Goal: Task Accomplishment & Management: Manage account settings

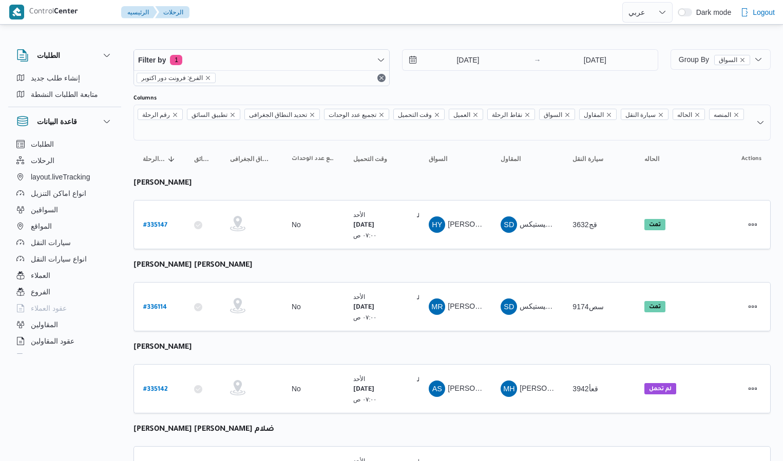
select select "ar"
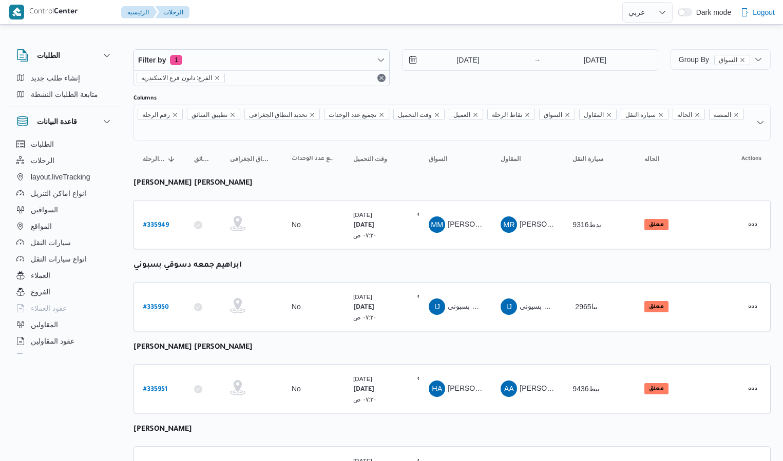
select select "ar"
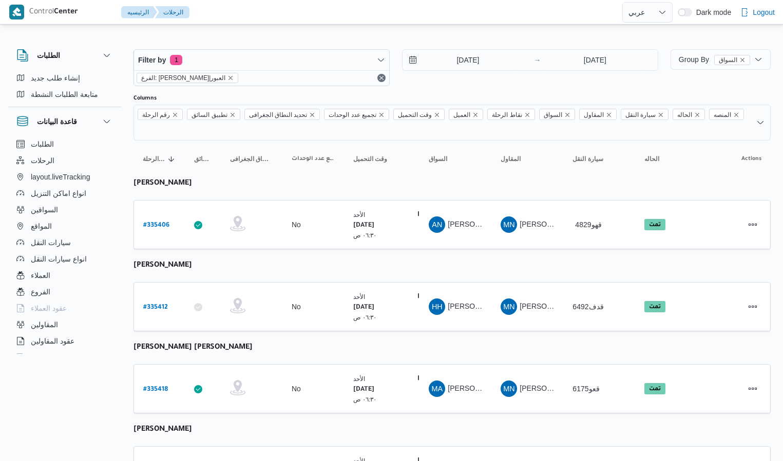
select select "ar"
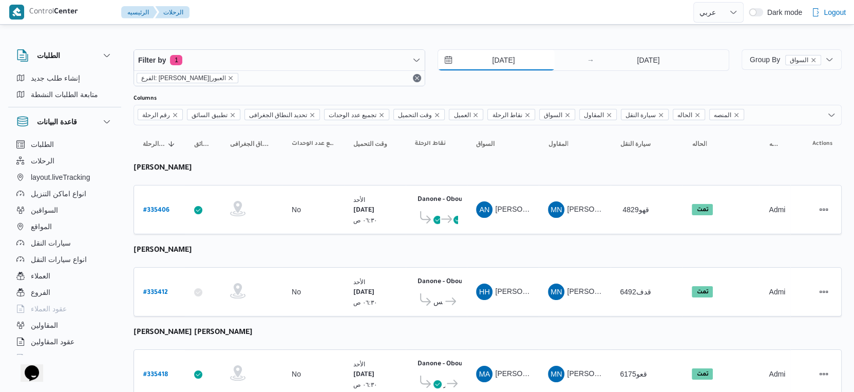
click at [506, 67] on input "7/9/2025" at bounding box center [496, 60] width 117 height 21
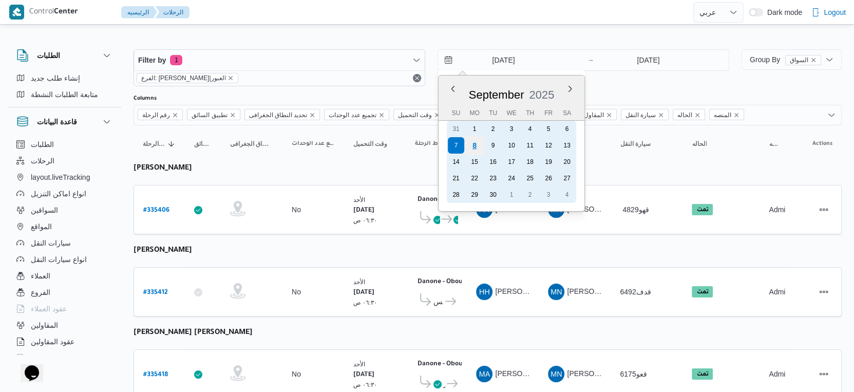
click at [477, 144] on div "8" at bounding box center [475, 146] width 20 height 20
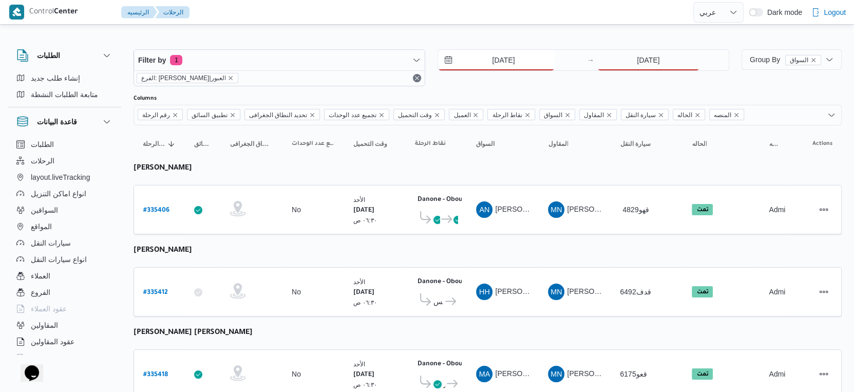
type input "[DATE]"
click at [648, 65] on input "7/9/2025" at bounding box center [648, 60] width 102 height 21
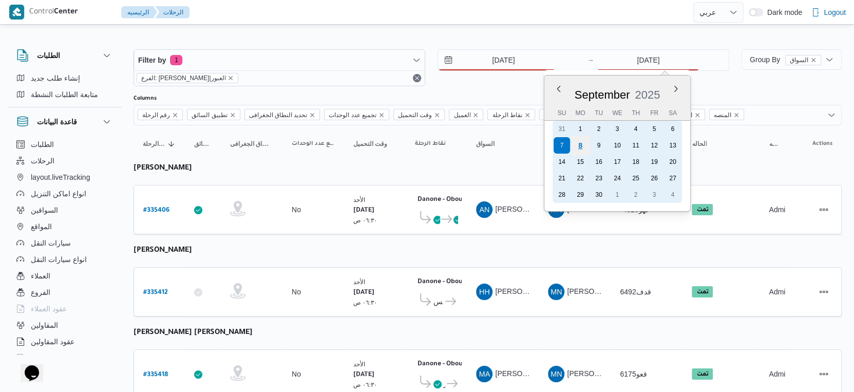
click at [581, 145] on div "8" at bounding box center [580, 146] width 20 height 20
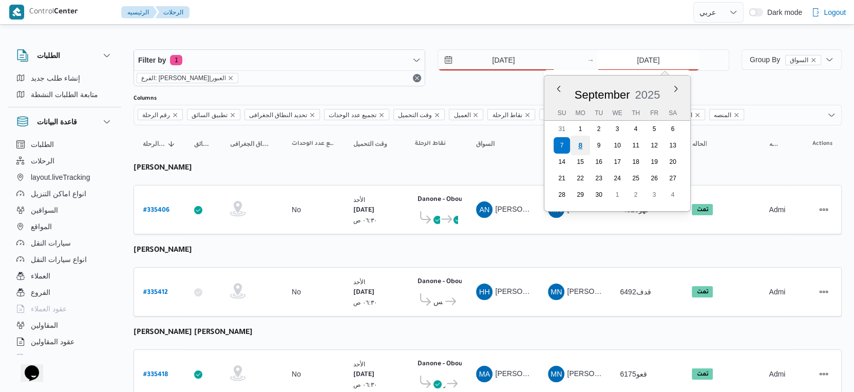
type input "[DATE]"
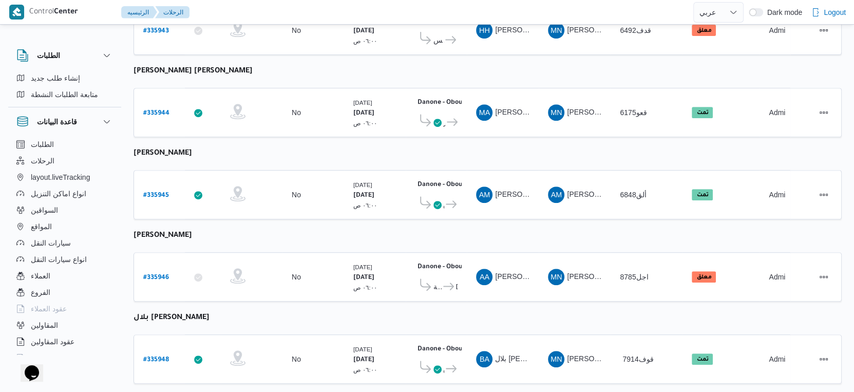
scroll to position [356, 0]
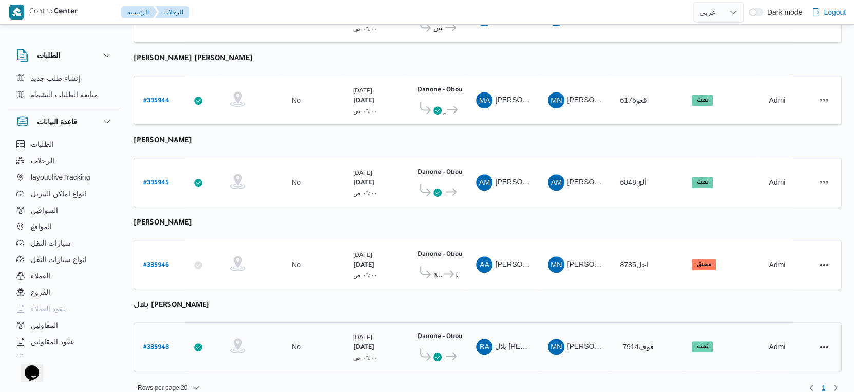
click at [156, 344] on b "# 335948" at bounding box center [156, 347] width 26 height 7
select select "ar"
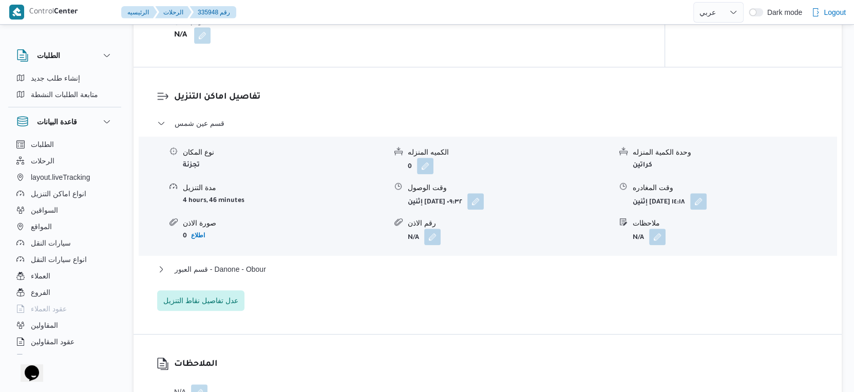
scroll to position [798, 0]
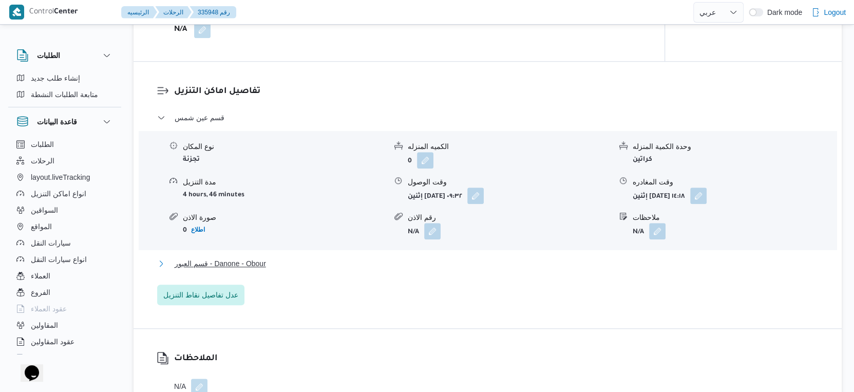
click at [306, 269] on button "قسم العبور - Danone - Obour" at bounding box center [487, 263] width 661 height 12
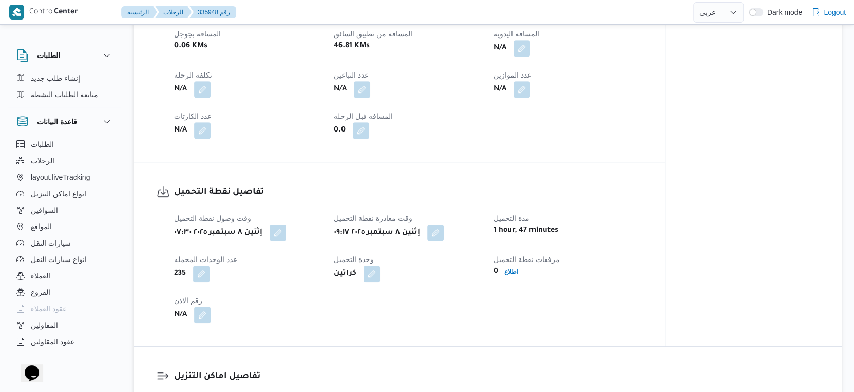
scroll to position [399, 0]
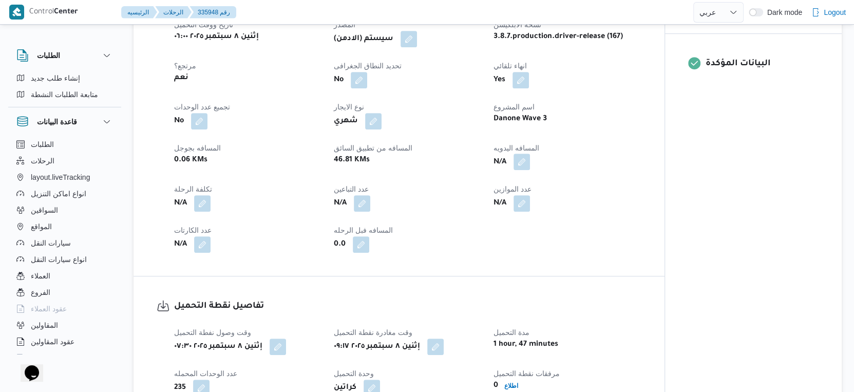
click at [524, 170] on button "button" at bounding box center [521, 161] width 16 height 16
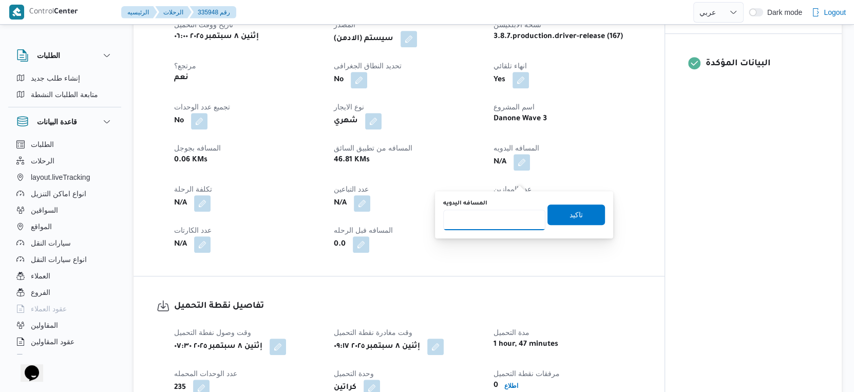
click at [487, 223] on input "المسافه اليدويه" at bounding box center [494, 219] width 102 height 21
type input "47"
click at [559, 218] on span "تاكيد" at bounding box center [575, 214] width 57 height 21
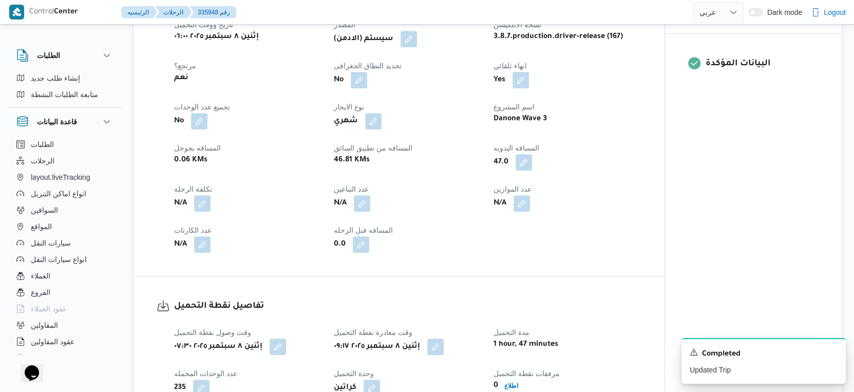
select select "ar"
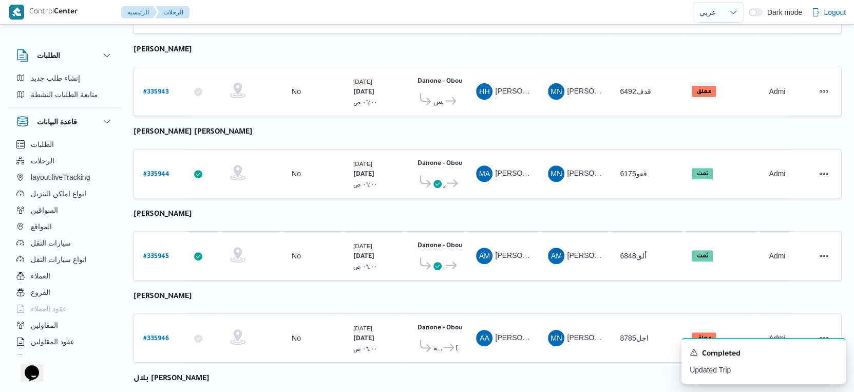
scroll to position [184, 0]
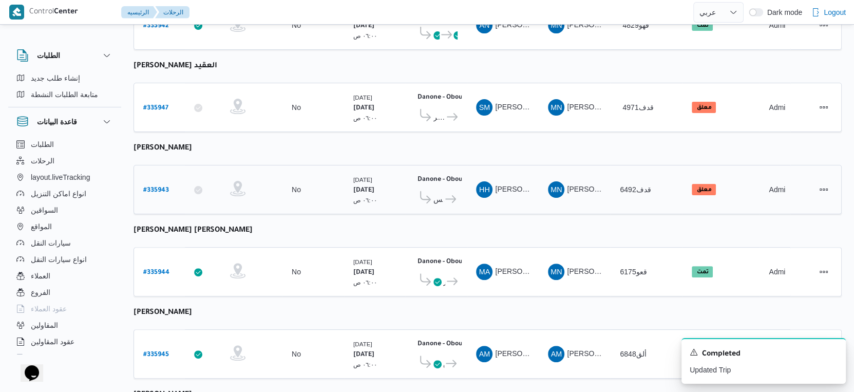
click at [156, 187] on b "# 335943" at bounding box center [156, 190] width 26 height 7
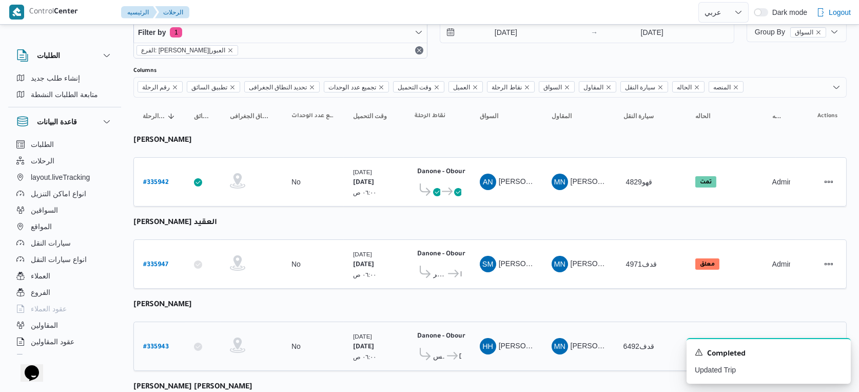
select select "ar"
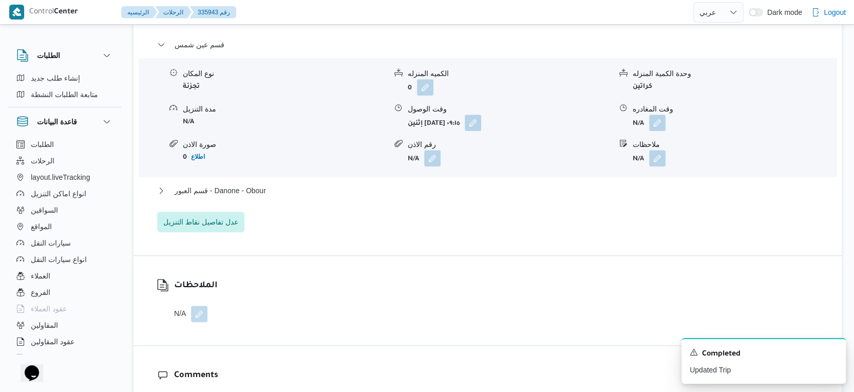
scroll to position [912, 0]
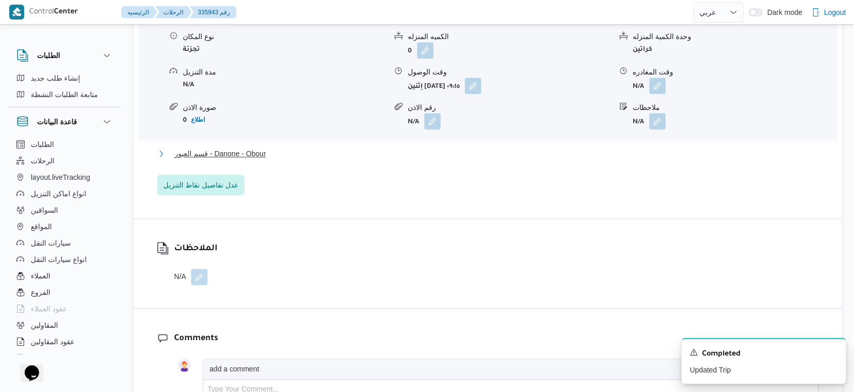
click at [294, 160] on button "قسم العبور - Danone - Obour" at bounding box center [487, 153] width 661 height 12
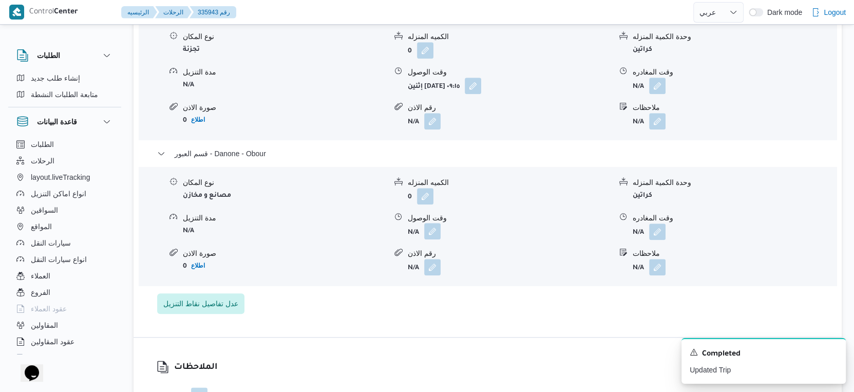
click at [431, 239] on button "button" at bounding box center [432, 231] width 16 height 16
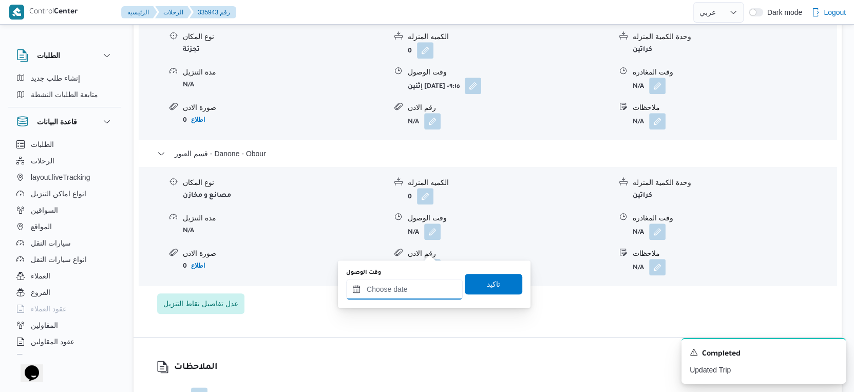
click at [418, 291] on input "وقت الوصول" at bounding box center [404, 289] width 117 height 21
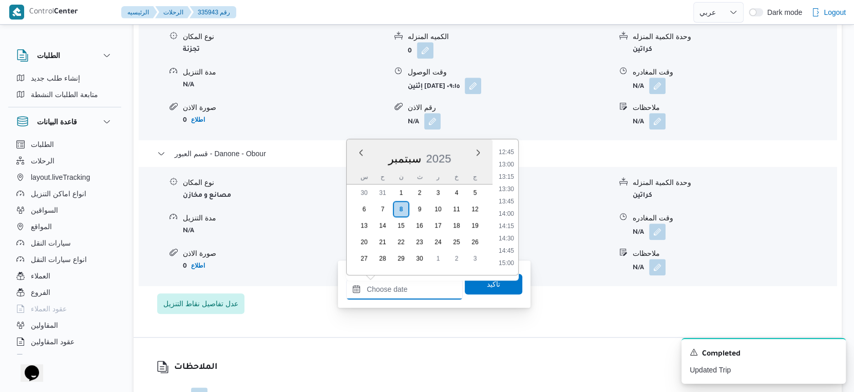
scroll to position [628, 0]
click at [507, 258] on li "15:00" at bounding box center [506, 263] width 24 height 10
type input "٠٨/٠٩/٢٠٢٥ ١٥:٠٠"
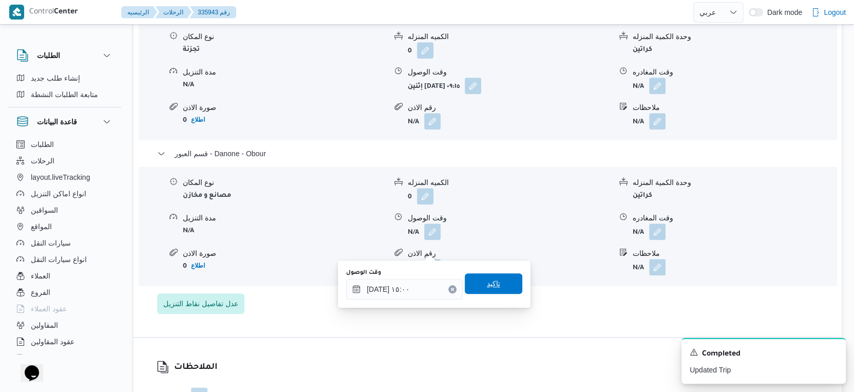
click at [498, 283] on span "تاكيد" at bounding box center [493, 283] width 57 height 21
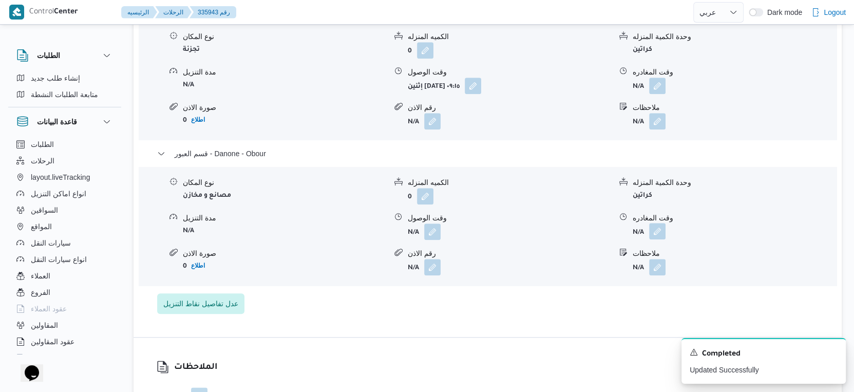
click at [654, 239] on button "button" at bounding box center [657, 231] width 16 height 16
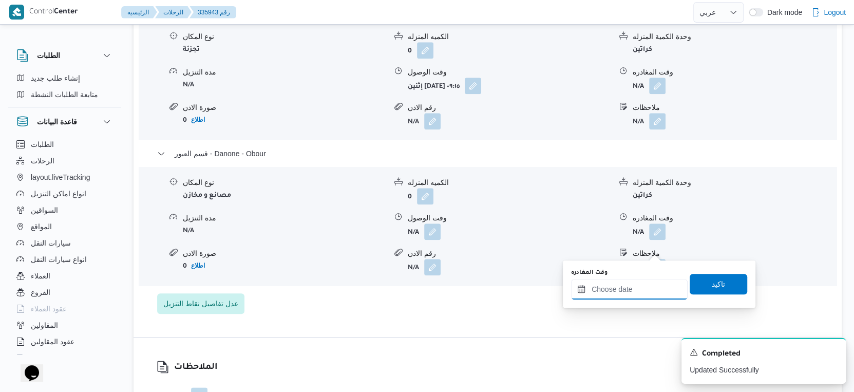
click at [643, 284] on input "وقت المغادره" at bounding box center [629, 289] width 117 height 21
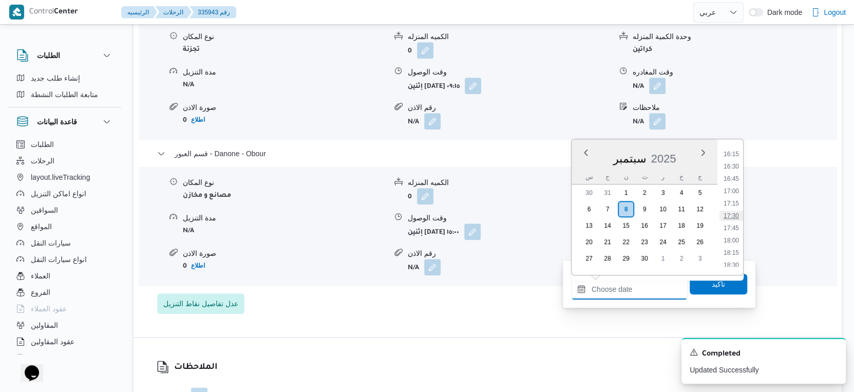
scroll to position [742, 0]
drag, startPoint x: 730, startPoint y: 175, endPoint x: 728, endPoint y: 207, distance: 31.9
click at [730, 175] on li "15:30" at bounding box center [731, 174] width 24 height 10
type input "٠٨/٠٩/٢٠٢٥ ١٥:٣٠"
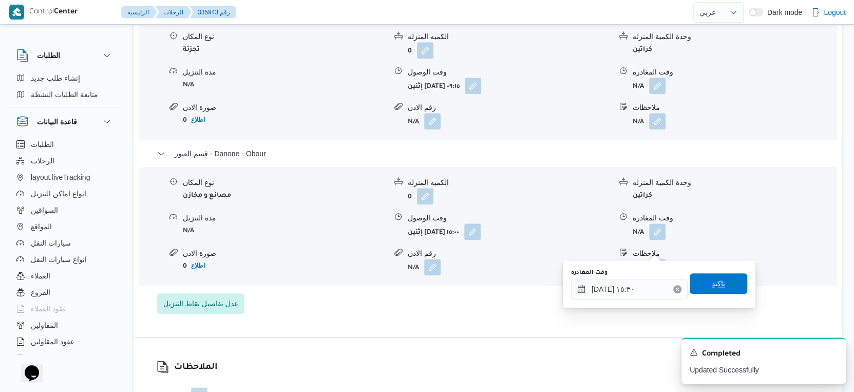
click at [718, 280] on span "تاكيد" at bounding box center [717, 283] width 57 height 21
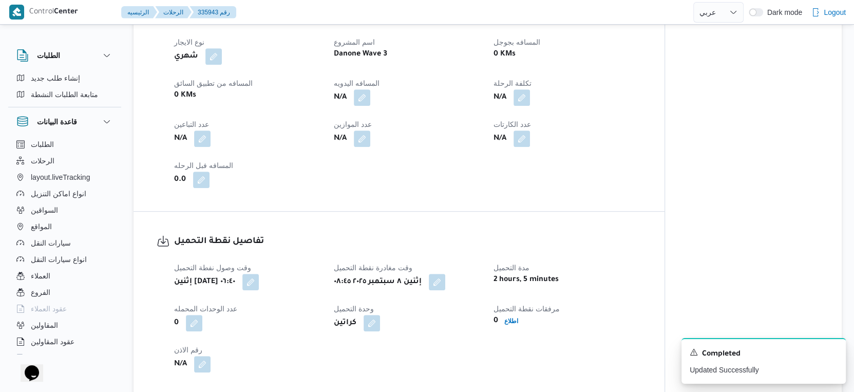
scroll to position [456, 0]
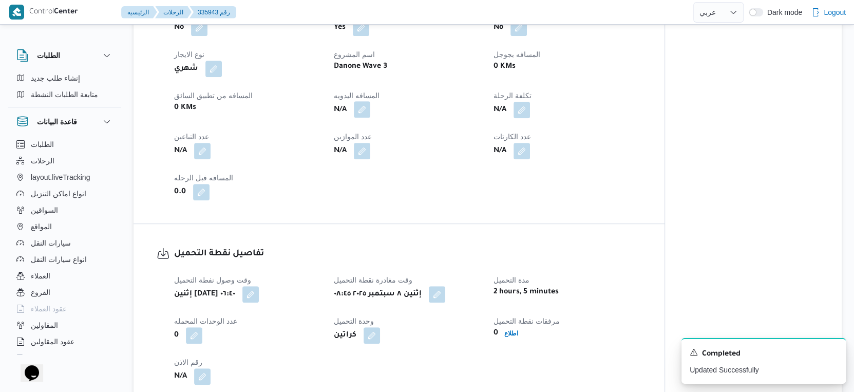
click at [357, 118] on button "button" at bounding box center [362, 109] width 16 height 16
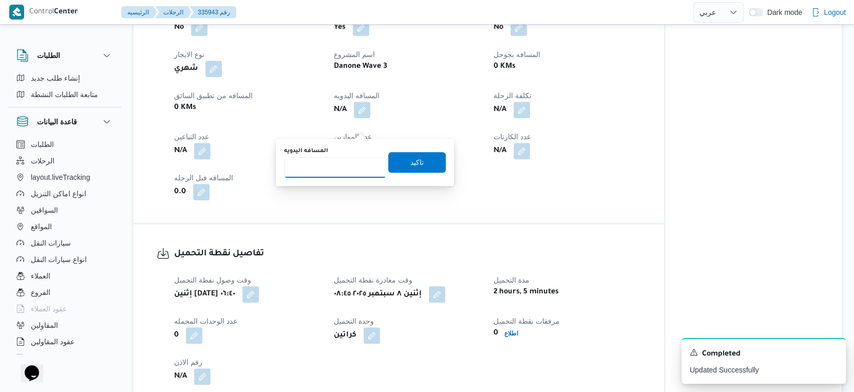
click at [342, 170] on input "المسافه اليدويه" at bounding box center [335, 167] width 102 height 21
type input "49"
click at [424, 163] on span "تاكيد" at bounding box center [416, 161] width 57 height 21
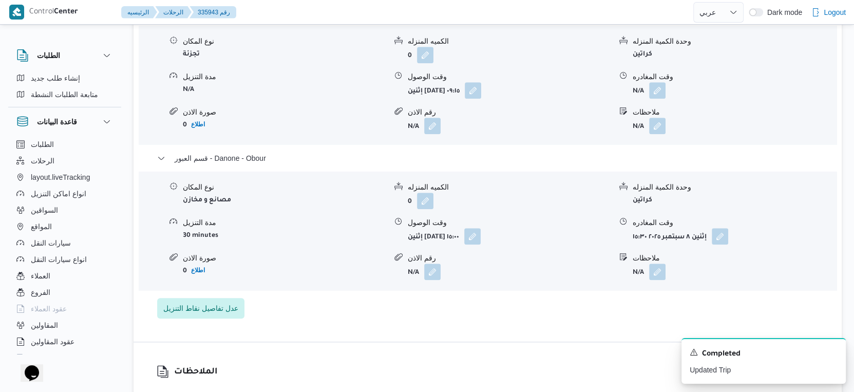
scroll to position [912, 0]
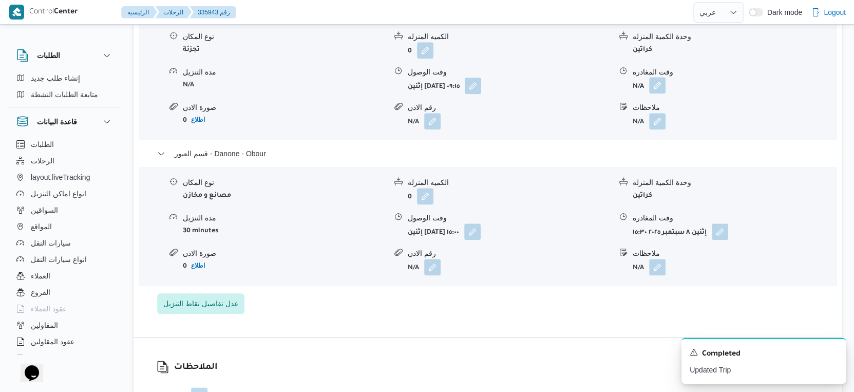
click at [656, 93] on button "button" at bounding box center [657, 85] width 16 height 16
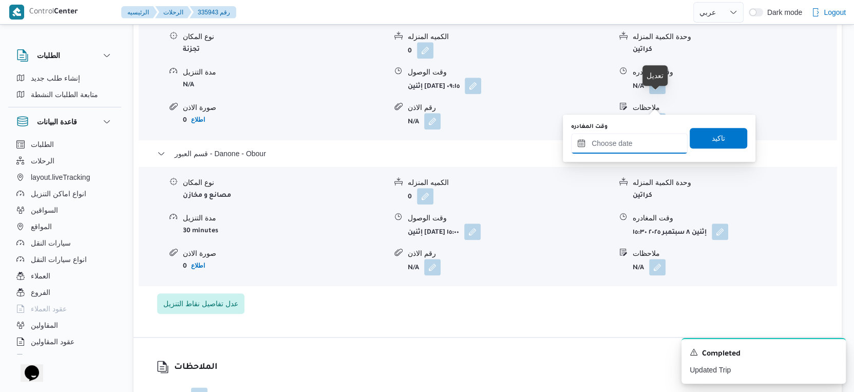
click at [629, 146] on input "وقت المغادره" at bounding box center [629, 143] width 117 height 21
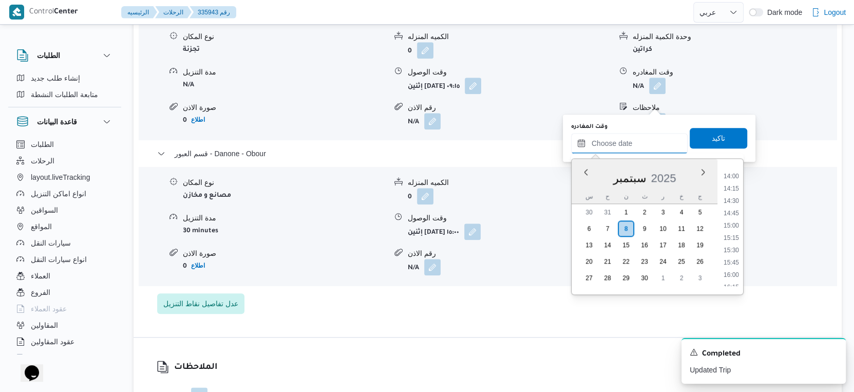
scroll to position [685, 0]
click at [732, 198] on li "14:30" at bounding box center [731, 201] width 24 height 10
type input "٠٨/٠٩/٢٠٢٥ ١٤:٣٠"
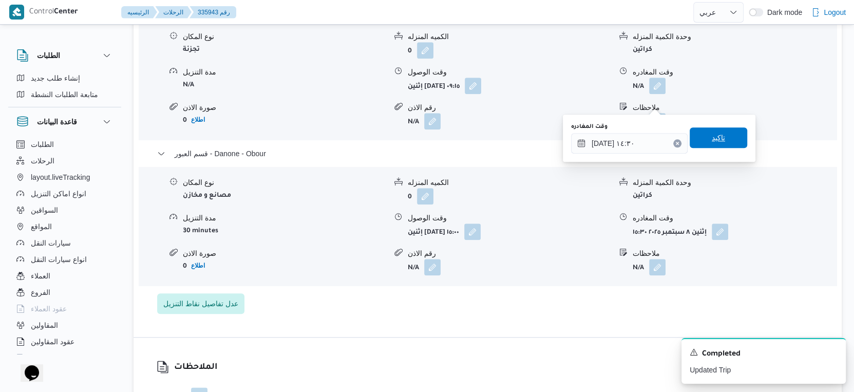
click at [713, 133] on span "تاكيد" at bounding box center [717, 137] width 13 height 12
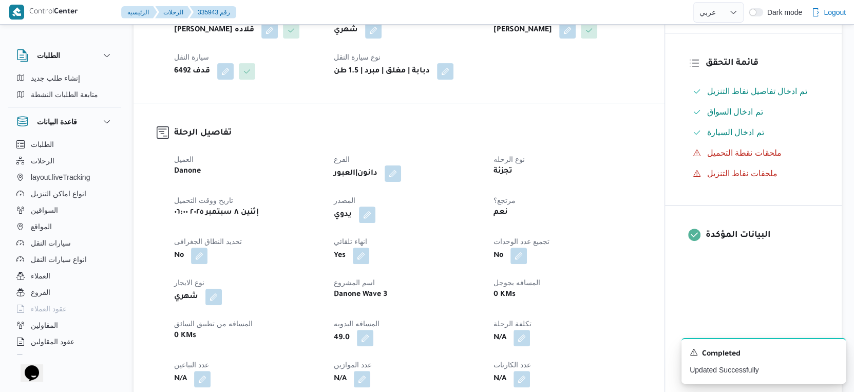
scroll to position [0, 0]
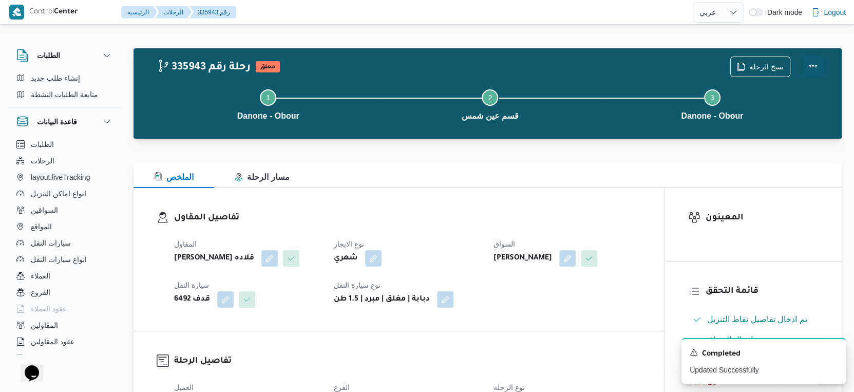
click at [782, 65] on button "Actions" at bounding box center [812, 66] width 21 height 21
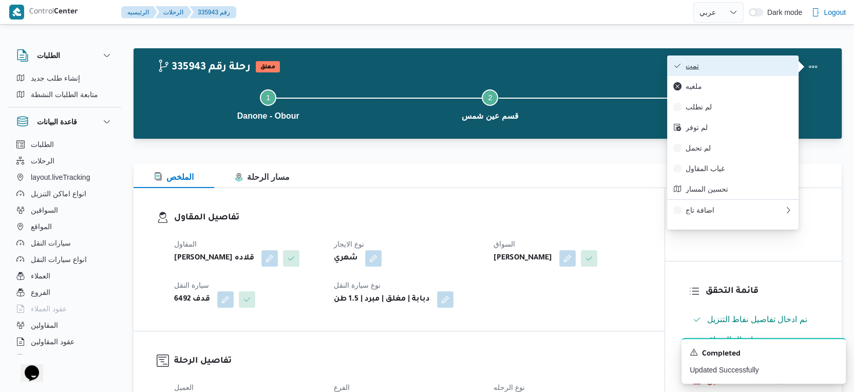
click at [741, 64] on span "تمت" at bounding box center [738, 66] width 107 height 8
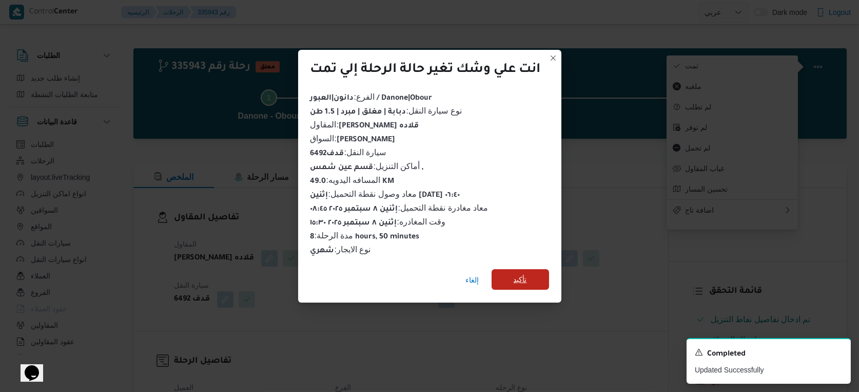
click at [520, 277] on span "تأكيد" at bounding box center [520, 279] width 13 height 12
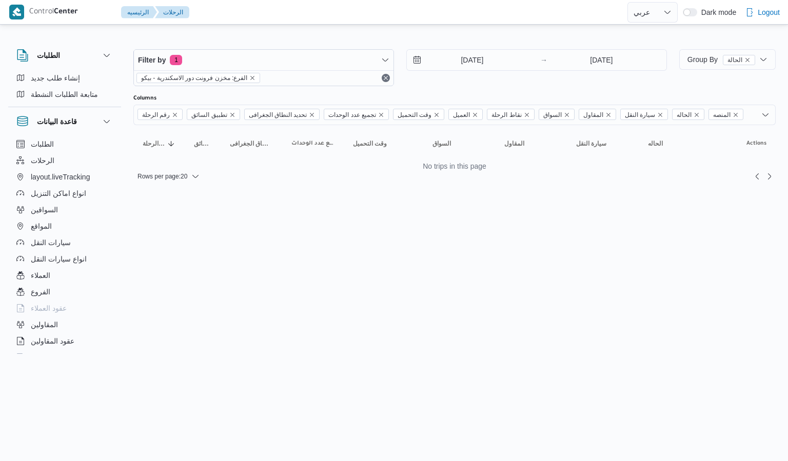
select select "ar"
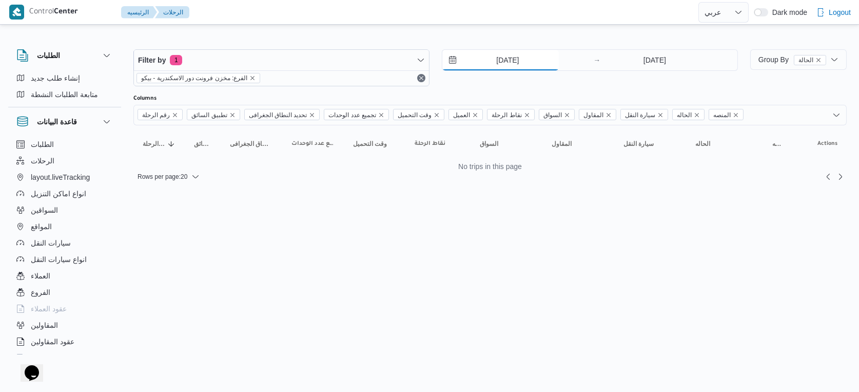
click at [511, 57] on input "7/9/2025" at bounding box center [500, 60] width 117 height 21
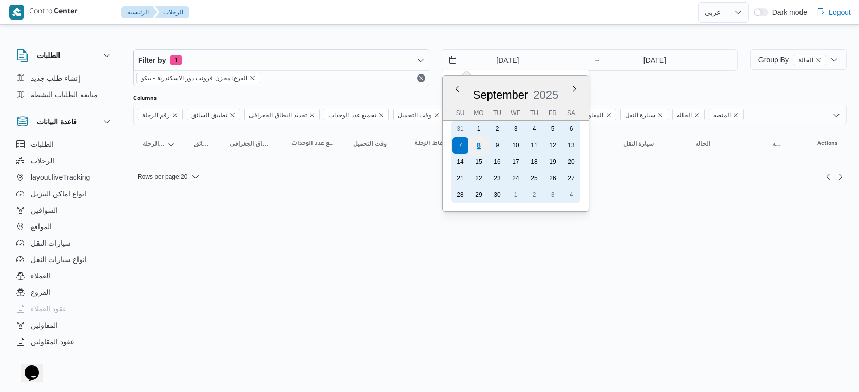
click at [480, 143] on div "8" at bounding box center [479, 146] width 20 height 20
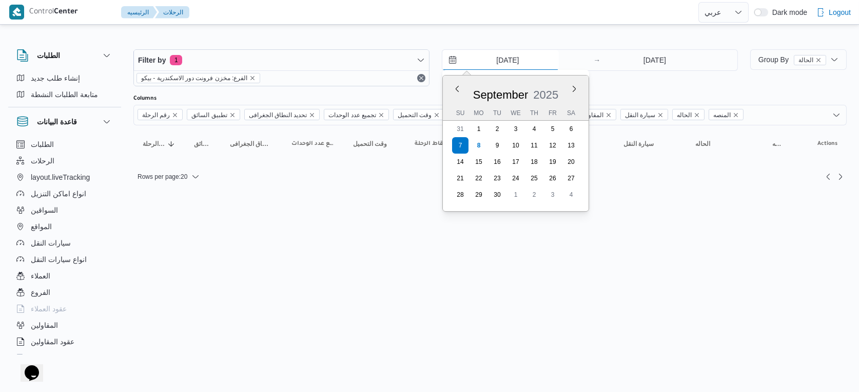
type input "[DATE]"
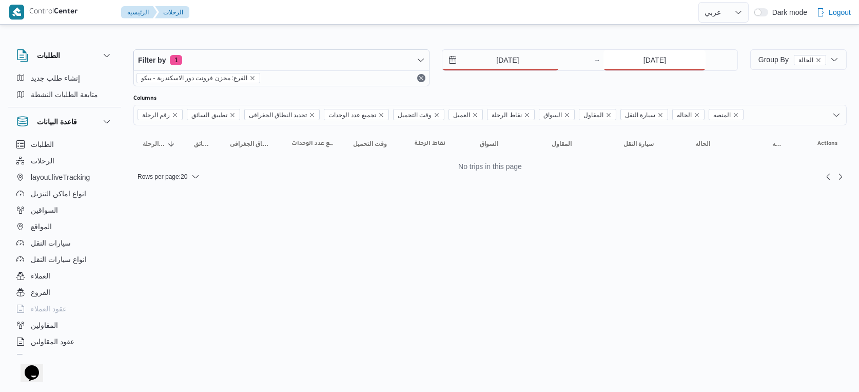
click at [662, 54] on input "7/9/2025" at bounding box center [655, 60] width 102 height 21
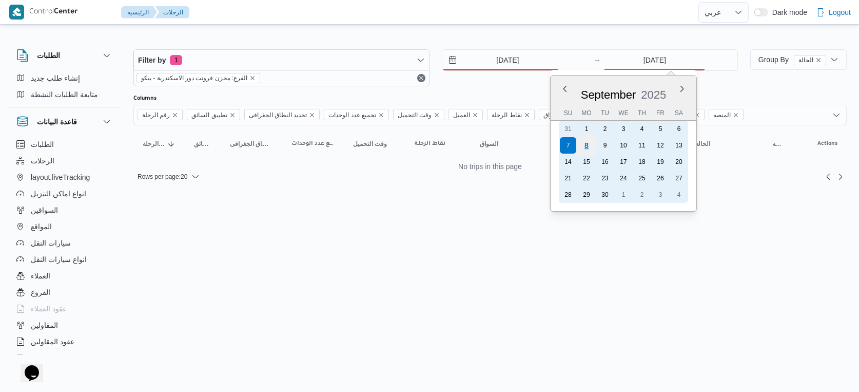
click at [590, 143] on div "8" at bounding box center [587, 146] width 20 height 20
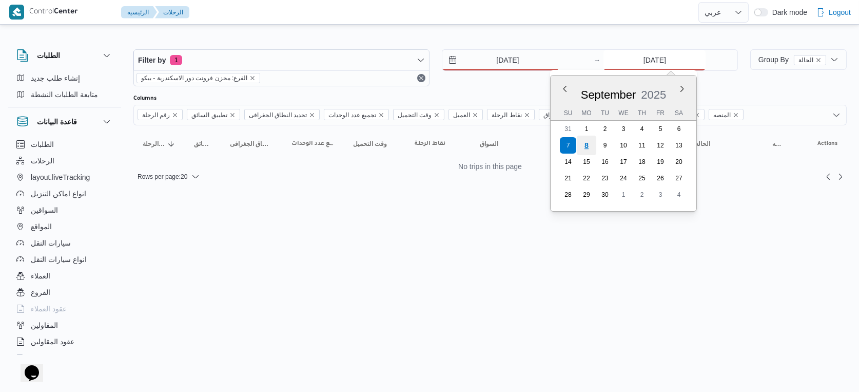
type input "[DATE]"
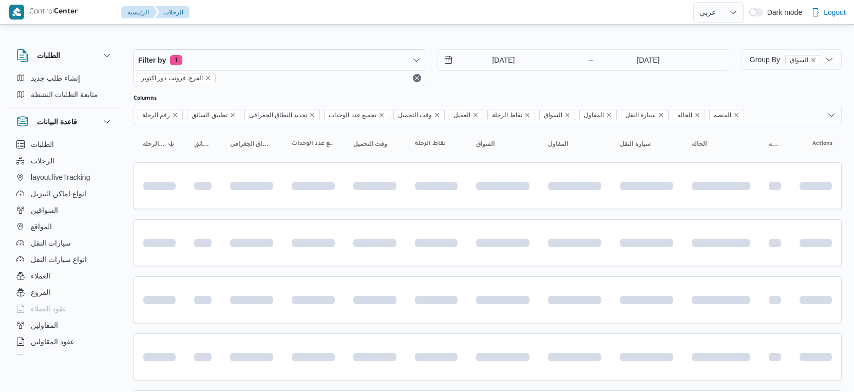
select select "ar"
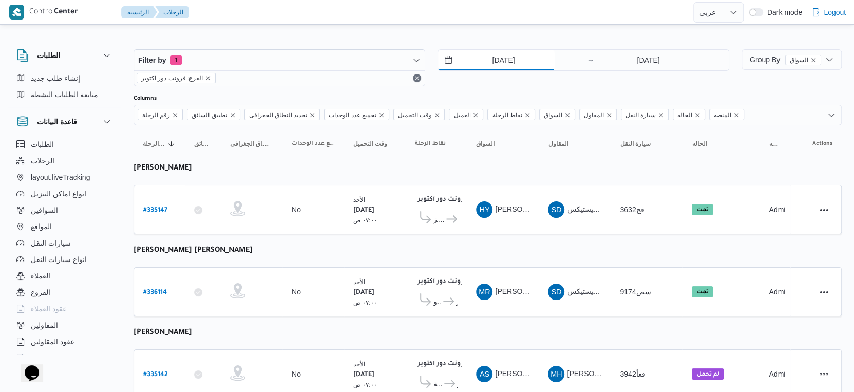
click at [505, 59] on input "7/9/2025" at bounding box center [496, 60] width 117 height 21
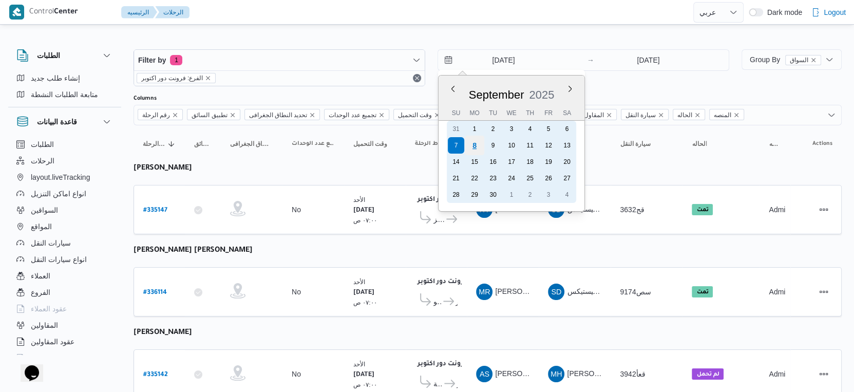
click at [473, 146] on div "8" at bounding box center [475, 146] width 20 height 20
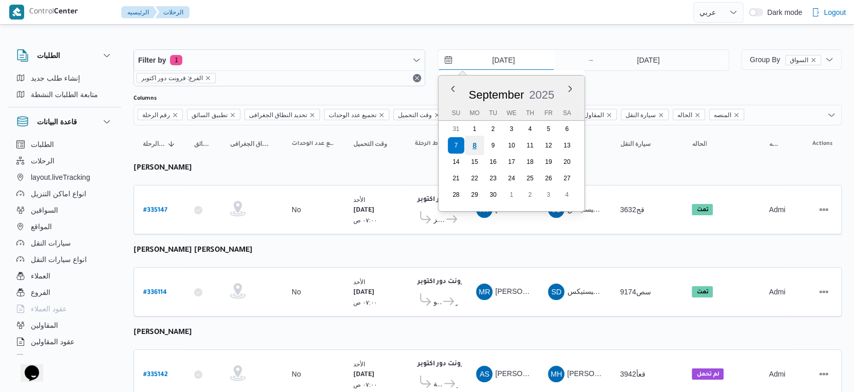
type input "8/9/2025"
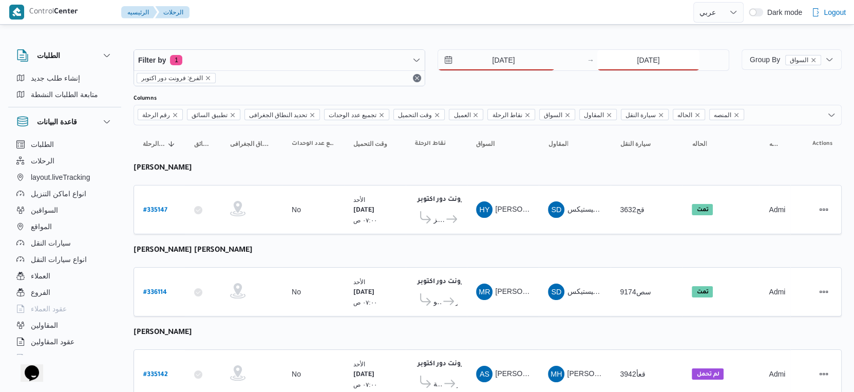
click at [658, 56] on input "7/9/2025" at bounding box center [648, 60] width 102 height 21
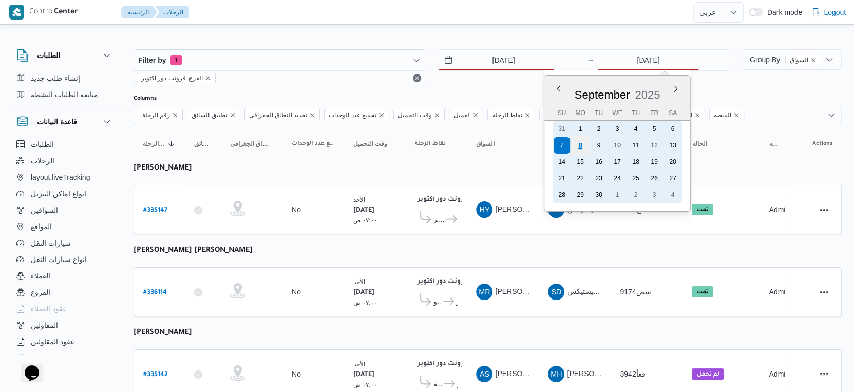
click at [578, 146] on div "8" at bounding box center [580, 146] width 20 height 20
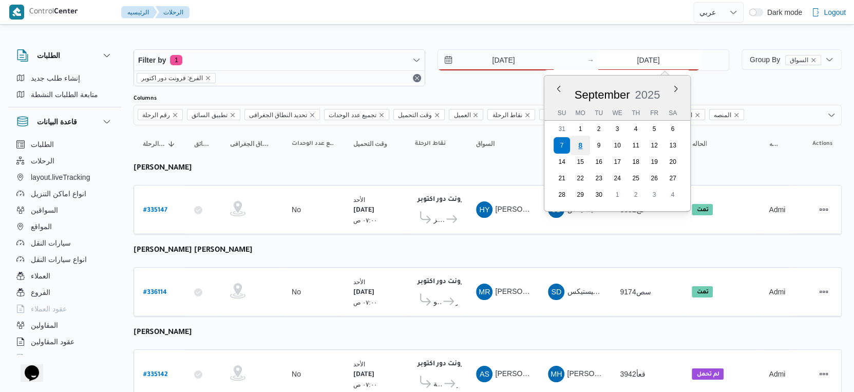
type input "[DATE]"
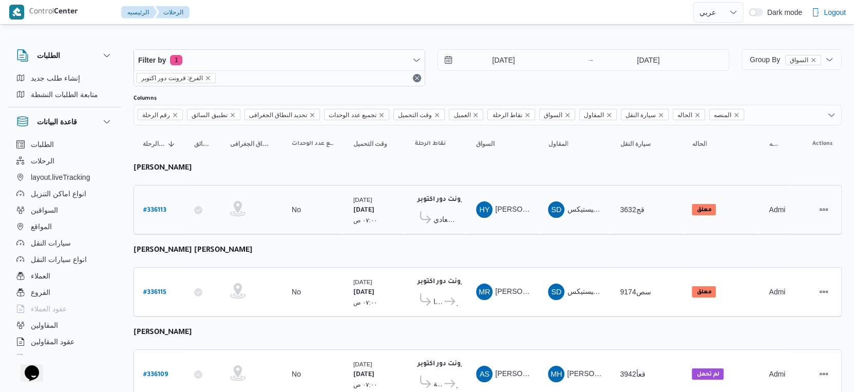
click at [544, 225] on td "المقاول SD شركة ديتاك لادارة المشروعات و الخدمات بى لوجيستيكس" at bounding box center [574, 209] width 72 height 49
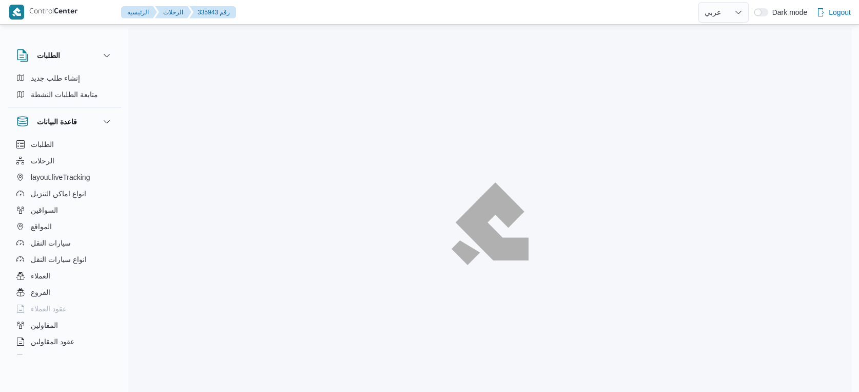
select select "ar"
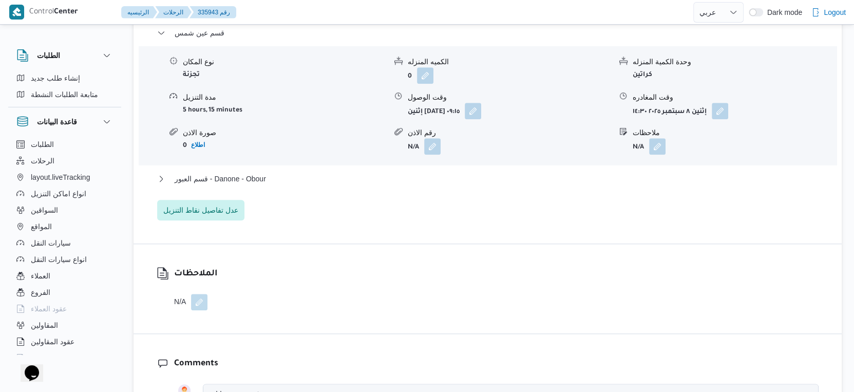
scroll to position [912, 0]
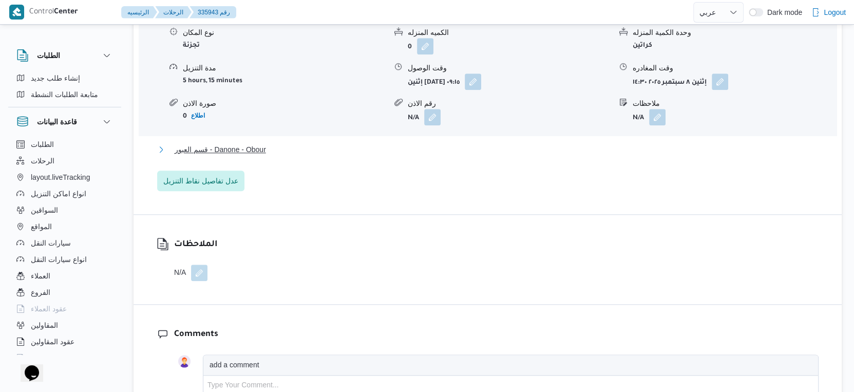
click at [268, 156] on button "قسم العبور - Danone - Obour" at bounding box center [487, 149] width 661 height 12
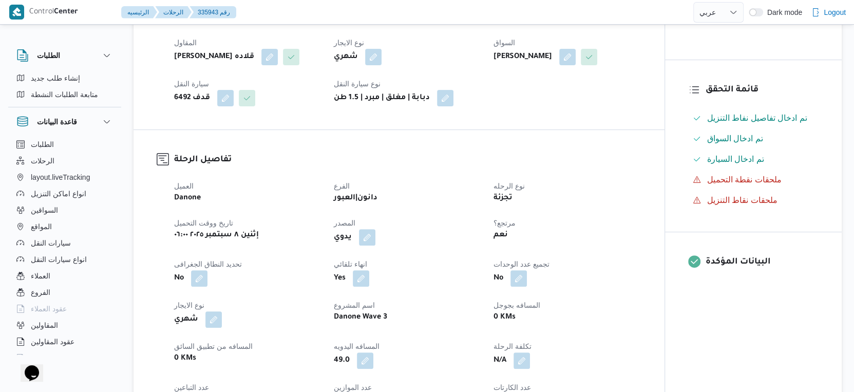
scroll to position [342, 0]
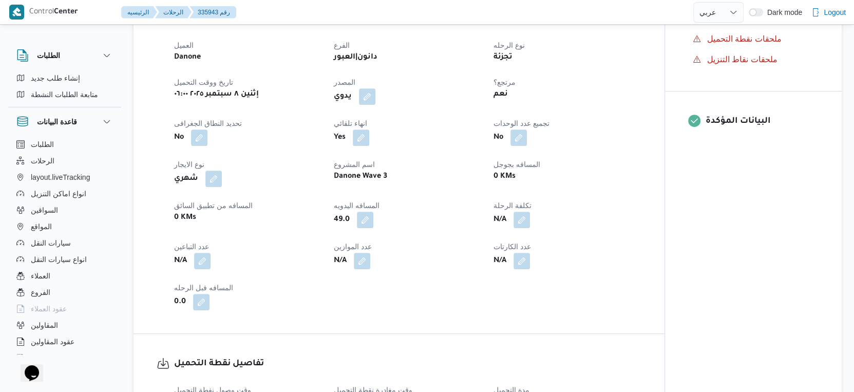
select select "ar"
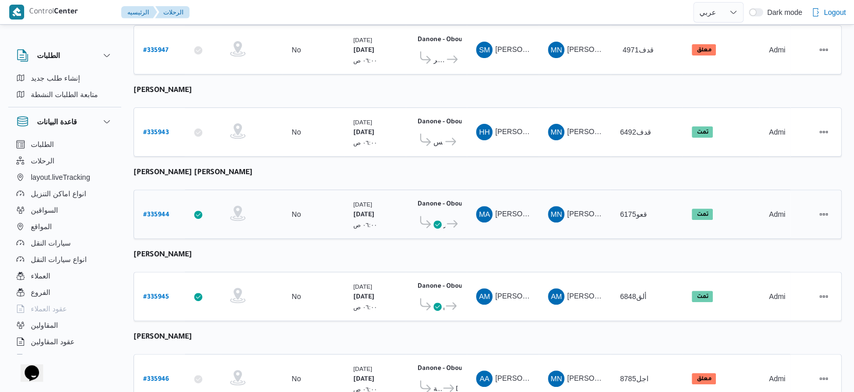
scroll to position [356, 0]
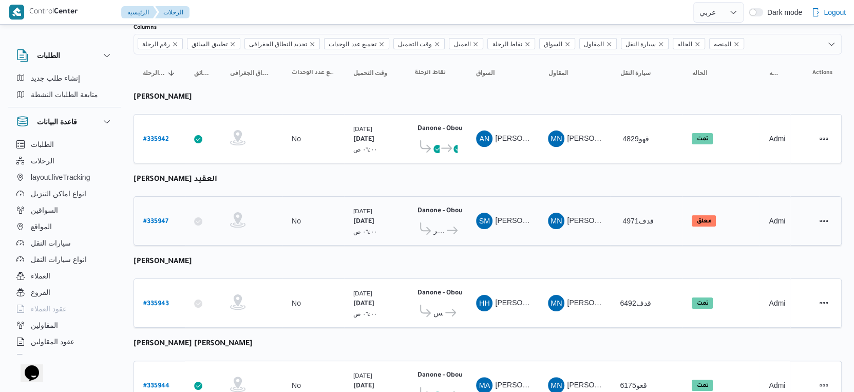
click at [160, 218] on b "# 335947" at bounding box center [155, 221] width 25 height 7
select select "ar"
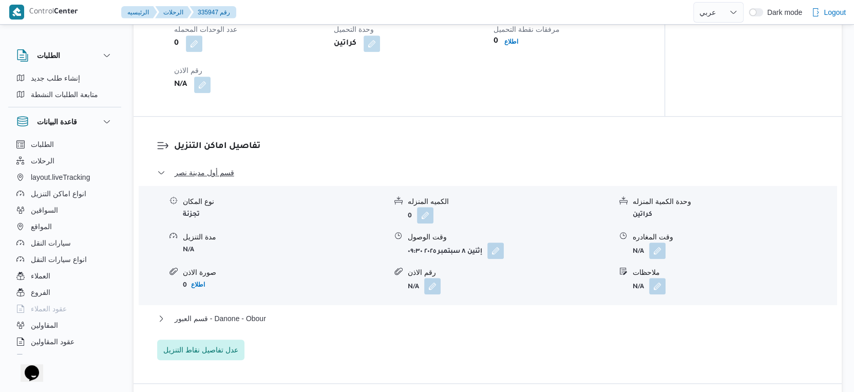
scroll to position [912, 0]
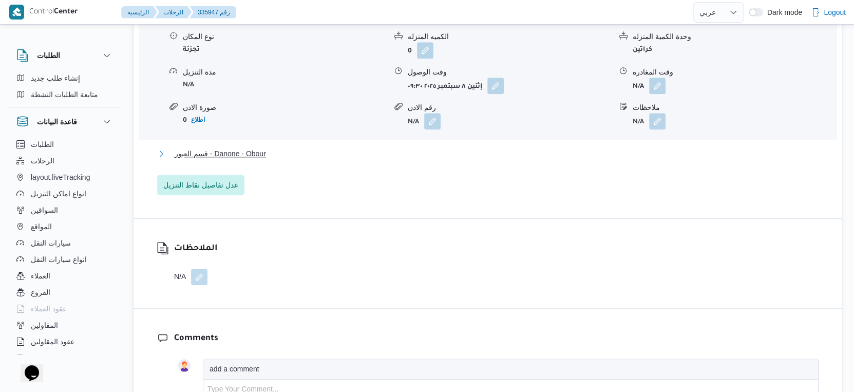
click at [314, 160] on button "قسم العبور - Danone - Obour" at bounding box center [487, 153] width 661 height 12
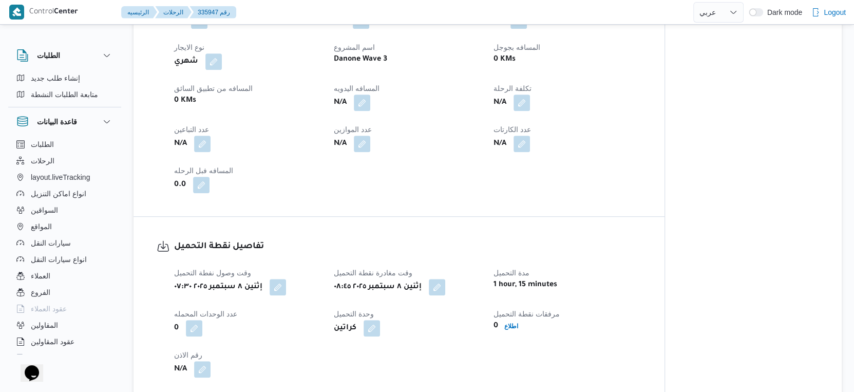
scroll to position [342, 0]
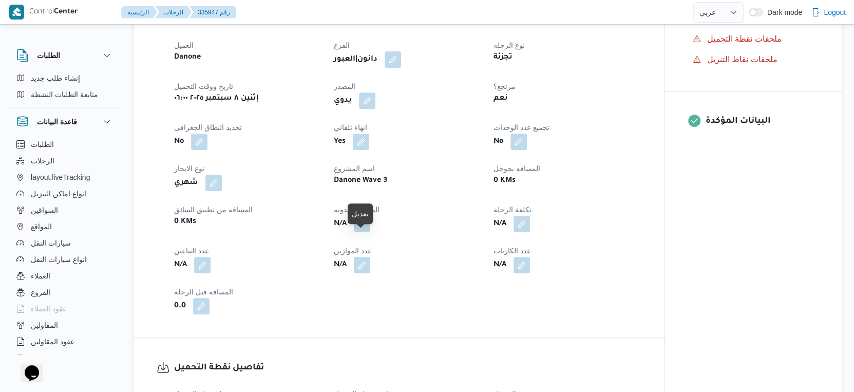
click at [362, 231] on button "button" at bounding box center [362, 223] width 16 height 16
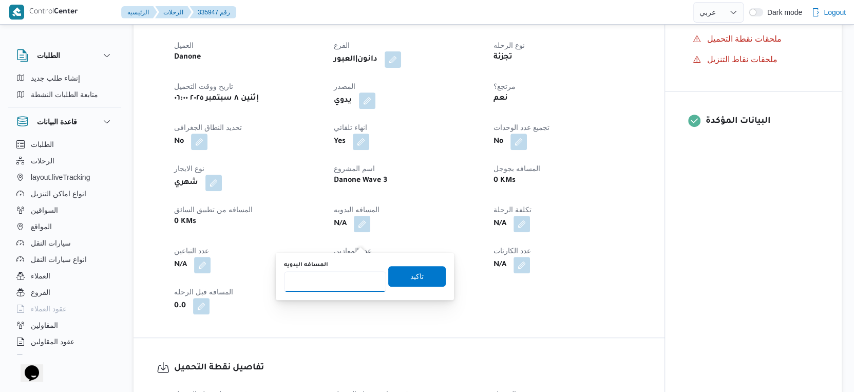
click at [332, 276] on input "المسافه اليدويه" at bounding box center [335, 281] width 102 height 21
type input "104"
click at [413, 274] on span "تاكيد" at bounding box center [416, 275] width 13 height 12
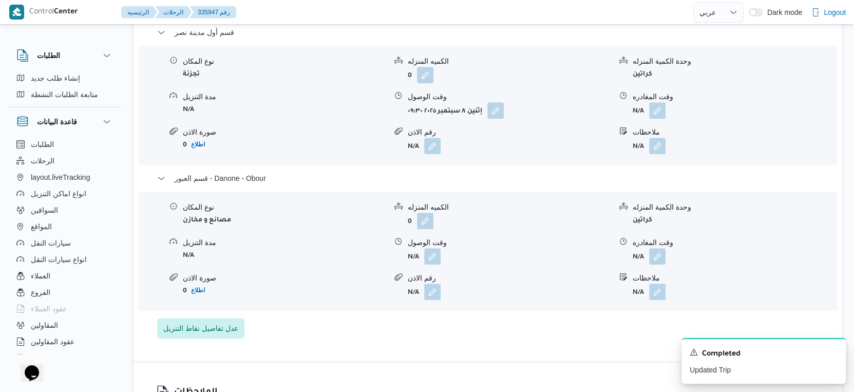
scroll to position [912, 0]
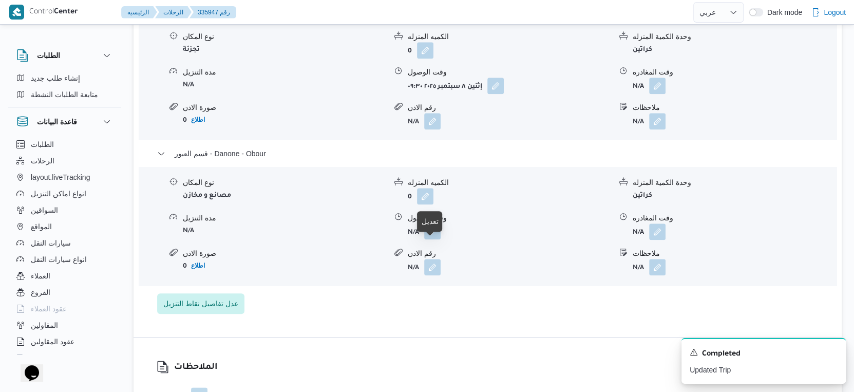
click at [437, 239] on button "button" at bounding box center [432, 231] width 16 height 16
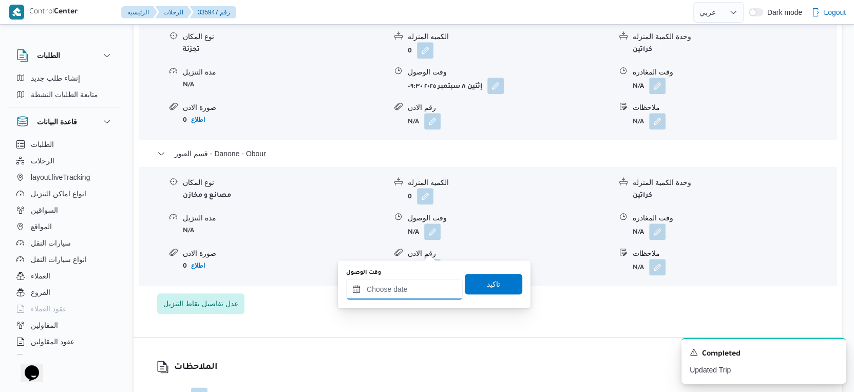
click at [413, 293] on input "وقت الوصول" at bounding box center [404, 289] width 117 height 21
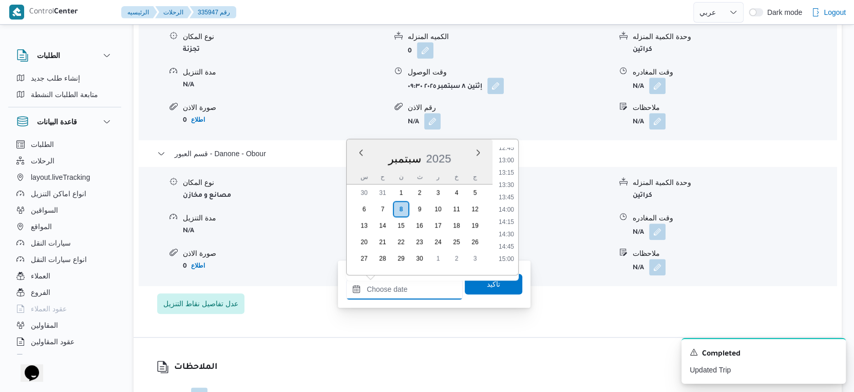
scroll to position [628, 0]
click at [505, 258] on li "15:00" at bounding box center [506, 263] width 24 height 10
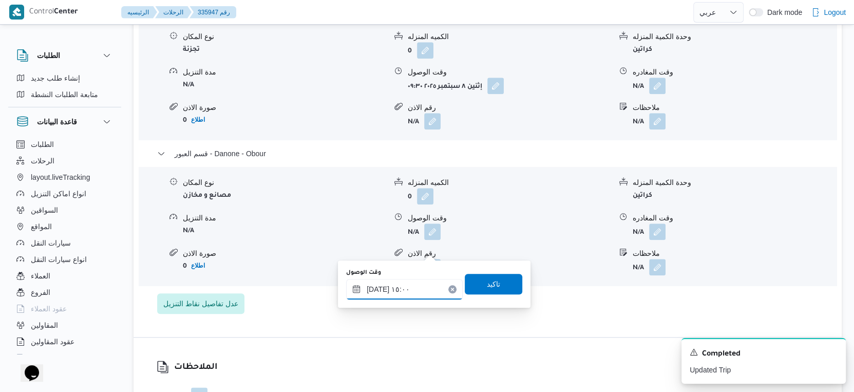
click at [376, 287] on input "٠٨/٠٩/٢٠٢٥ ١٥:٠٠" at bounding box center [404, 289] width 117 height 21
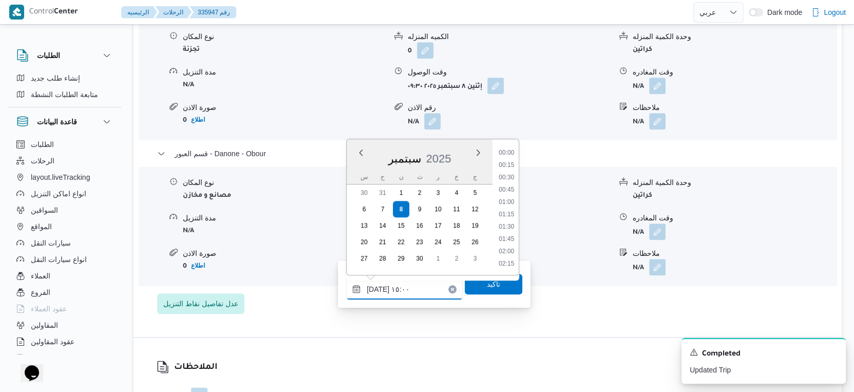
scroll to position [675, 0]
type input "٠٨/٠٩/٢٠٢٥ ١٥:10"
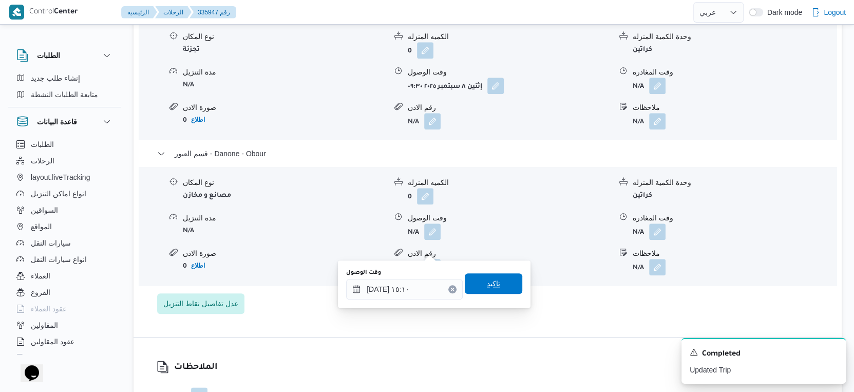
click at [491, 290] on span "تاكيد" at bounding box center [493, 283] width 57 height 21
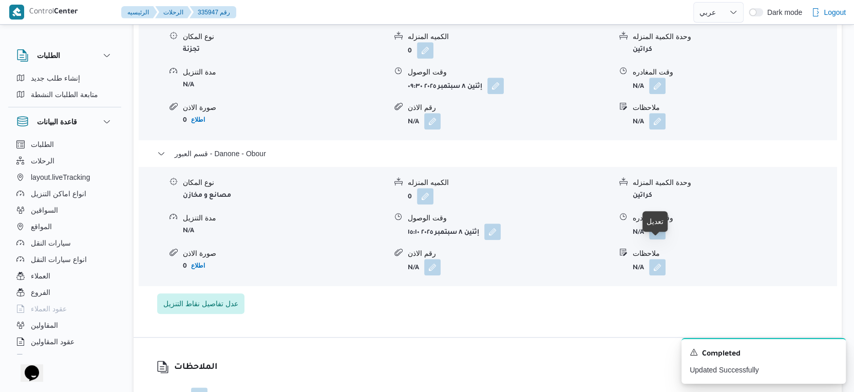
click at [659, 239] on button "button" at bounding box center [657, 231] width 16 height 16
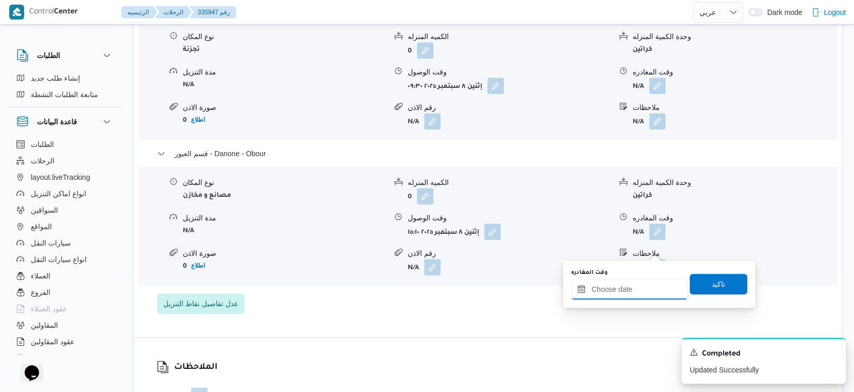
click at [629, 285] on input "وقت المغادره" at bounding box center [629, 289] width 117 height 21
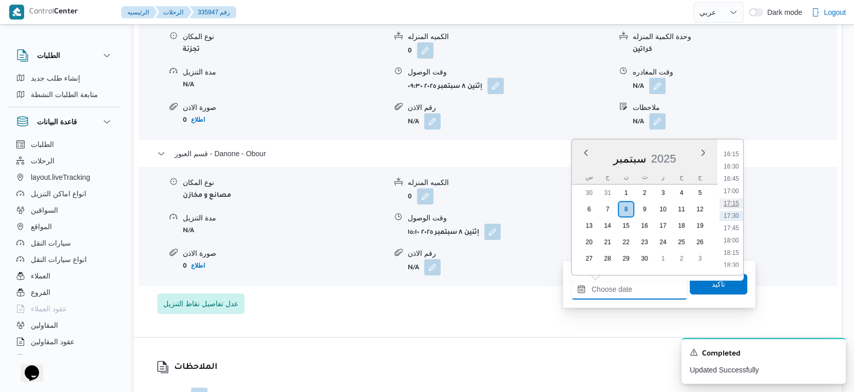
scroll to position [685, 0]
click at [730, 231] on li "15:30" at bounding box center [731, 231] width 24 height 10
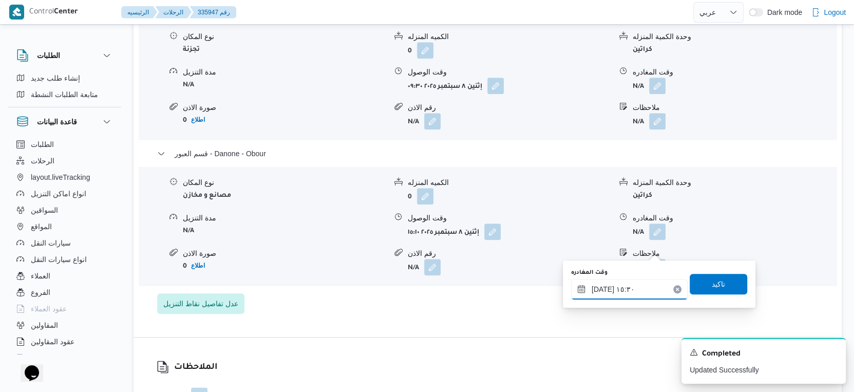
click at [601, 288] on input "٠٨/٠٩/٢٠٢٥ ١٥:٣٠" at bounding box center [629, 289] width 117 height 21
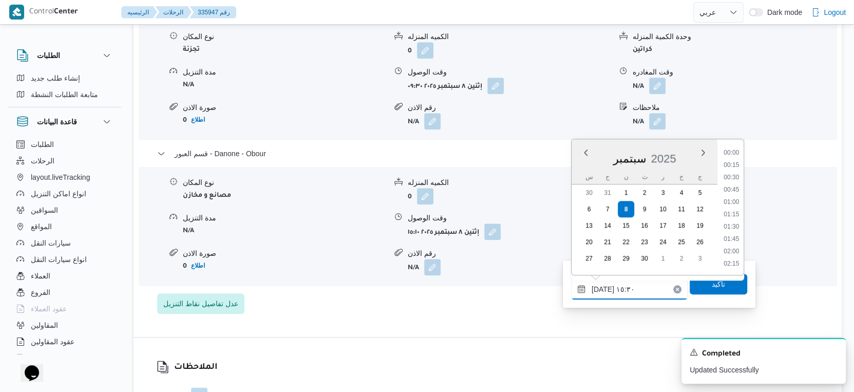
scroll to position [700, 0]
type input "٠٨/٠٩/٢٠٢٥ ١٥:٤٠"
click at [711, 285] on span "تاكيد" at bounding box center [717, 283] width 13 height 12
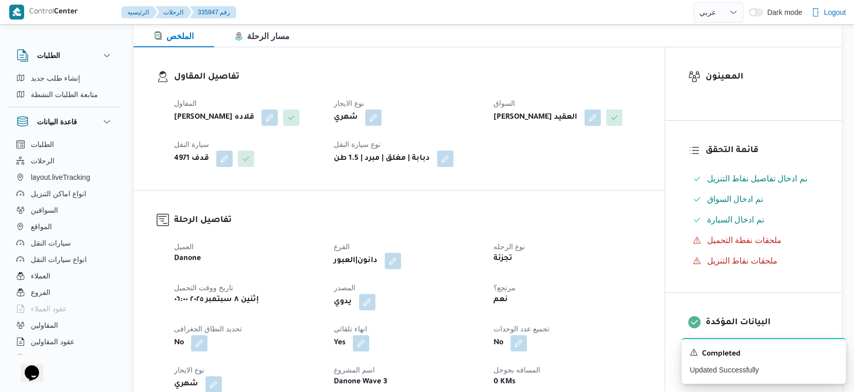
scroll to position [0, 0]
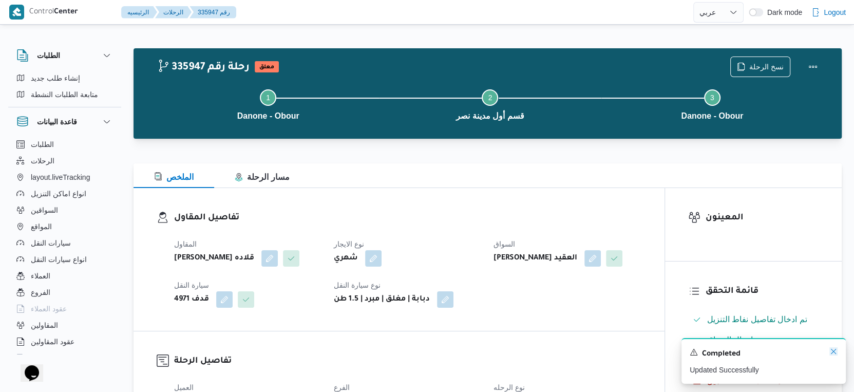
click at [830, 352] on icon "Dismiss toast" at bounding box center [833, 351] width 8 height 8
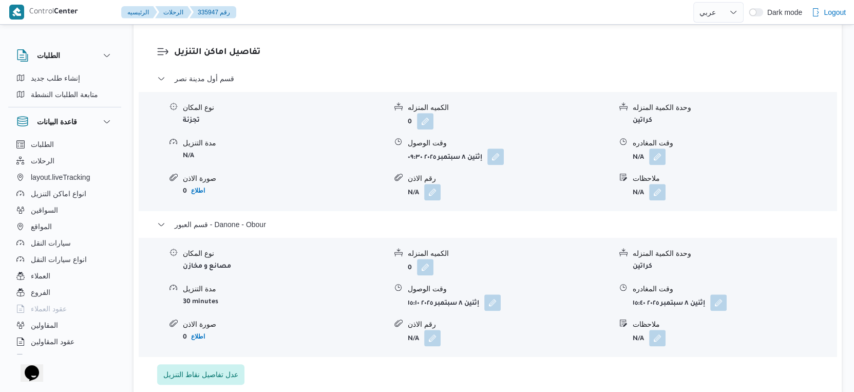
scroll to position [912, 0]
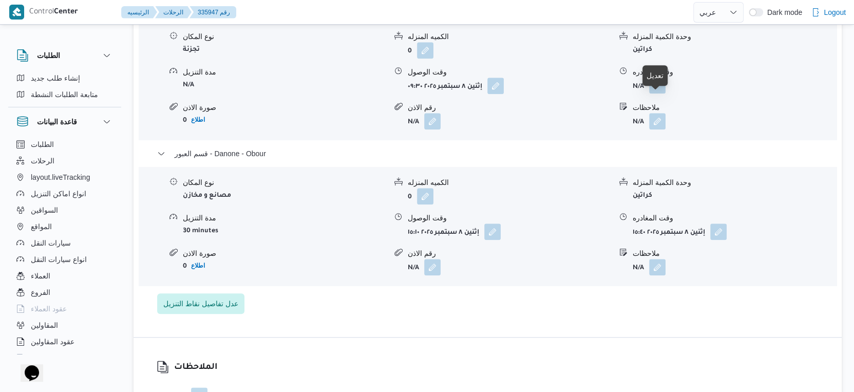
click at [654, 93] on button "button" at bounding box center [657, 85] width 16 height 16
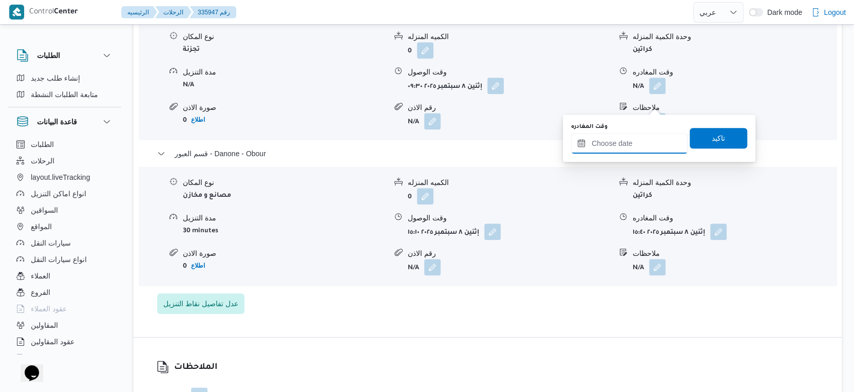
click at [629, 148] on input "وقت المغادره" at bounding box center [629, 143] width 117 height 21
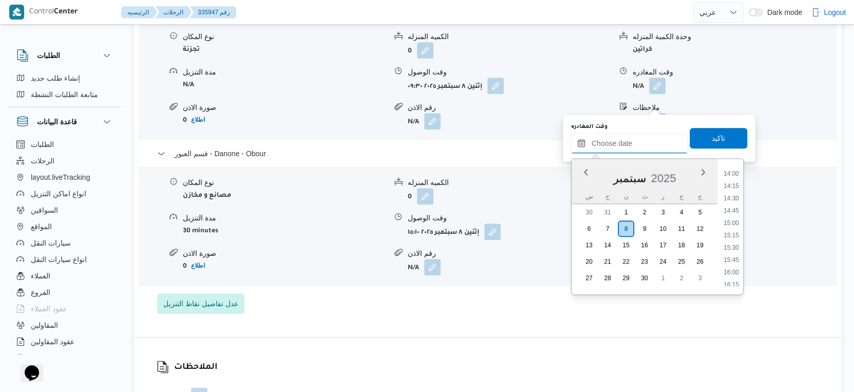
scroll to position [685, 0]
click at [729, 204] on li "14:30" at bounding box center [731, 201] width 24 height 10
type input "٠٨/٠٩/٢٠٢٥ ١٤:٣٠"
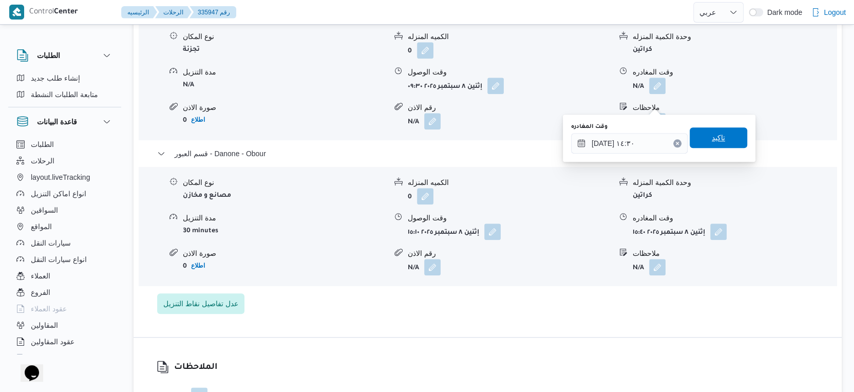
click at [726, 131] on span "تاكيد" at bounding box center [717, 137] width 57 height 21
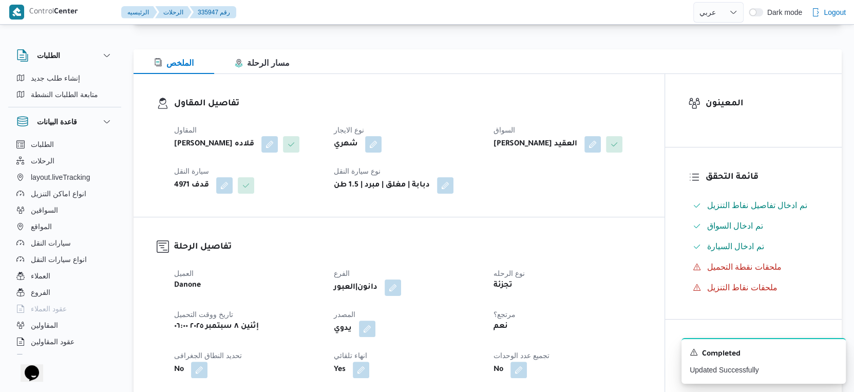
scroll to position [0, 0]
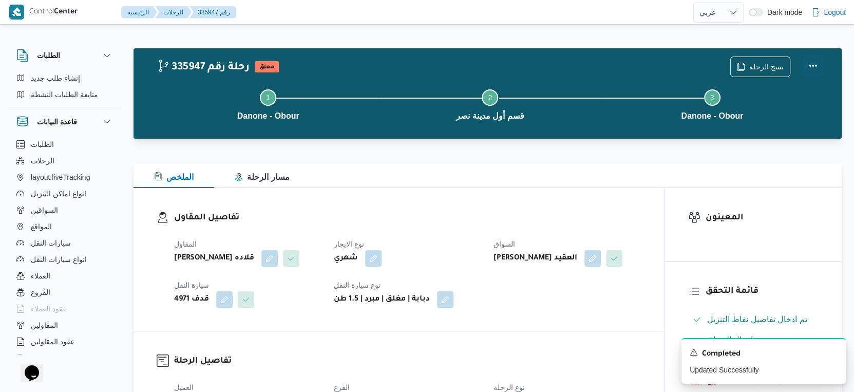
click at [809, 68] on button "Actions" at bounding box center [812, 66] width 21 height 21
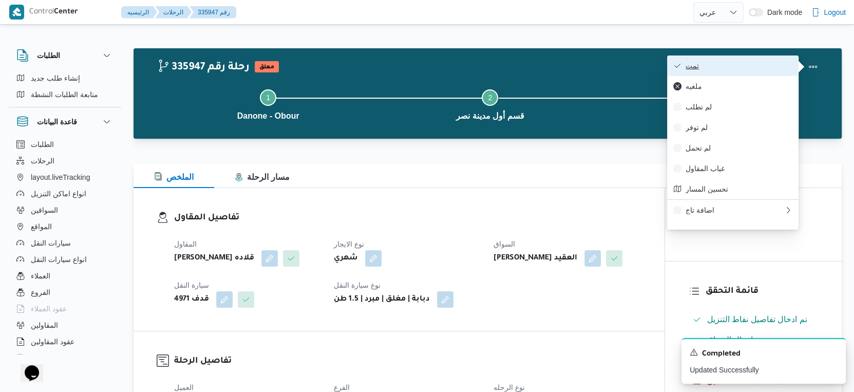
click at [739, 68] on span "تمت" at bounding box center [738, 66] width 107 height 8
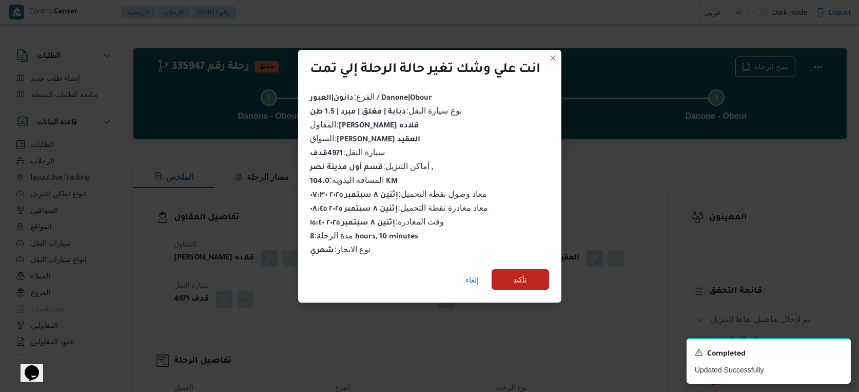
click at [515, 274] on span "تأكيد" at bounding box center [520, 279] width 13 height 12
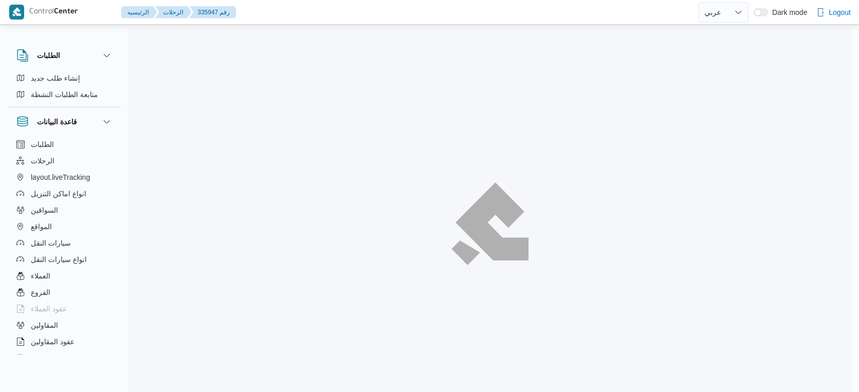
select select "ar"
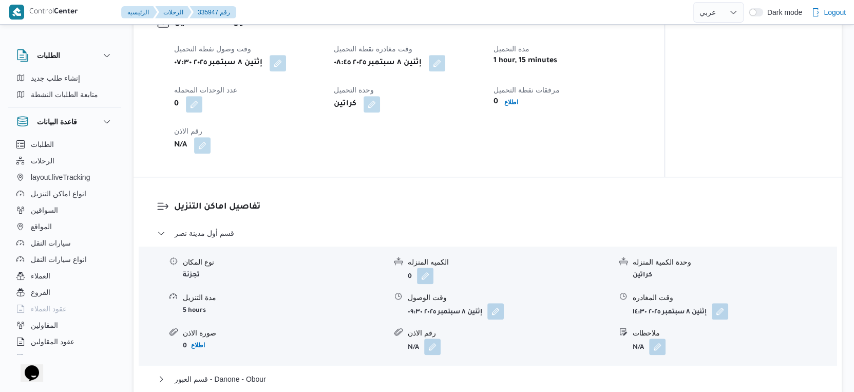
scroll to position [684, 0]
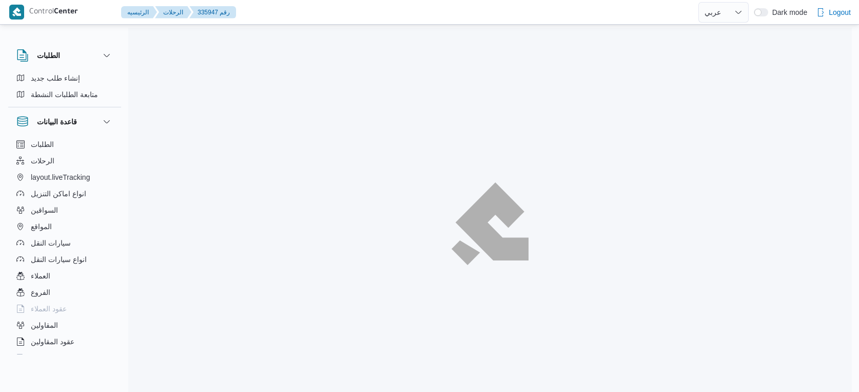
select select "ar"
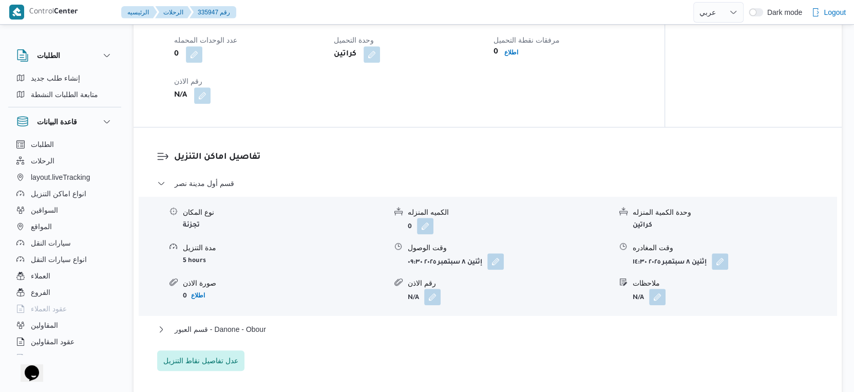
scroll to position [856, 0]
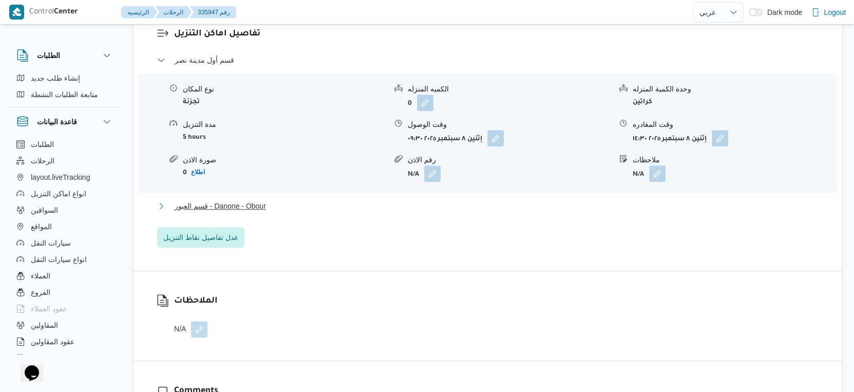
click at [274, 212] on button "قسم العبور - Danone - Obour" at bounding box center [487, 206] width 661 height 12
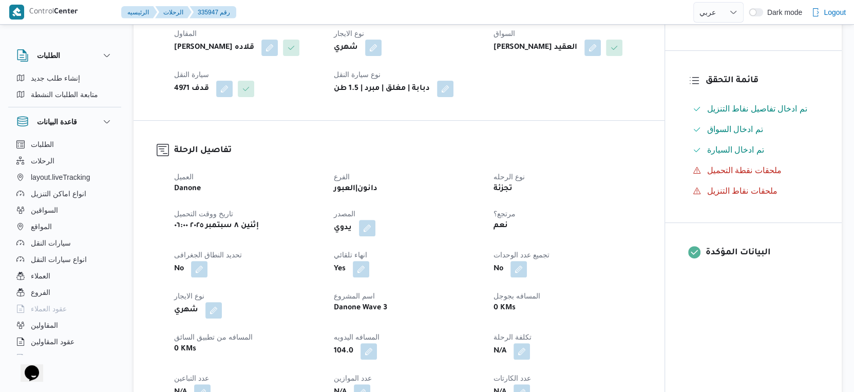
scroll to position [399, 0]
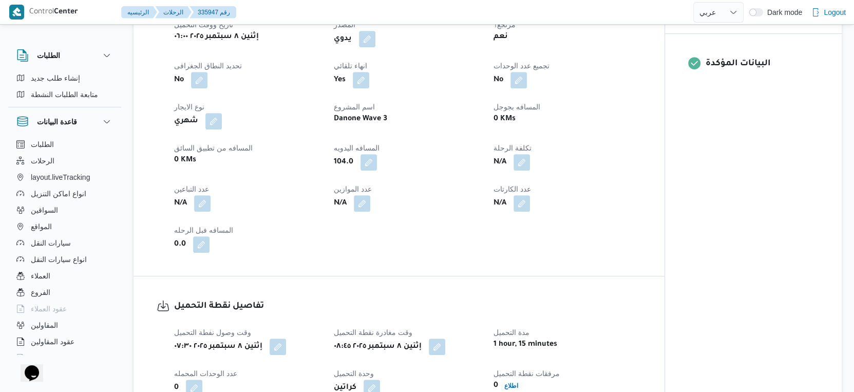
select select "ar"
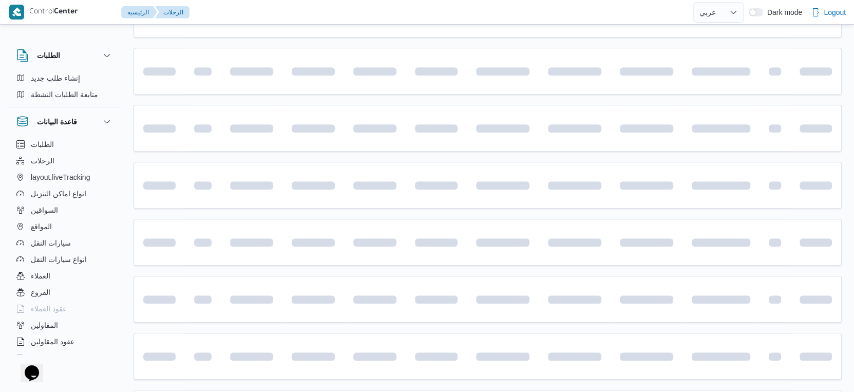
scroll to position [71, 0]
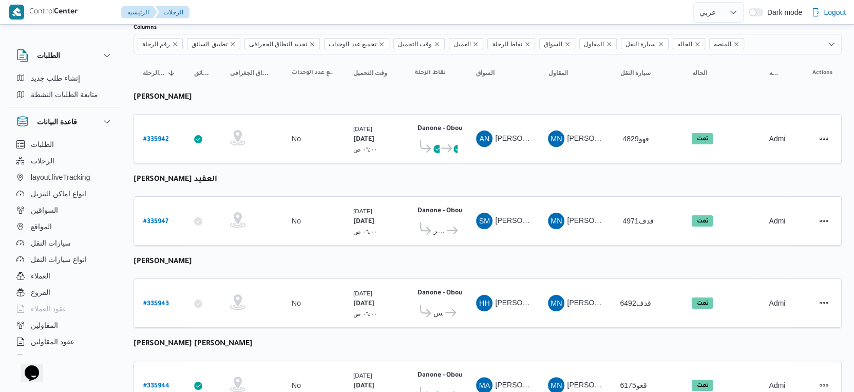
click at [517, 178] on table "رقم الرحلة Click to sort in ascending order تطبيق السائق Click to sort in ascen…" at bounding box center [487, 360] width 708 height 612
click at [583, 196] on td "المقاول MN مينا نجيب شفيق قلاده" at bounding box center [574, 220] width 72 height 49
click at [160, 136] on b "# 335942" at bounding box center [156, 139] width 26 height 7
select select "ar"
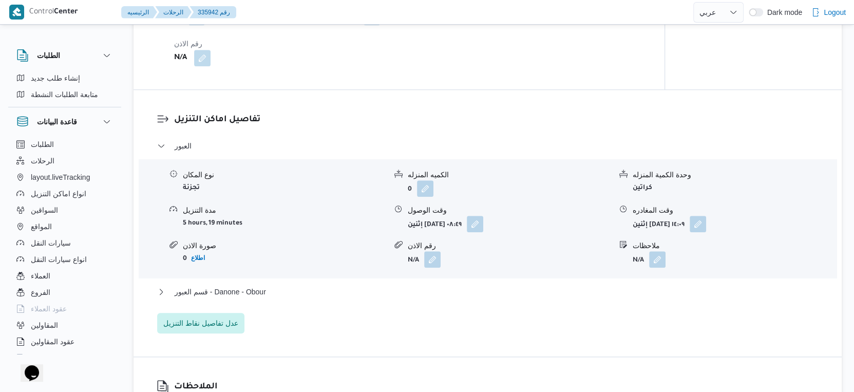
scroll to position [912, 0]
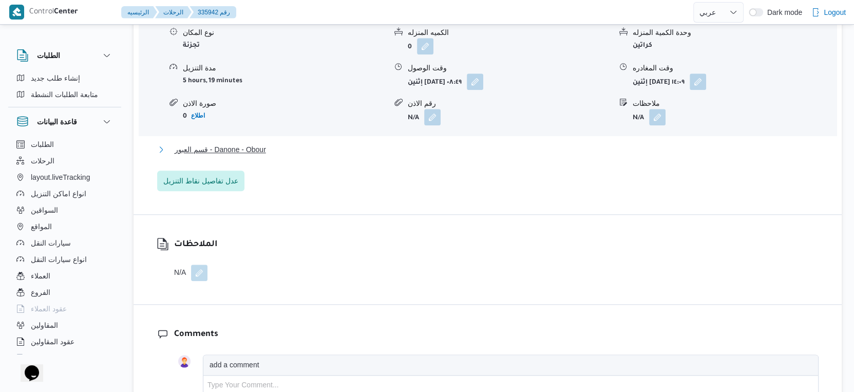
click at [284, 156] on button "قسم العبور - Danone - Obour" at bounding box center [487, 149] width 661 height 12
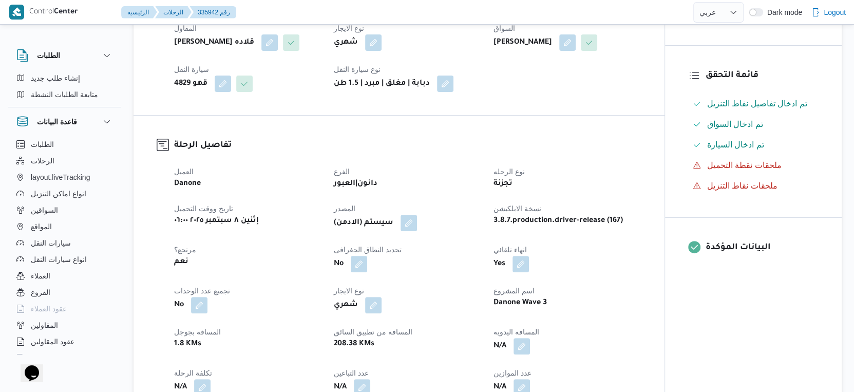
scroll to position [399, 0]
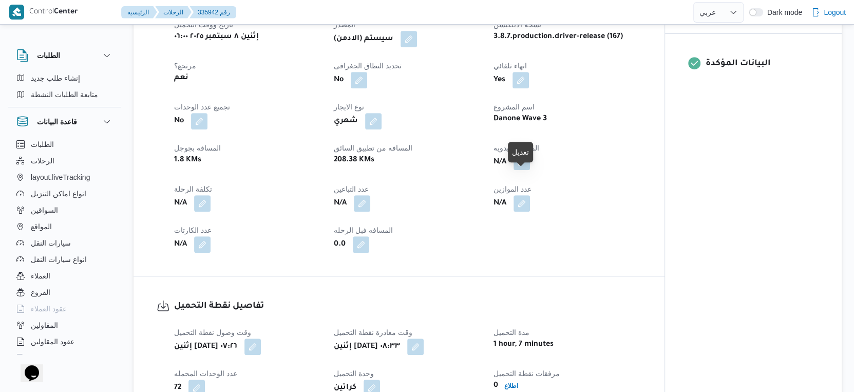
click at [521, 170] on button "button" at bounding box center [521, 161] width 16 height 16
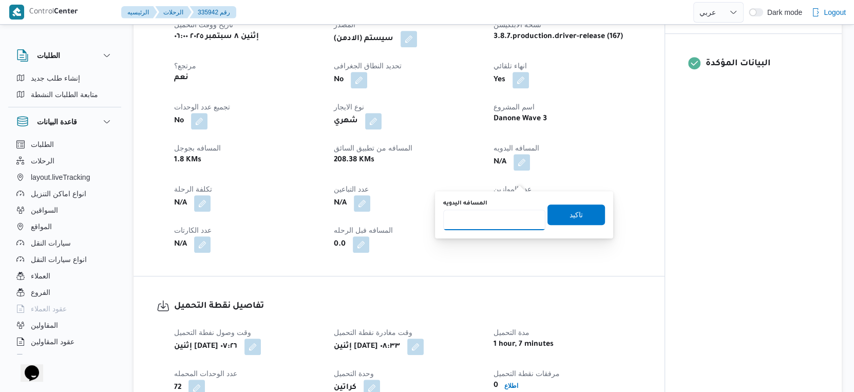
click at [487, 226] on input "المسافه اليدويه" at bounding box center [494, 219] width 102 height 21
type input "40"
click at [581, 216] on span "تاكيد" at bounding box center [575, 214] width 57 height 21
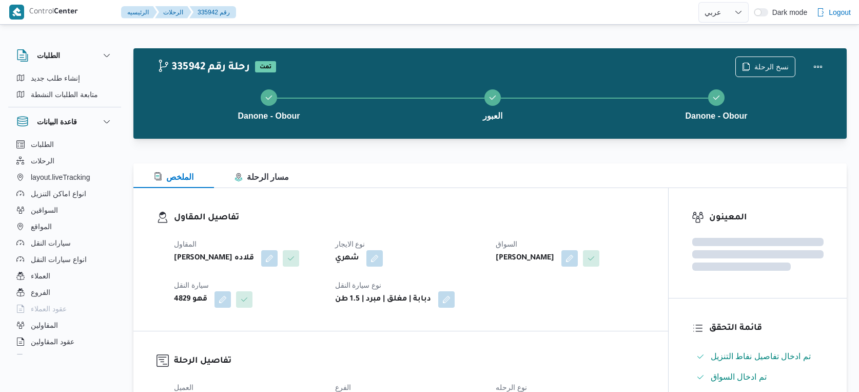
select select "ar"
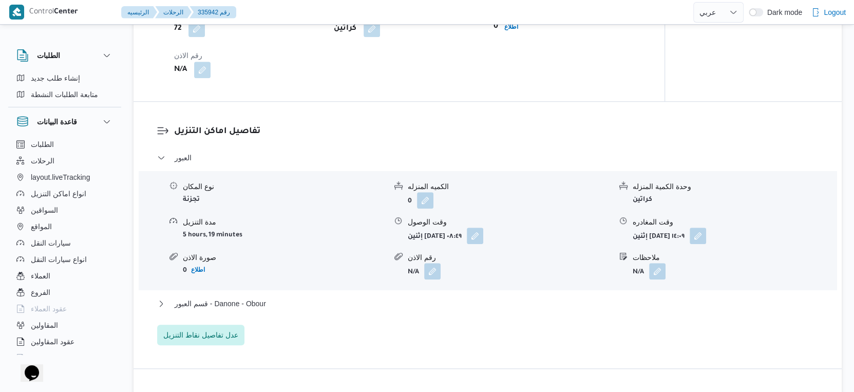
scroll to position [826, 0]
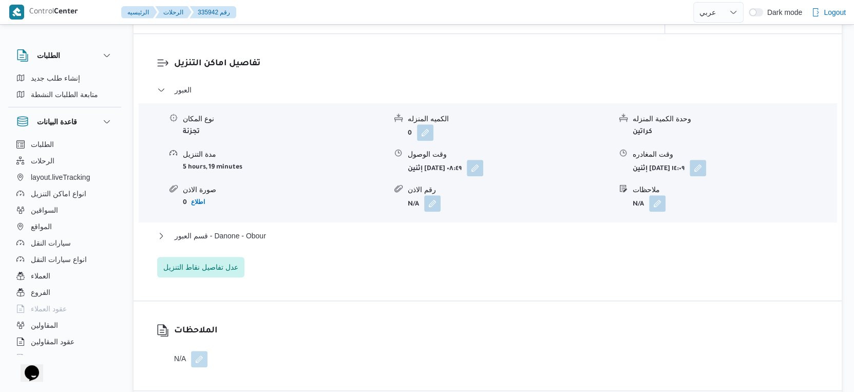
click at [309, 249] on div "قسم العبور - Danone - Obour" at bounding box center [487, 239] width 661 height 20
click at [314, 242] on button "قسم العبور - Danone - Obour" at bounding box center [487, 235] width 661 height 12
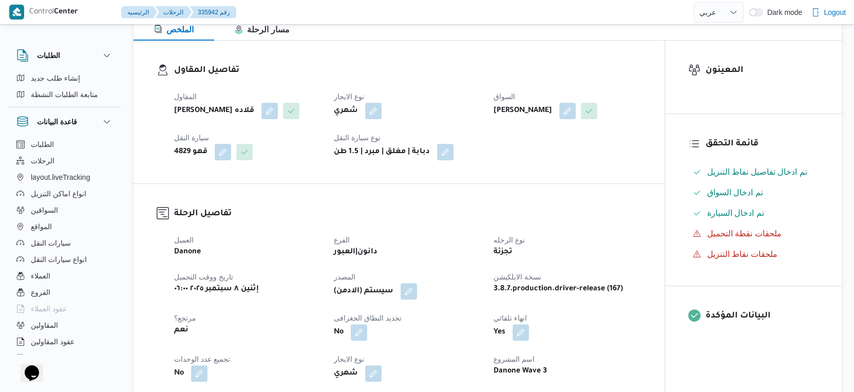
scroll to position [342, 0]
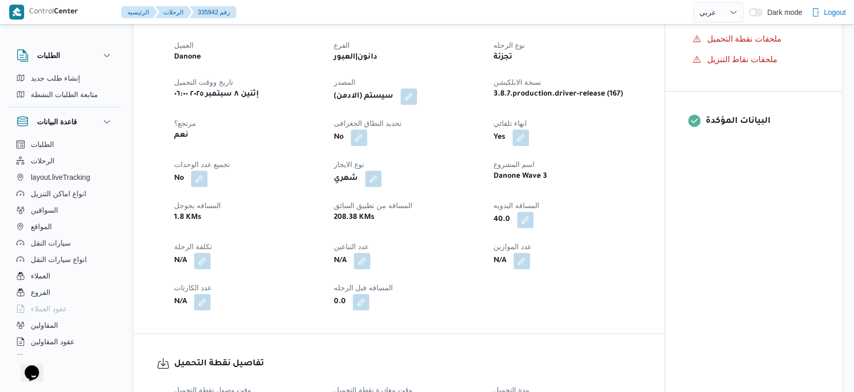
select select "ar"
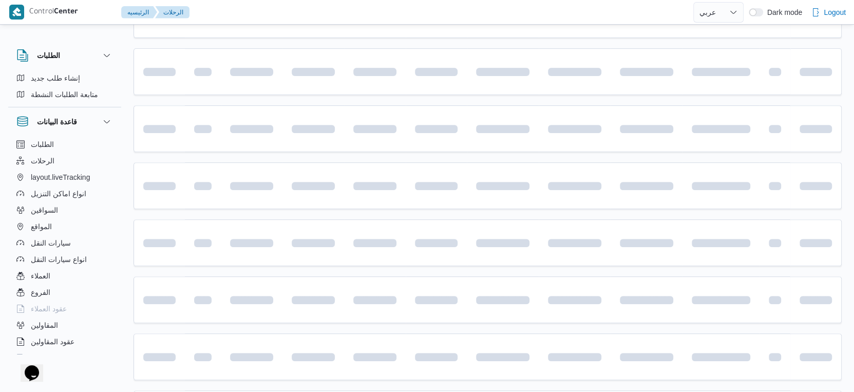
scroll to position [71, 0]
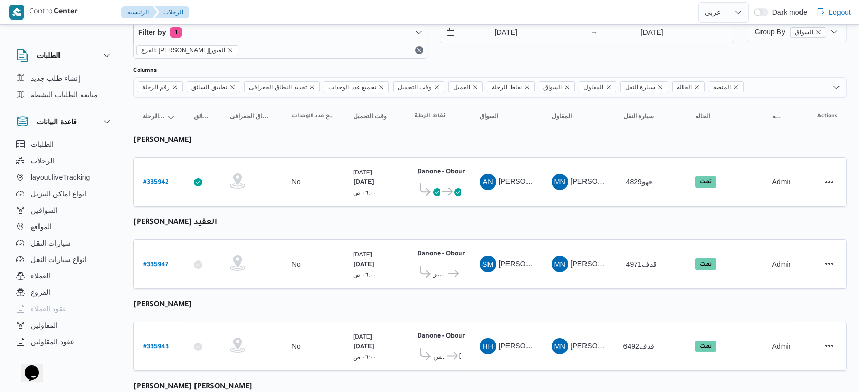
select select "ar"
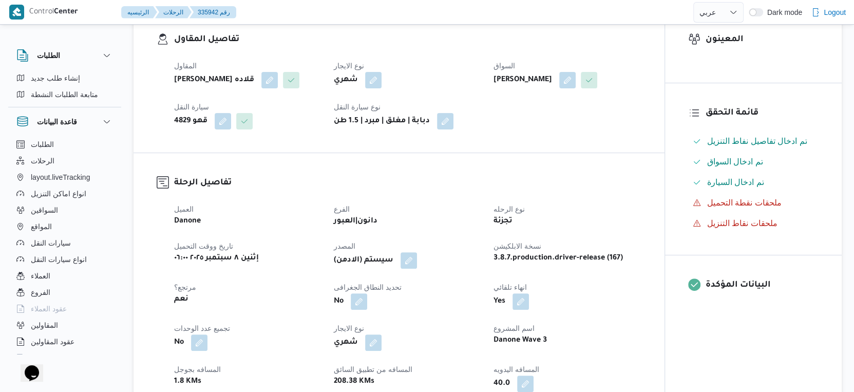
scroll to position [356, 0]
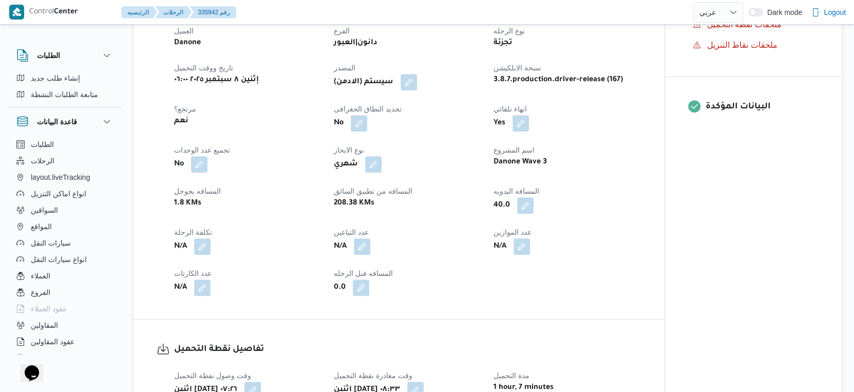
select select "ar"
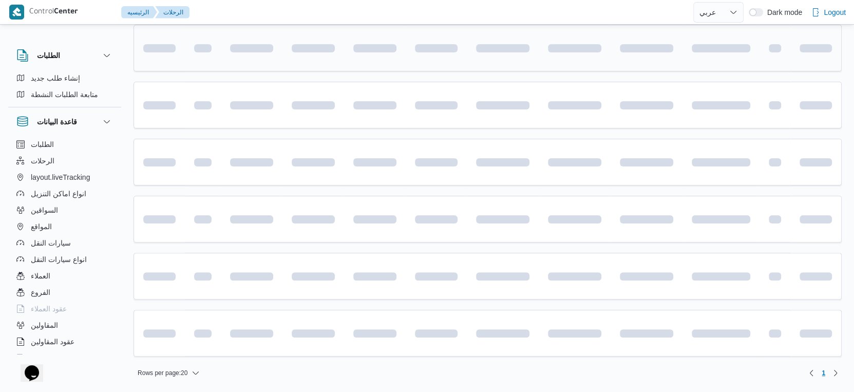
scroll to position [71, 0]
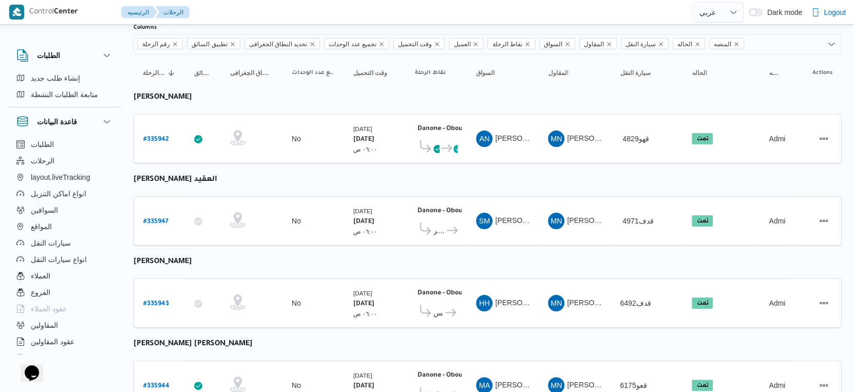
click at [466, 168] on table "رقم الرحلة Click to sort in ascending order تطبيق السائق Click to sort in ascen…" at bounding box center [487, 360] width 708 height 612
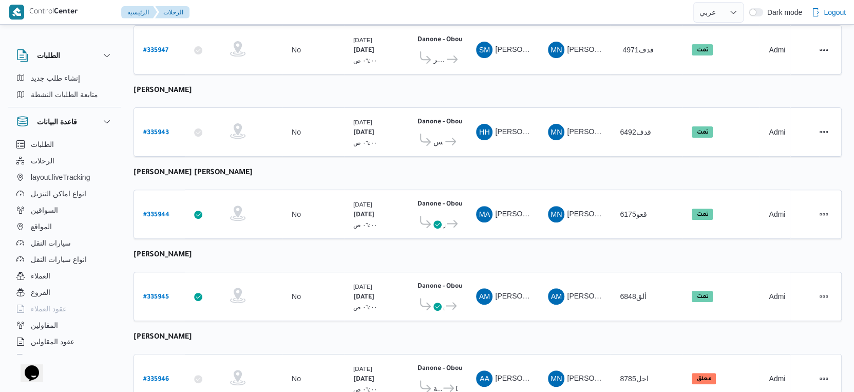
scroll to position [299, 0]
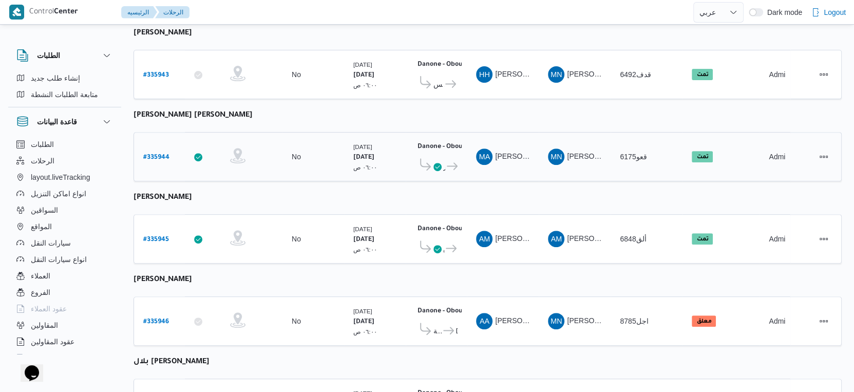
click at [157, 154] on b "# 335944" at bounding box center [156, 157] width 26 height 7
select select "ar"
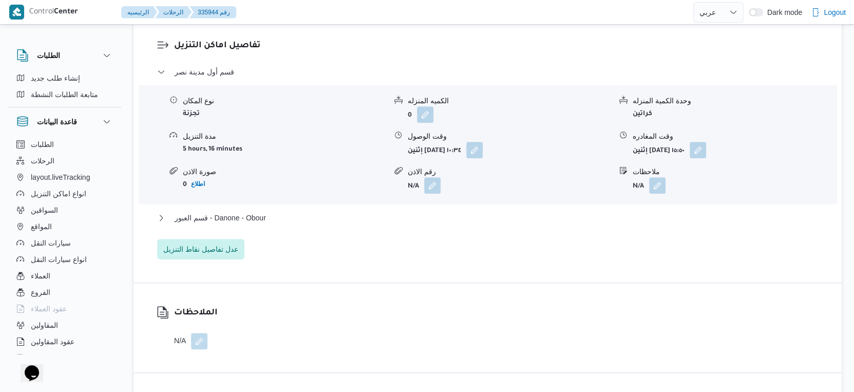
scroll to position [926, 0]
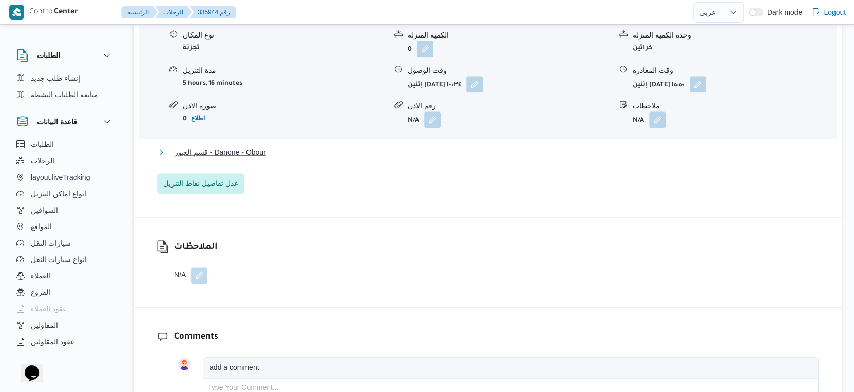
click at [268, 152] on button "قسم العبور - Danone - Obour" at bounding box center [487, 152] width 661 height 12
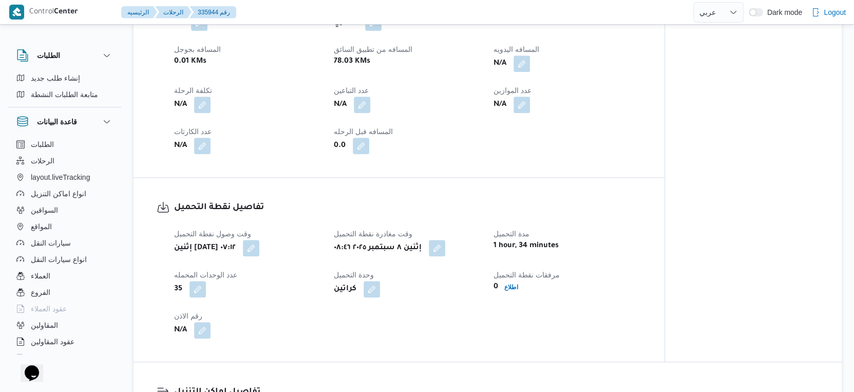
scroll to position [356, 0]
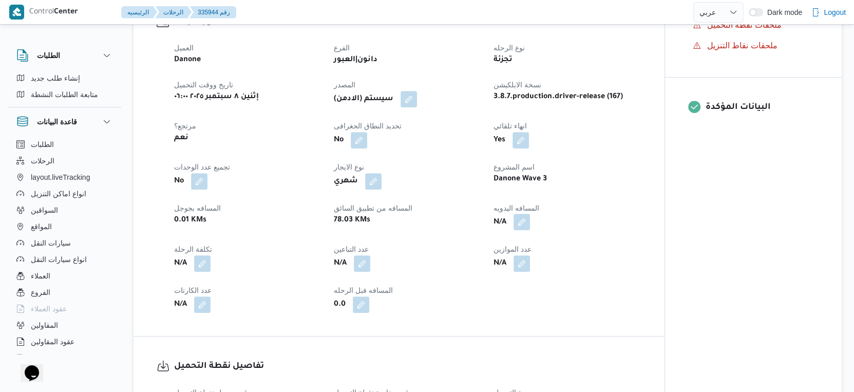
click at [521, 219] on button "button" at bounding box center [521, 222] width 16 height 16
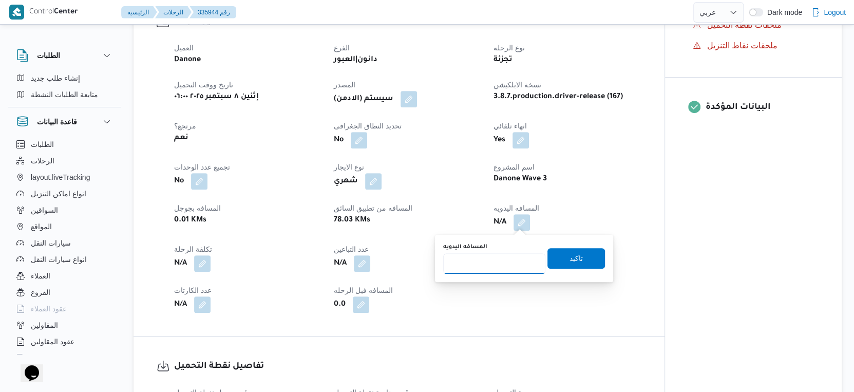
click at [489, 267] on input "المسافه اليدويه" at bounding box center [494, 263] width 102 height 21
type input "78"
click at [570, 259] on span "تاكيد" at bounding box center [575, 258] width 13 height 12
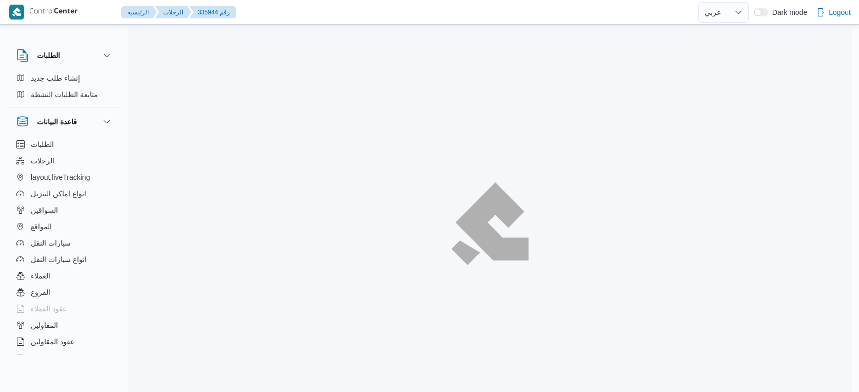
select select "ar"
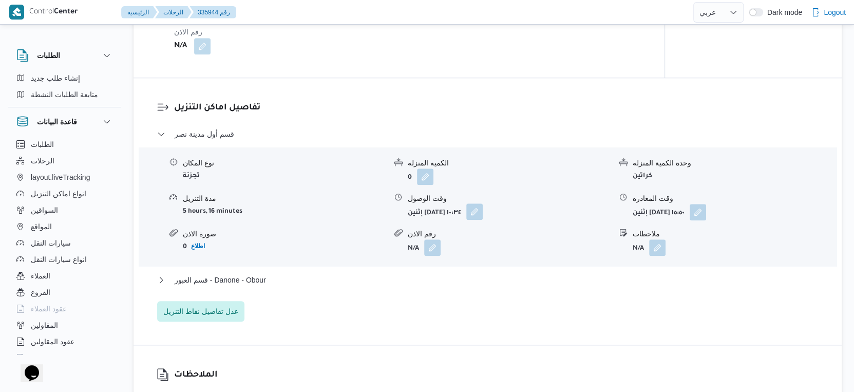
scroll to position [856, 0]
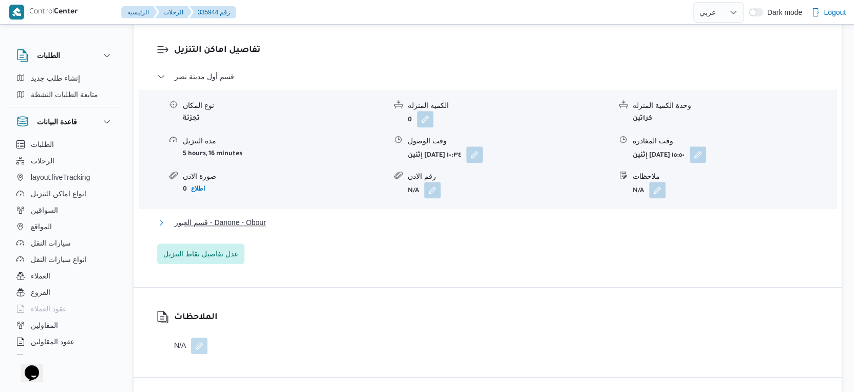
click at [258, 222] on span "قسم العبور - Danone - Obour" at bounding box center [220, 222] width 91 height 12
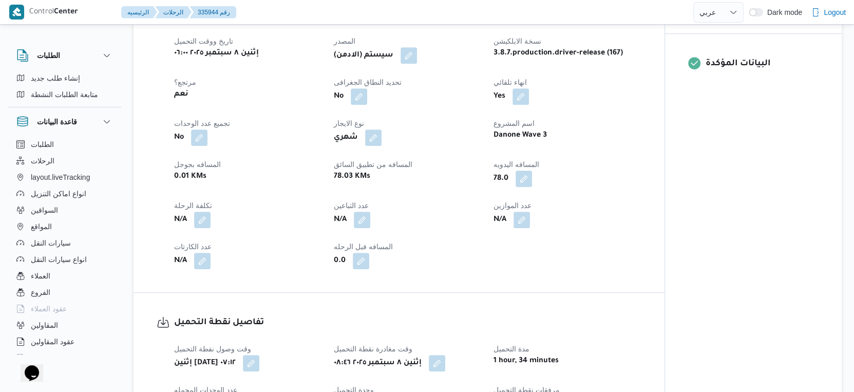
scroll to position [285, 0]
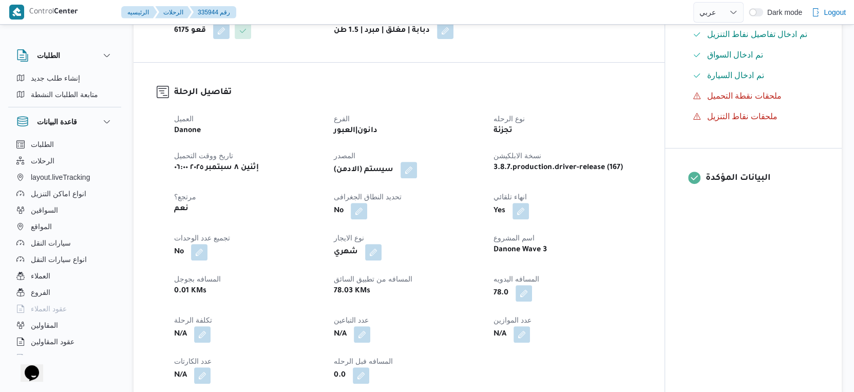
select select "ar"
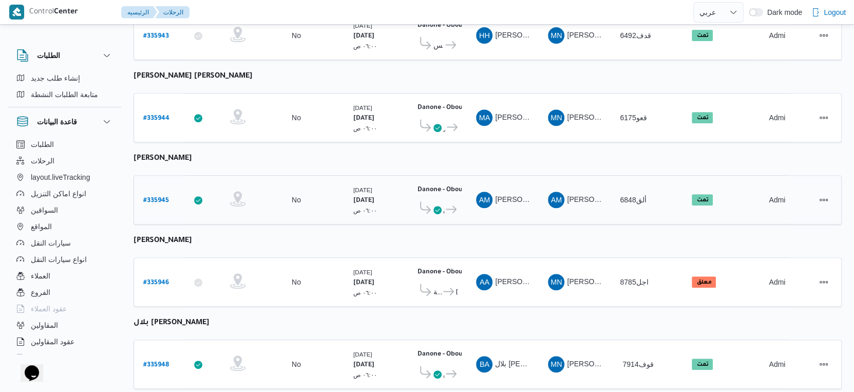
scroll to position [356, 0]
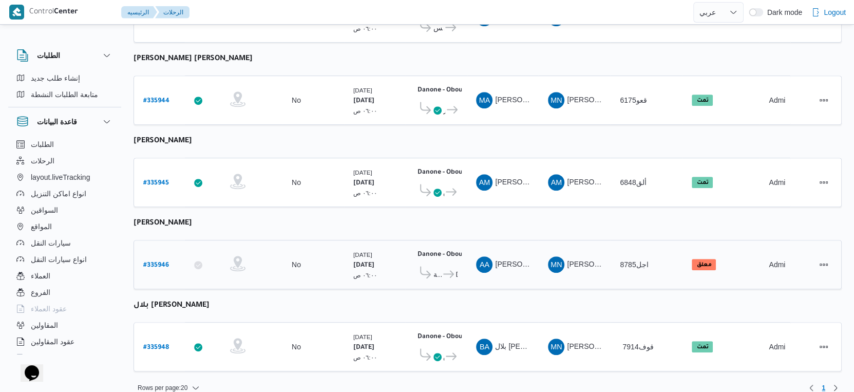
click at [154, 262] on b "# 335946" at bounding box center [156, 265] width 26 height 7
select select "ar"
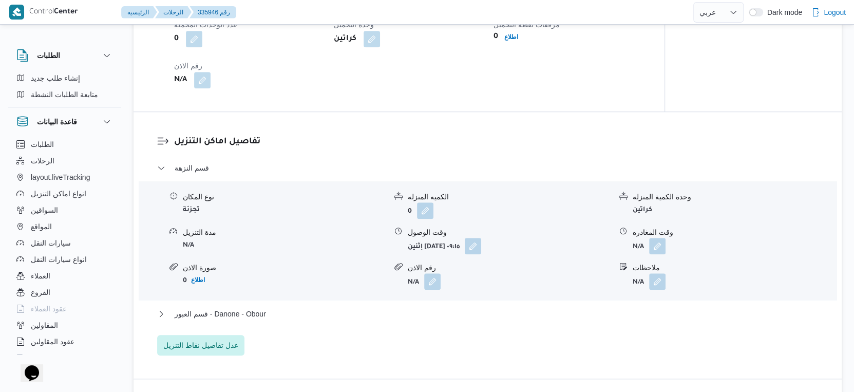
scroll to position [856, 0]
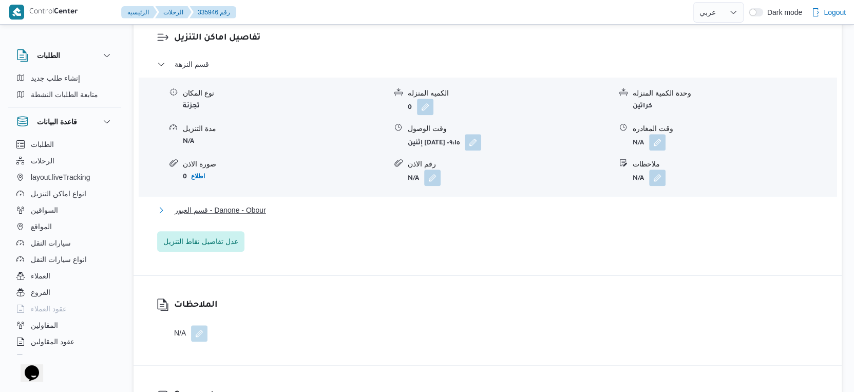
click at [278, 207] on button "قسم العبور - Danone - Obour" at bounding box center [487, 210] width 661 height 12
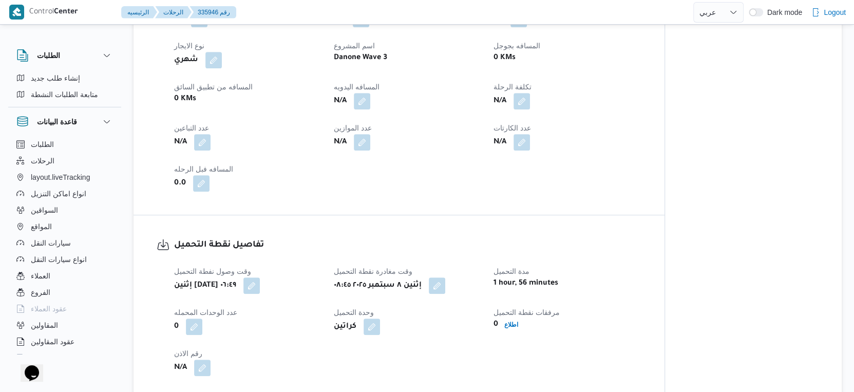
scroll to position [399, 0]
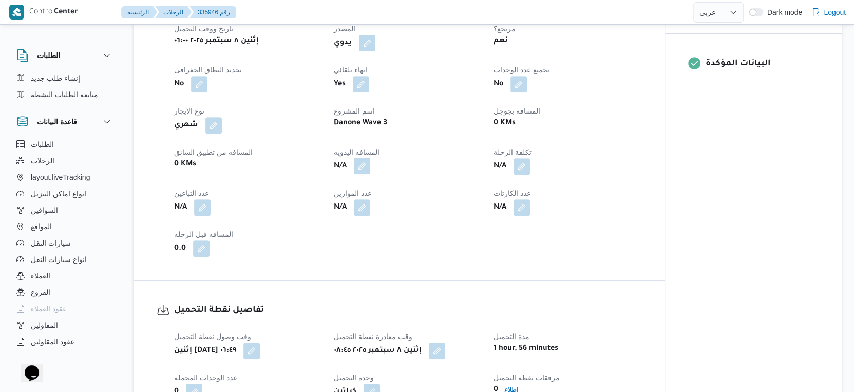
click at [366, 162] on button "button" at bounding box center [362, 166] width 16 height 16
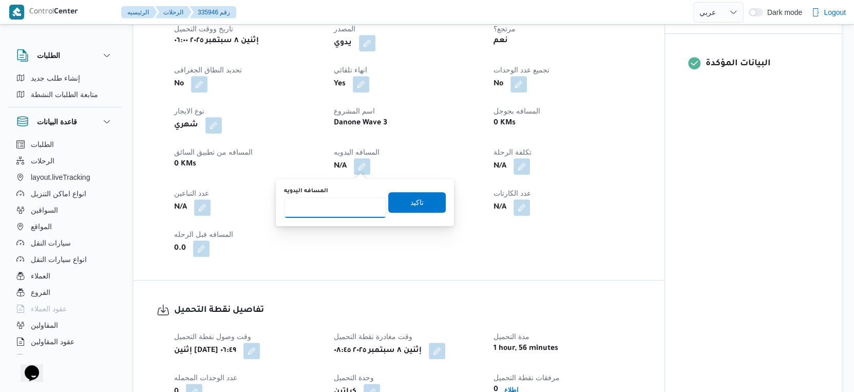
click at [334, 200] on input "المسافه اليدويه" at bounding box center [335, 207] width 102 height 21
type input "75"
click at [427, 202] on span "تاكيد" at bounding box center [416, 201] width 57 height 21
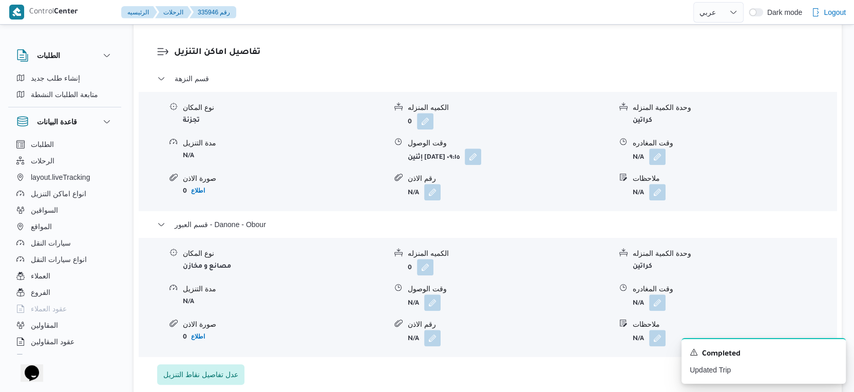
scroll to position [856, 0]
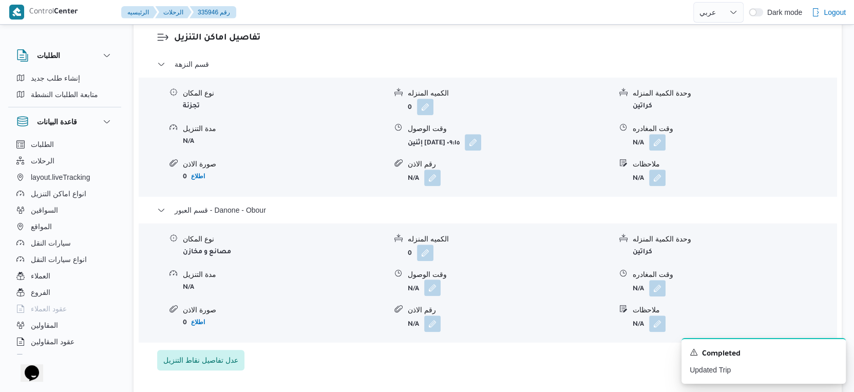
click at [432, 288] on button "button" at bounding box center [432, 287] width 16 height 16
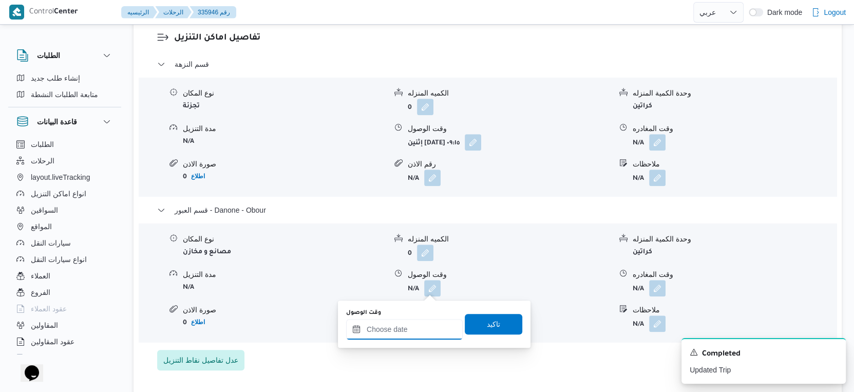
click at [414, 329] on input "وقت الوصول" at bounding box center [404, 329] width 117 height 21
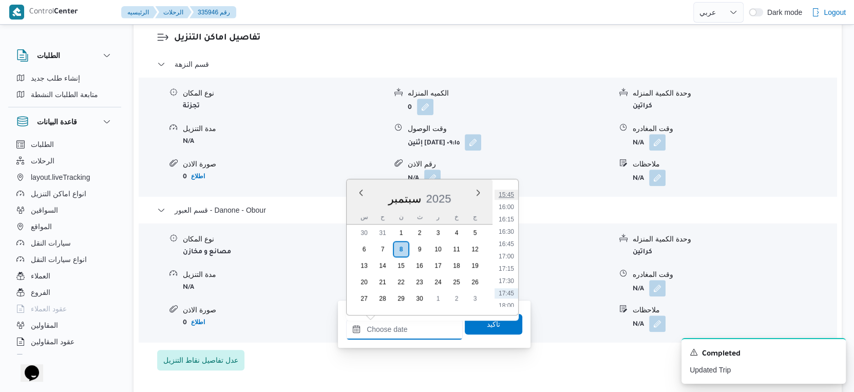
scroll to position [755, 0]
click at [510, 233] on li "16:15" at bounding box center [506, 238] width 24 height 10
type input "٠٨/٠٩/٢٠٢٥ ١٦:١٥"
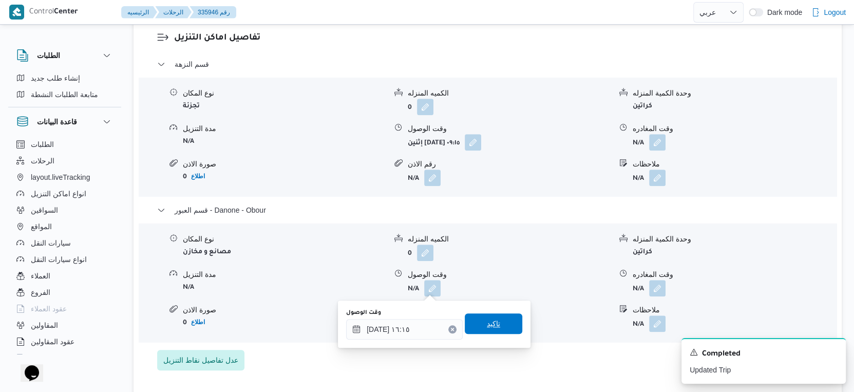
click at [490, 322] on span "تاكيد" at bounding box center [493, 323] width 13 height 12
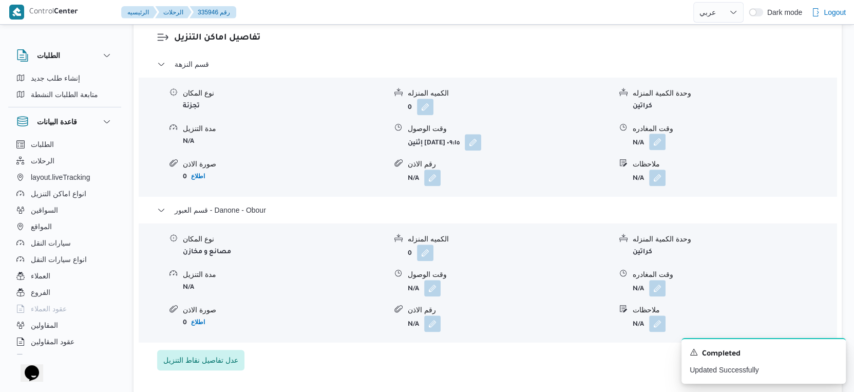
click at [652, 139] on button "button" at bounding box center [657, 141] width 16 height 16
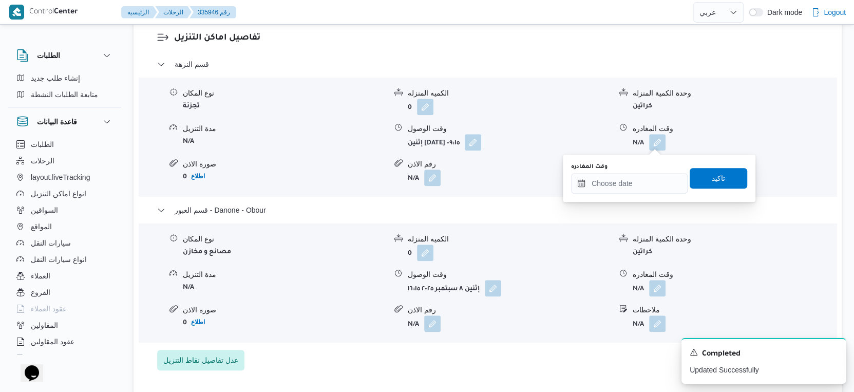
click at [638, 168] on div "وقت المغادره" at bounding box center [629, 167] width 117 height 8
click at [633, 180] on input "وقت المغادره" at bounding box center [629, 183] width 117 height 21
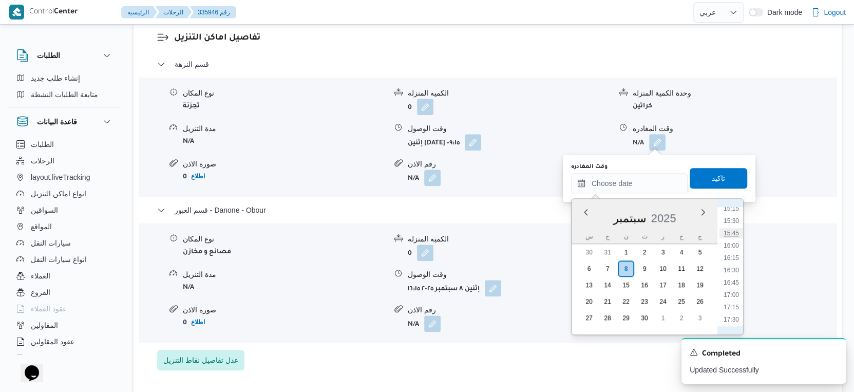
click at [734, 234] on li "15:45" at bounding box center [731, 233] width 24 height 10
type input "٠٨/٠٩/٢٠٢٥ ١٥:٤٥"
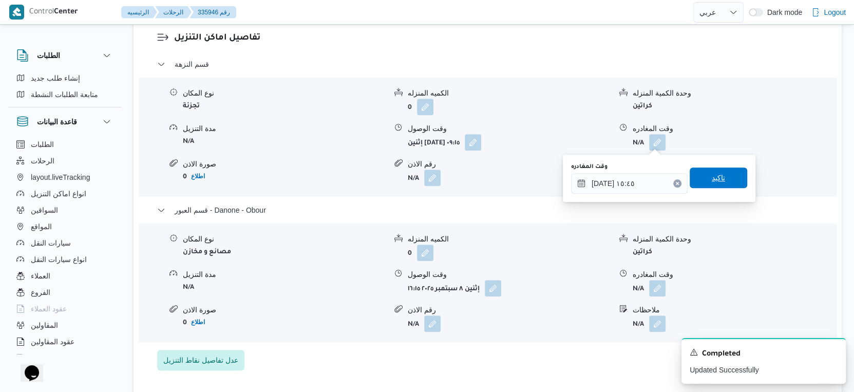
click at [722, 176] on span "تاكيد" at bounding box center [717, 177] width 57 height 21
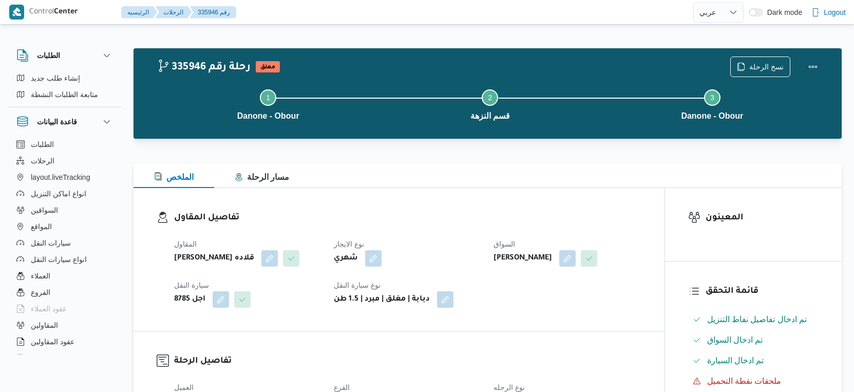
select select "ar"
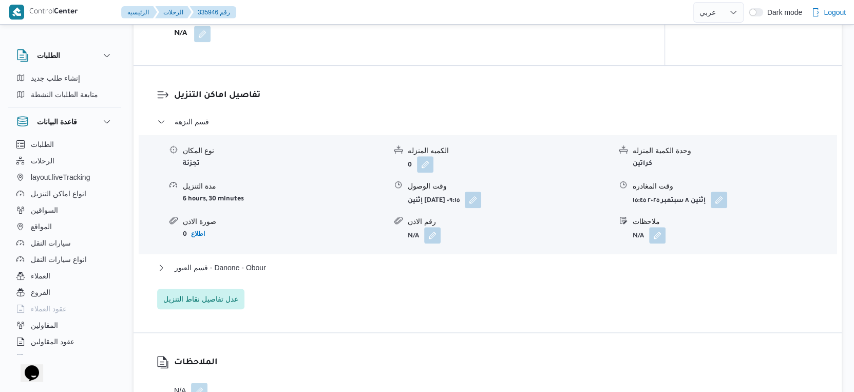
scroll to position [826, 0]
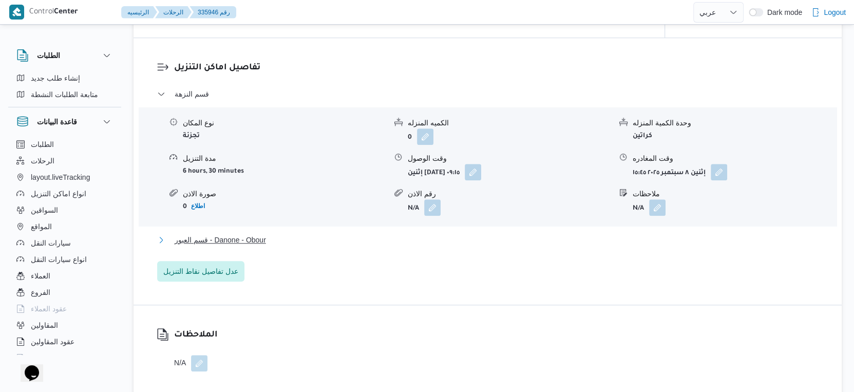
click at [288, 235] on button "قسم العبور - Danone - Obour" at bounding box center [487, 240] width 661 height 12
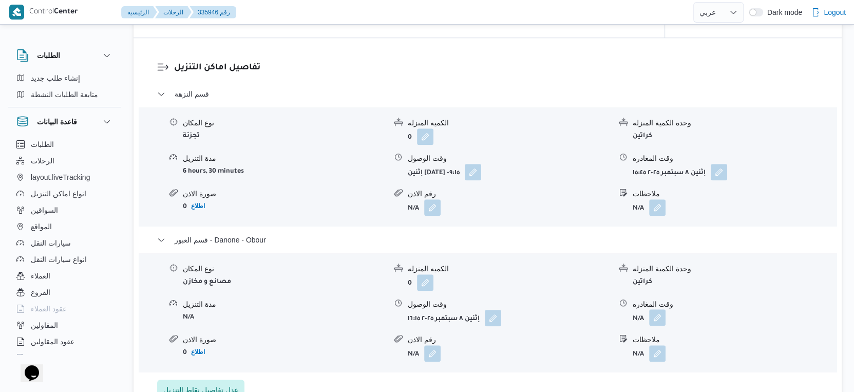
click at [662, 321] on button "button" at bounding box center [657, 317] width 16 height 16
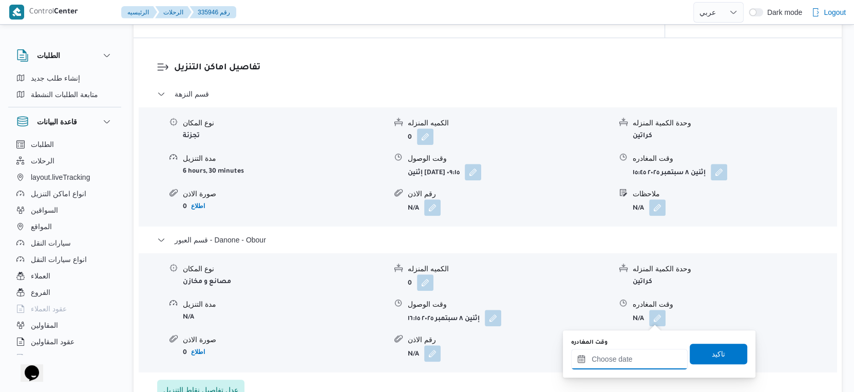
click at [643, 356] on input "وقت المغادره" at bounding box center [629, 359] width 117 height 21
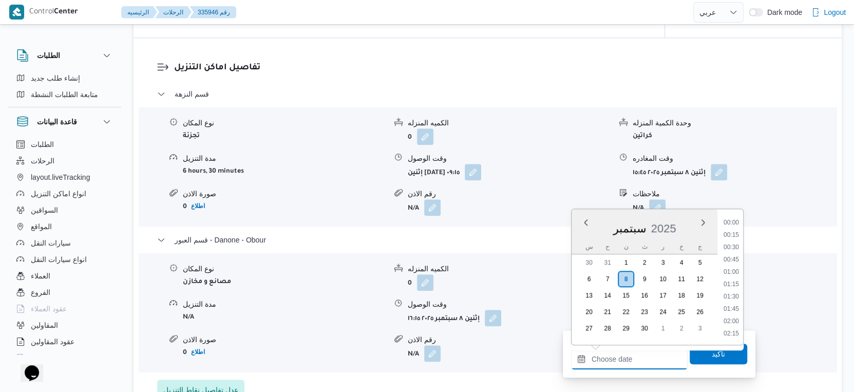
scroll to position [812, 0]
drag, startPoint x: 730, startPoint y: 261, endPoint x: 724, endPoint y: 300, distance: 40.1
click at [730, 261] on li "17:15" at bounding box center [731, 261] width 24 height 10
type input "[DATE] ١٧:١٥"
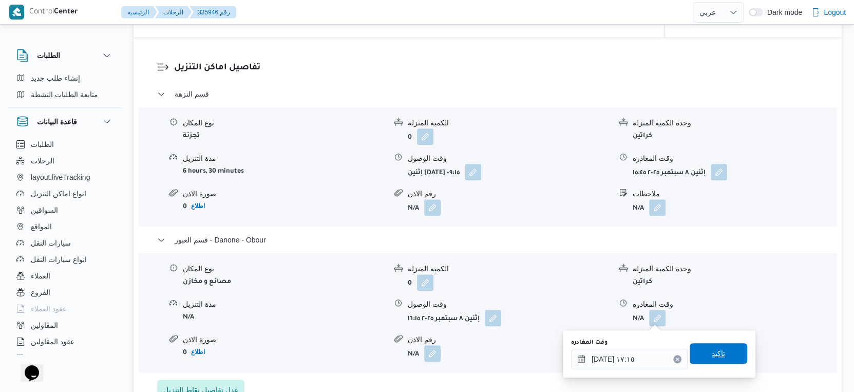
click at [722, 353] on span "تاكيد" at bounding box center [717, 353] width 57 height 21
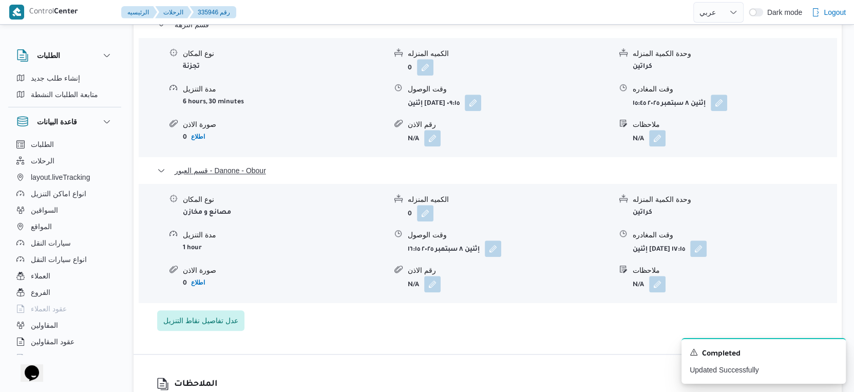
scroll to position [940, 0]
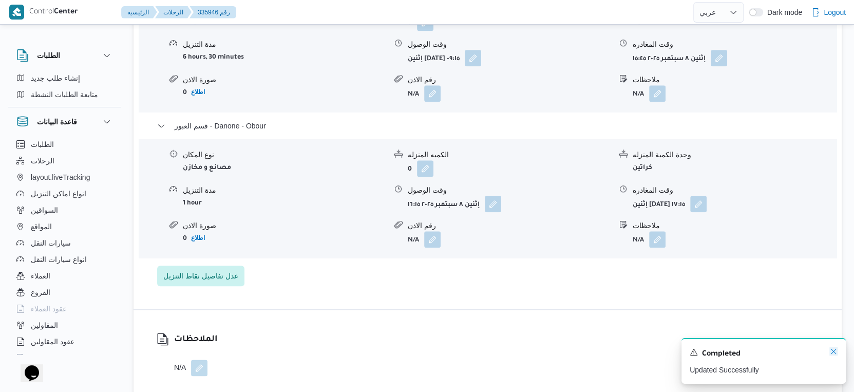
click at [832, 352] on icon "Dismiss toast" at bounding box center [832, 351] width 5 height 5
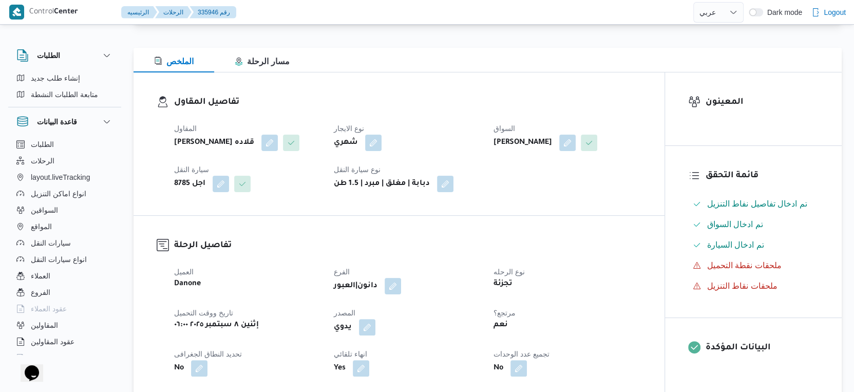
scroll to position [0, 0]
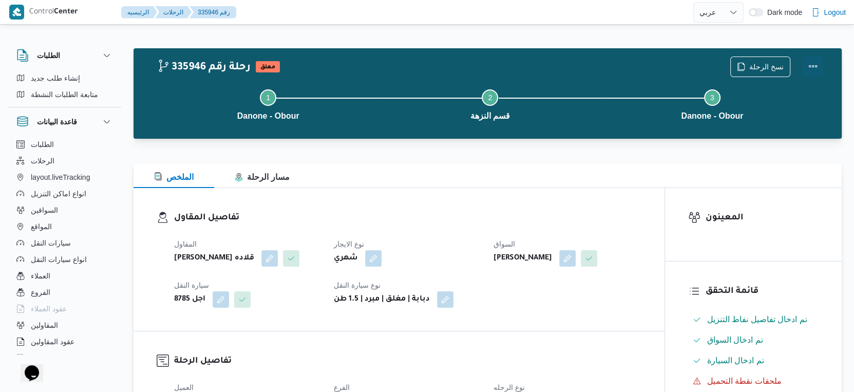
click at [814, 65] on button "Actions" at bounding box center [812, 66] width 21 height 21
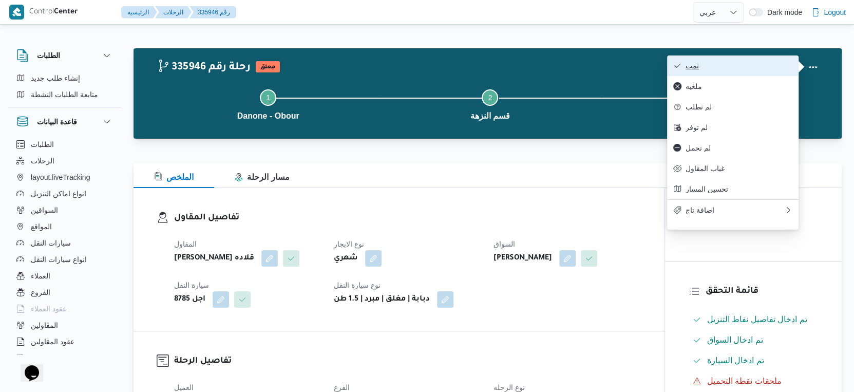
click at [744, 68] on span "تمت" at bounding box center [738, 66] width 107 height 8
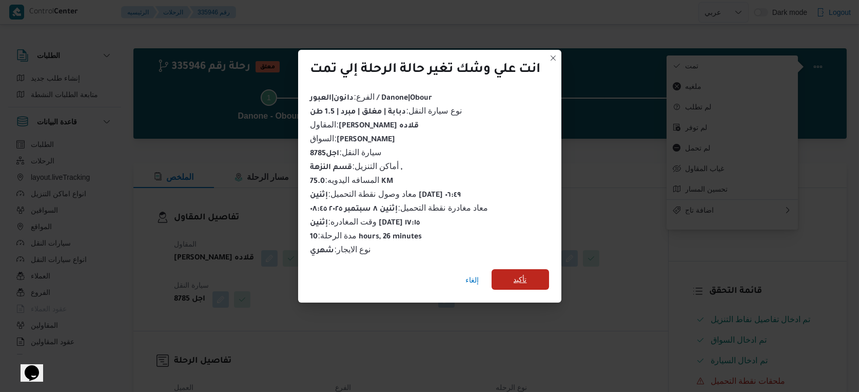
click at [527, 280] on span "تأكيد" at bounding box center [520, 279] width 13 height 12
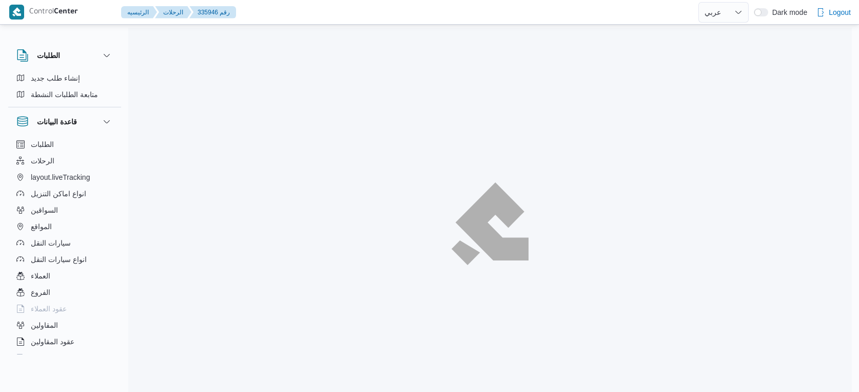
select select "ar"
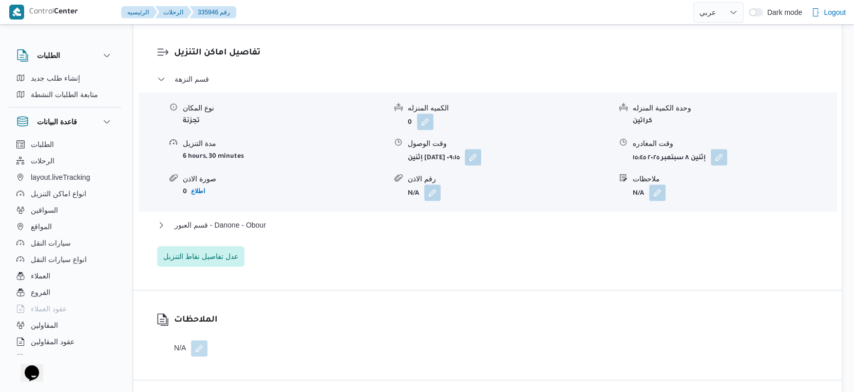
scroll to position [856, 0]
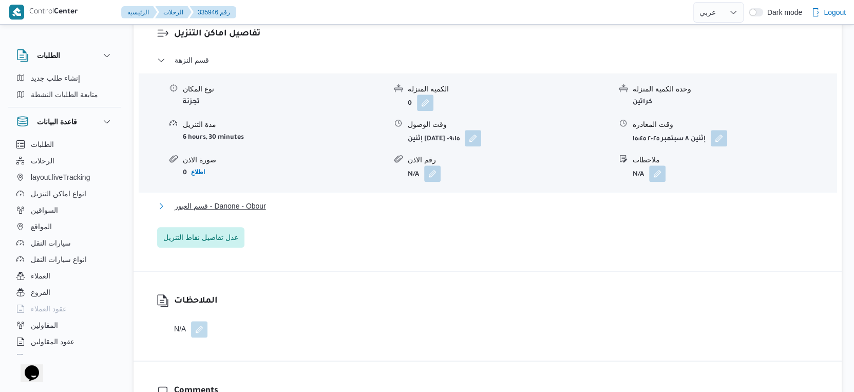
click at [285, 204] on button "قسم العبور - Danone - Obour" at bounding box center [487, 206] width 661 height 12
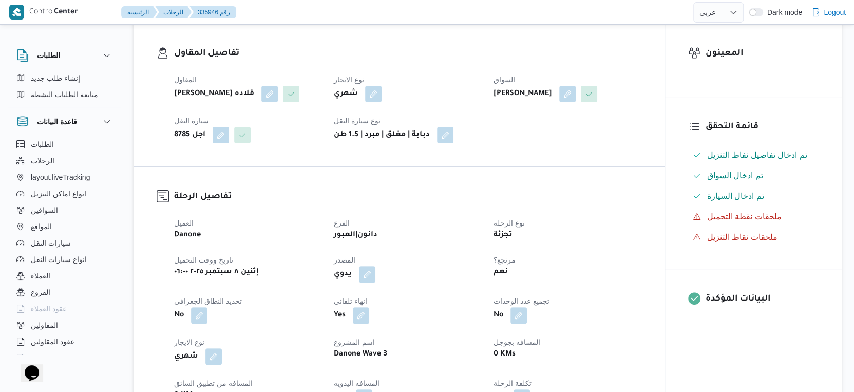
scroll to position [342, 0]
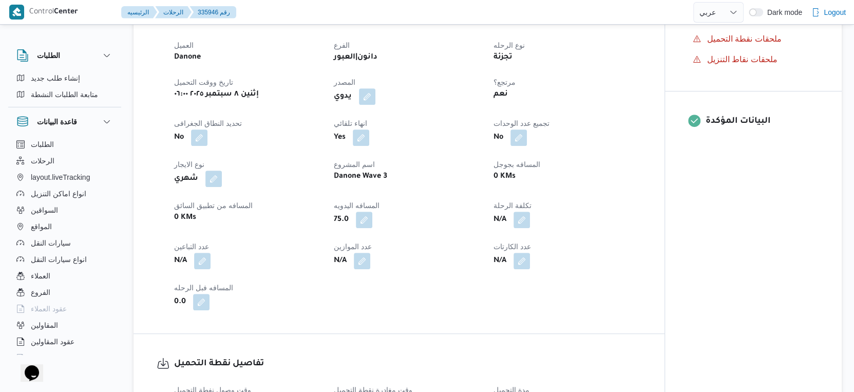
select select "ar"
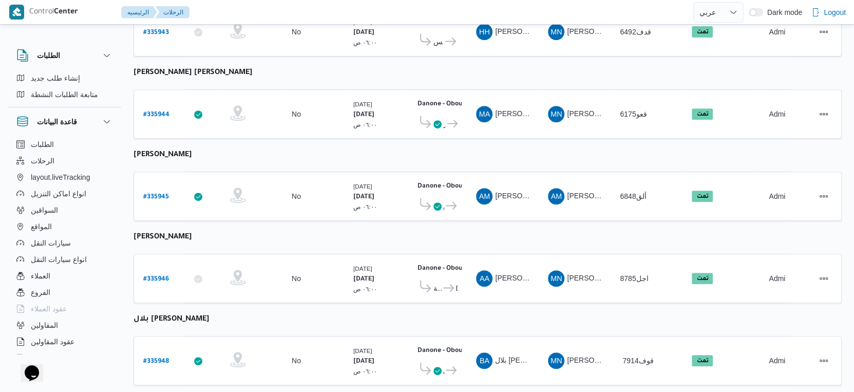
scroll to position [356, 0]
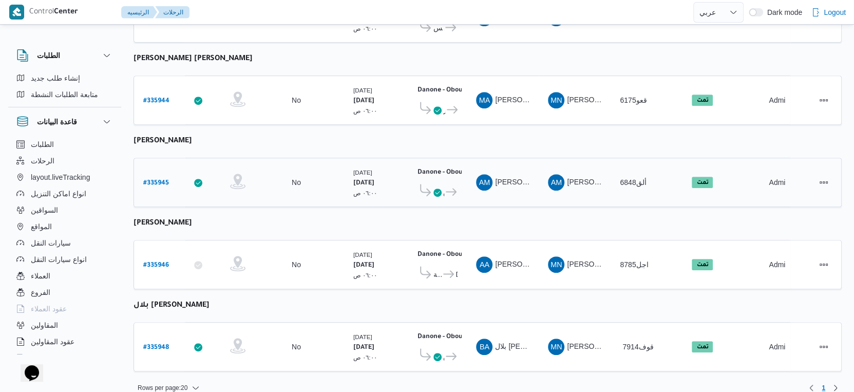
click at [161, 180] on b "# 335945" at bounding box center [156, 183] width 26 height 7
select select "ar"
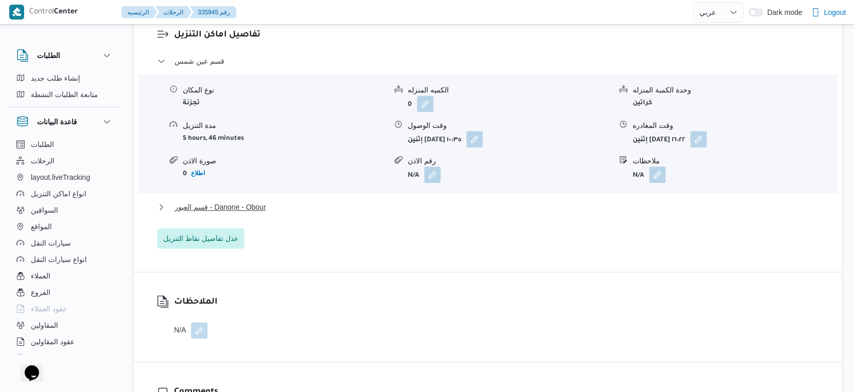
scroll to position [856, 0]
click at [287, 205] on button "قسم العبور - Danone - Obour" at bounding box center [487, 206] width 661 height 12
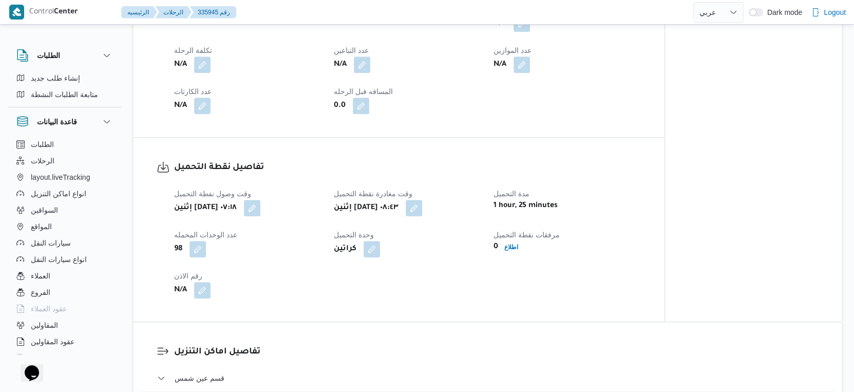
scroll to position [456, 0]
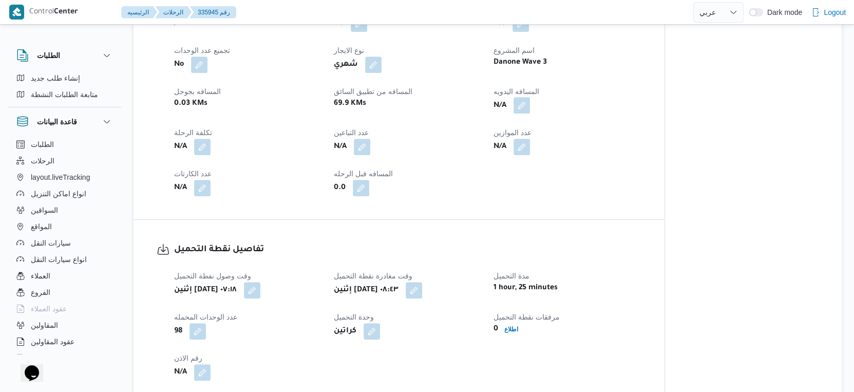
click at [526, 108] on button "button" at bounding box center [521, 105] width 16 height 16
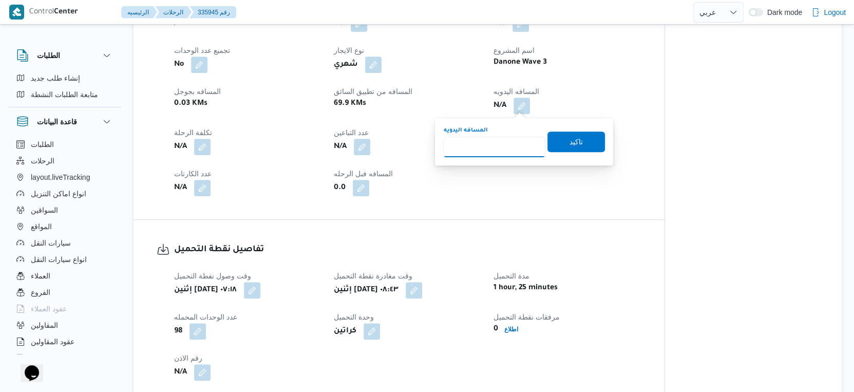
click at [492, 148] on input "المسافه اليدويه" at bounding box center [494, 147] width 102 height 21
type input "60"
click at [584, 133] on span "تاكيد" at bounding box center [575, 141] width 57 height 21
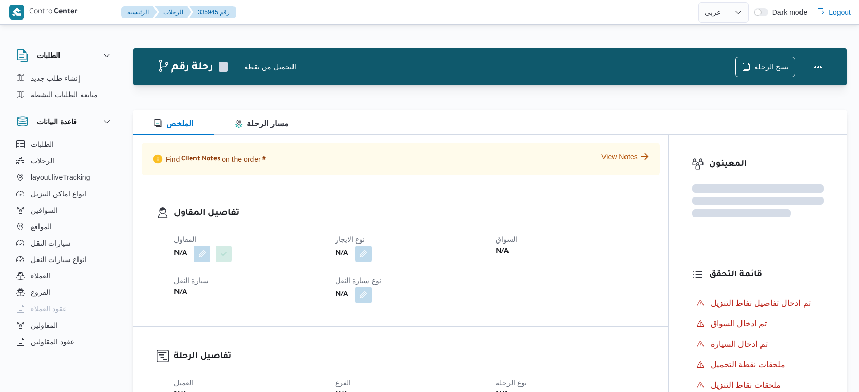
select select "ar"
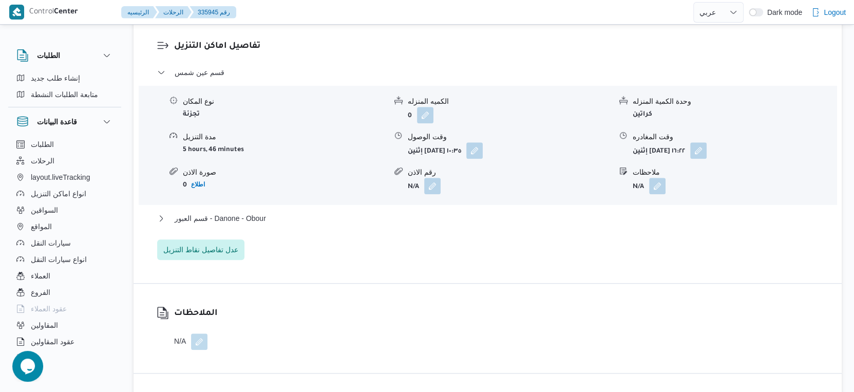
scroll to position [856, 0]
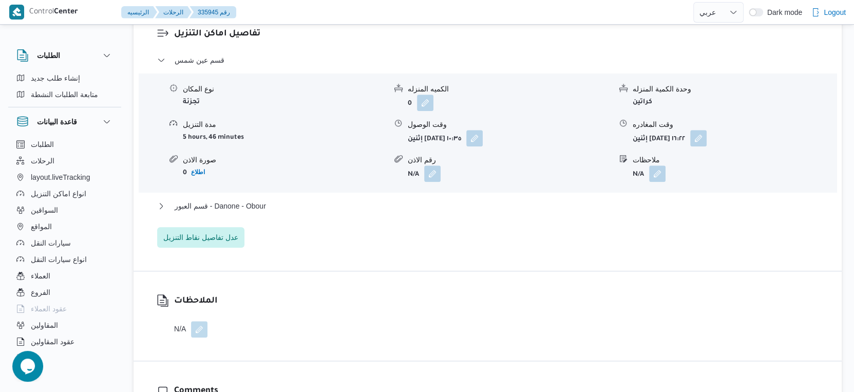
click at [269, 212] on div "قسم العبور - Danone - Obour" at bounding box center [487, 210] width 661 height 20
click at [271, 209] on button "قسم العبور - Danone - Obour" at bounding box center [487, 206] width 661 height 12
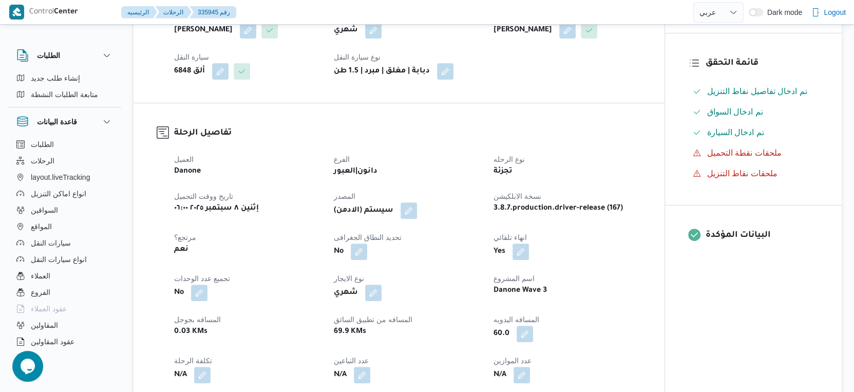
scroll to position [0, 0]
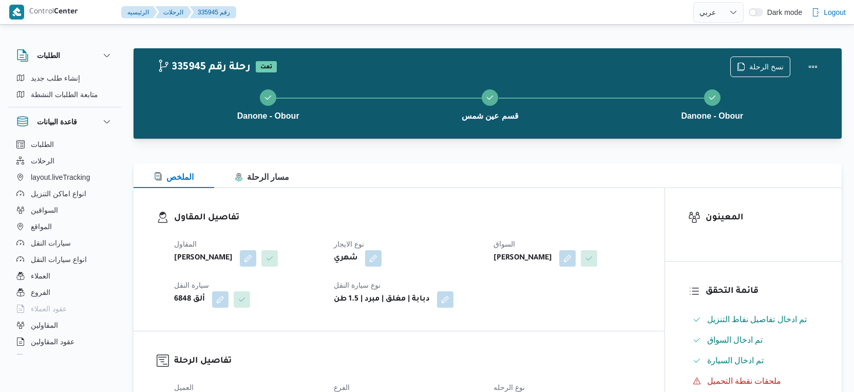
select select "ar"
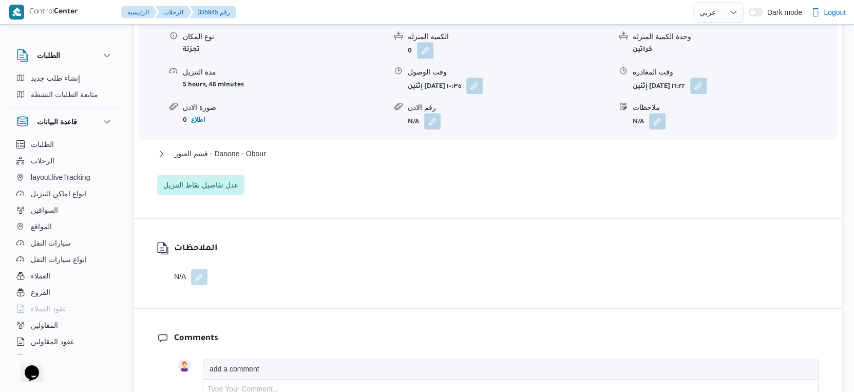
scroll to position [912, 0]
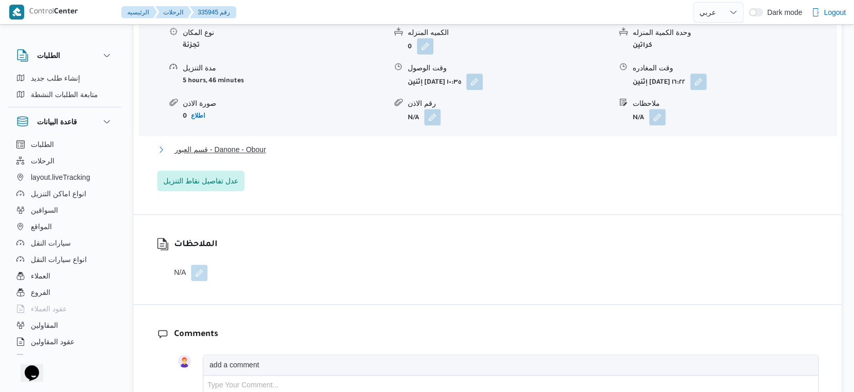
click at [295, 148] on button "قسم العبور - Danone - Obour" at bounding box center [487, 149] width 661 height 12
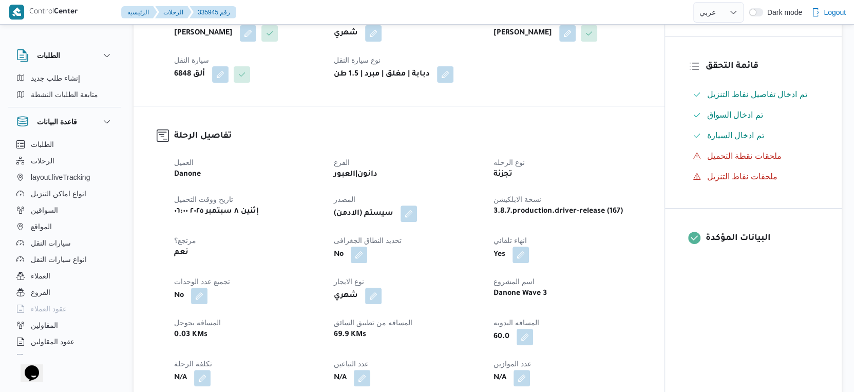
scroll to position [342, 0]
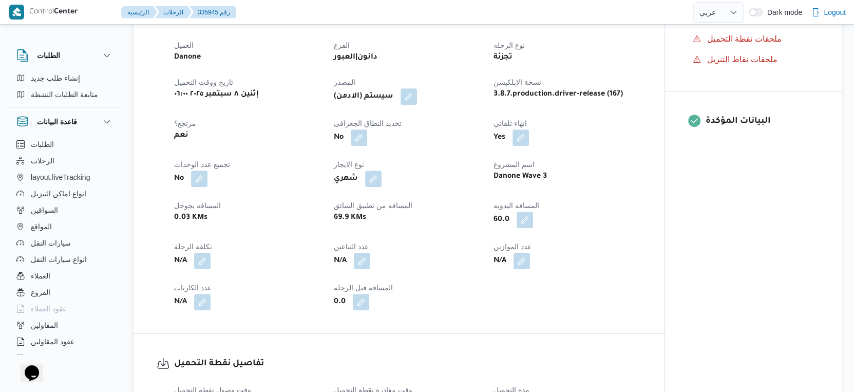
select select "ar"
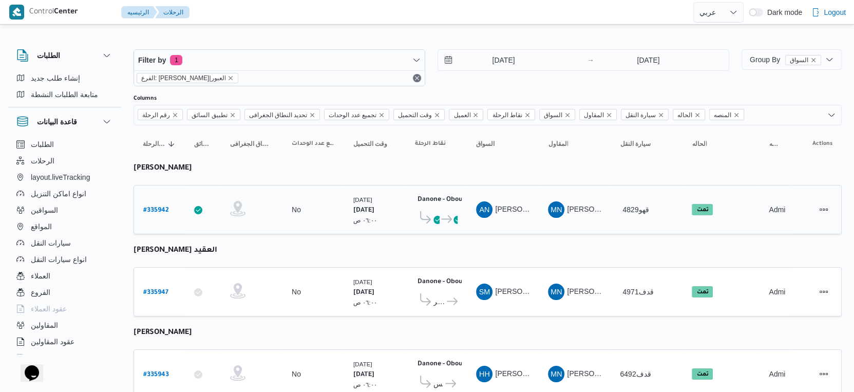
click at [357, 185] on td "وقت التحميل [DATE] ٠٦:٠٠ ص" at bounding box center [375, 209] width 62 height 49
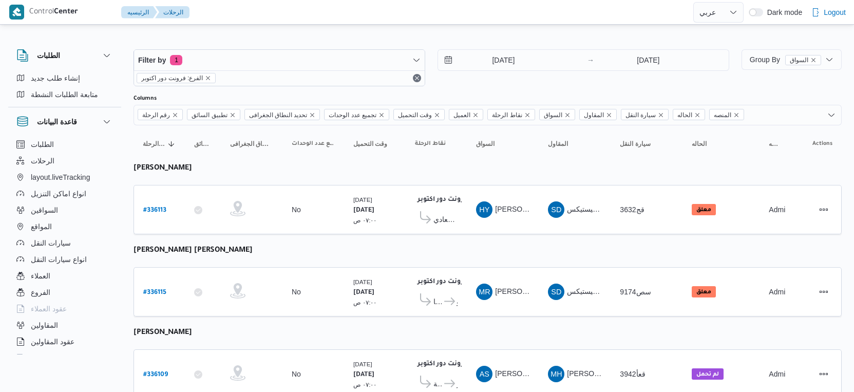
select select "ar"
click at [157, 207] on b "# 336113" at bounding box center [154, 210] width 23 height 7
select select "ar"
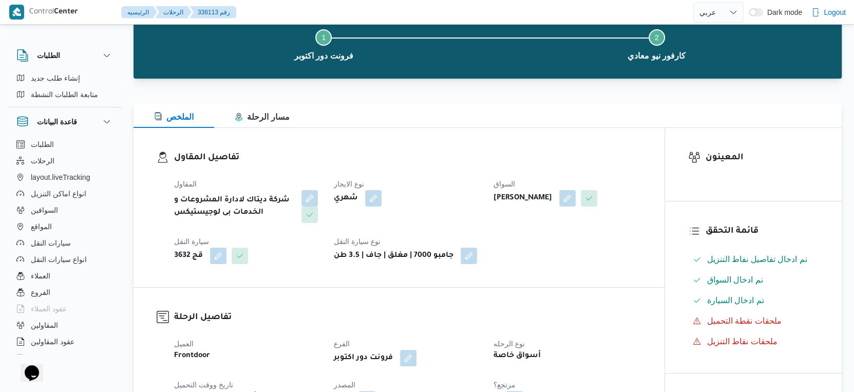
scroll to position [57, 0]
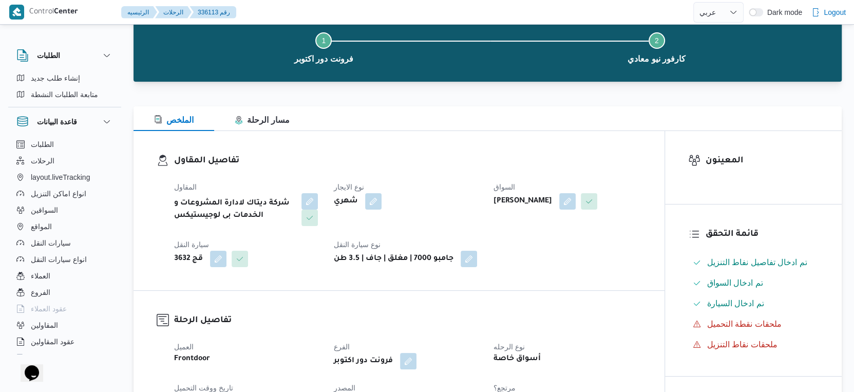
select select "ar"
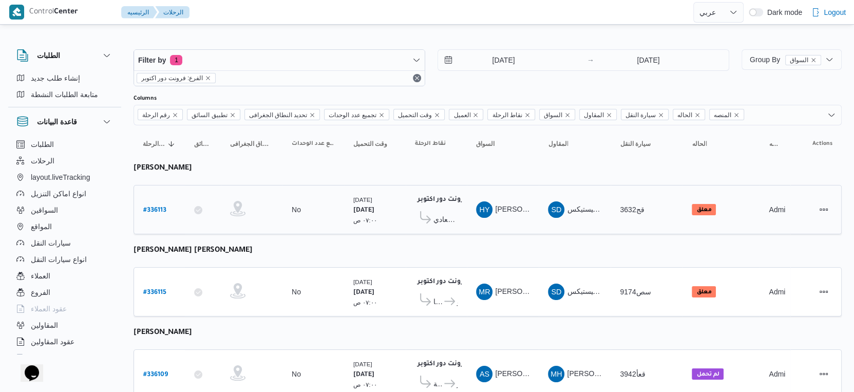
click at [164, 208] on b "# 336113" at bounding box center [154, 210] width 23 height 7
select select "ar"
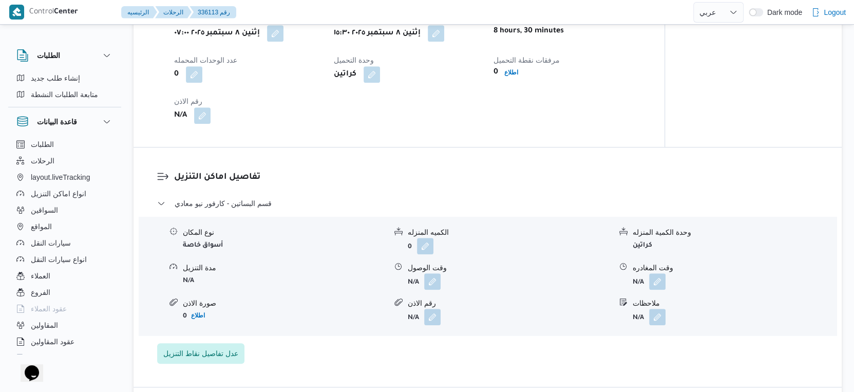
scroll to position [798, 0]
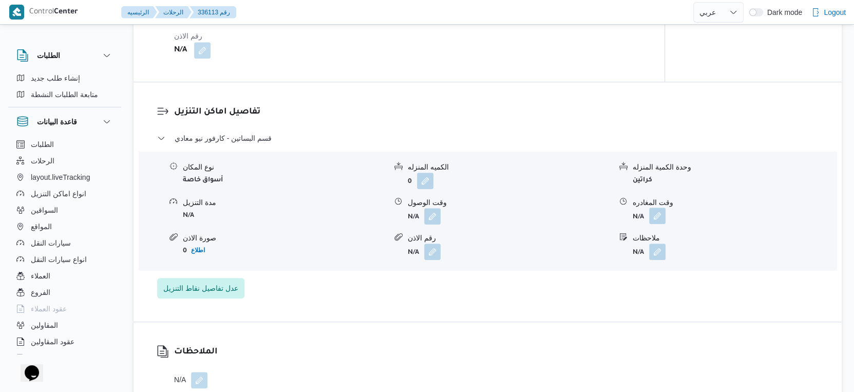
click at [654, 224] on button "button" at bounding box center [657, 215] width 16 height 16
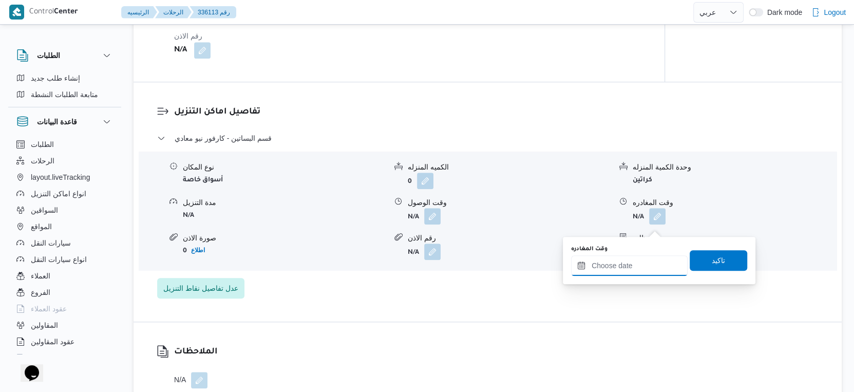
click at [637, 268] on input "وقت المغادره" at bounding box center [629, 265] width 117 height 21
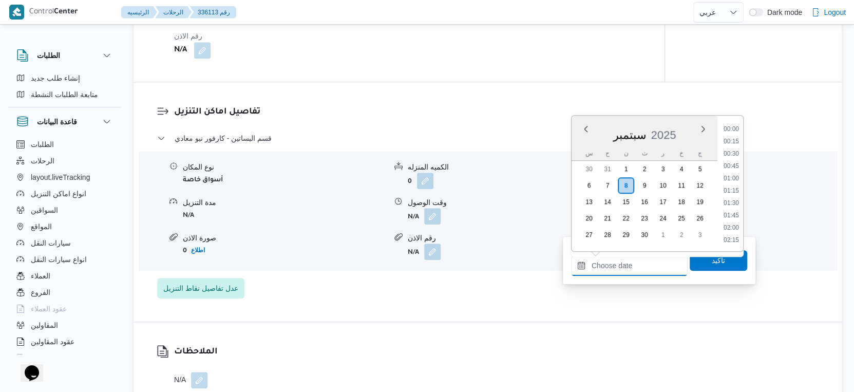
scroll to position [823, 0]
drag, startPoint x: 738, startPoint y: 165, endPoint x: 732, endPoint y: 173, distance: 10.4
click at [738, 165] on li "17:30" at bounding box center [731, 168] width 24 height 10
type input "٠٨/٠٩/٢٠٢٥ ١٧:٣٠"
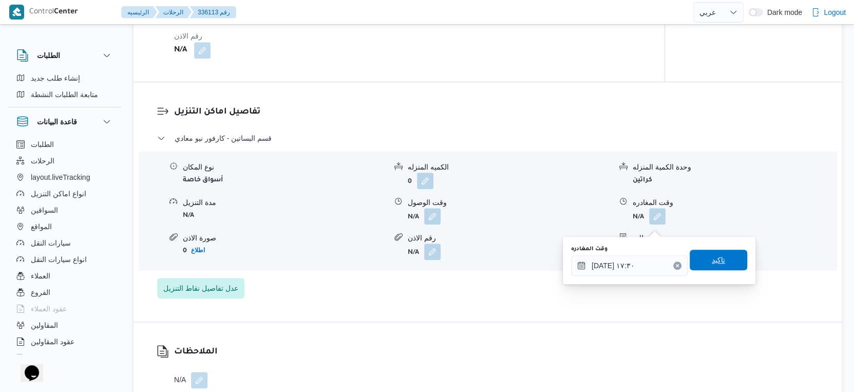
click at [718, 256] on span "تاكيد" at bounding box center [717, 259] width 57 height 21
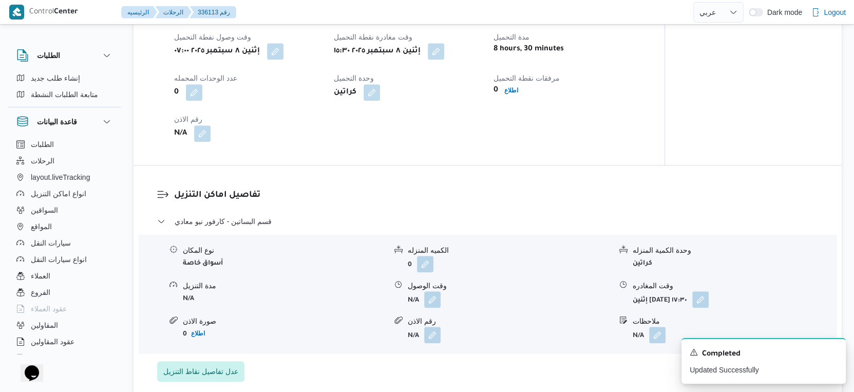
scroll to position [741, 0]
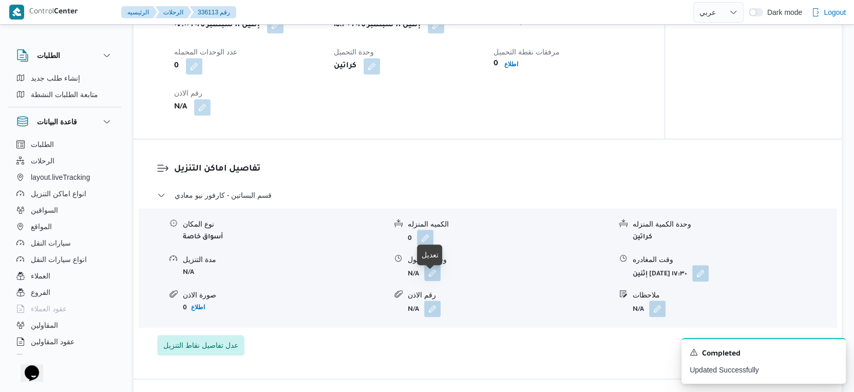
click at [435, 275] on button "button" at bounding box center [432, 272] width 16 height 16
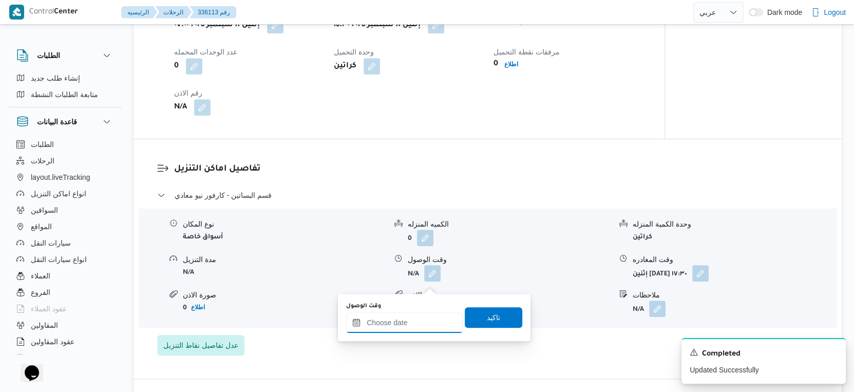
click at [427, 316] on input "وقت الوصول" at bounding box center [404, 322] width 117 height 21
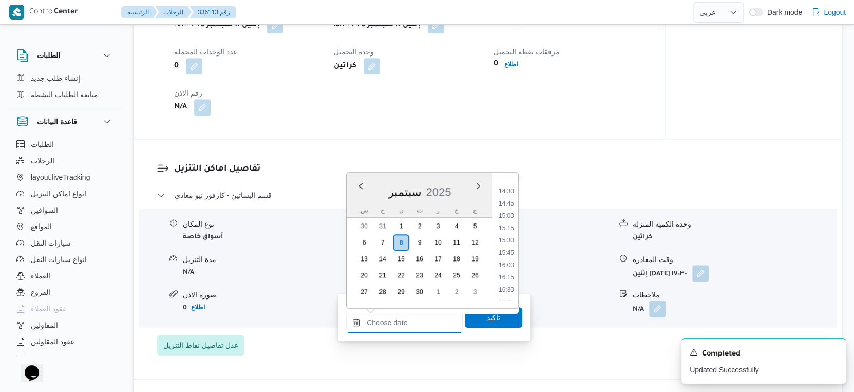
scroll to position [766, 0]
click at [508, 233] on li "16:30" at bounding box center [506, 232] width 24 height 10
type input "٠٨/٠٩/٢٠٢٥ ١٦:٣٠"
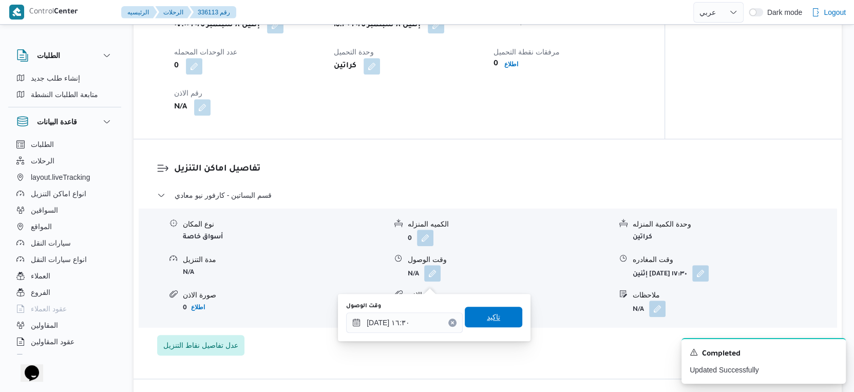
click at [501, 313] on span "تاكيد" at bounding box center [493, 316] width 57 height 21
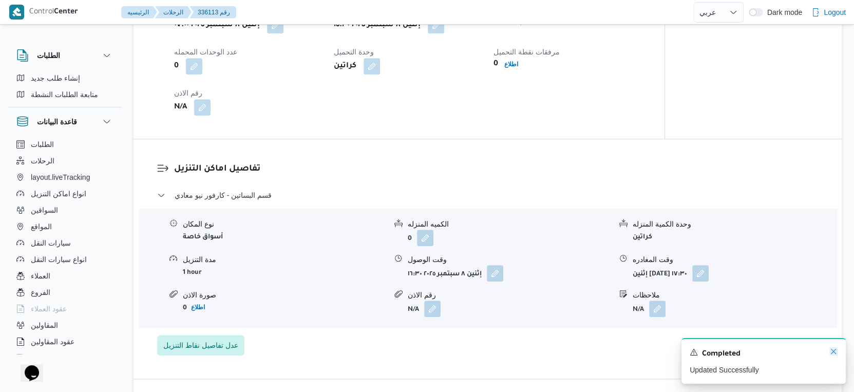
click at [830, 352] on icon "Dismiss toast" at bounding box center [833, 351] width 8 height 8
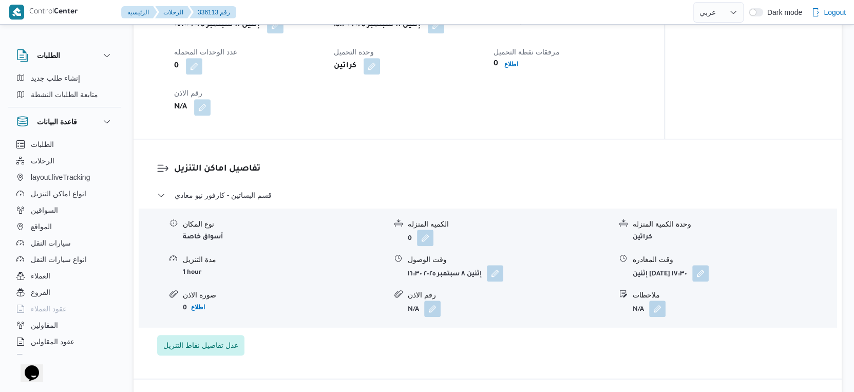
scroll to position [456, 0]
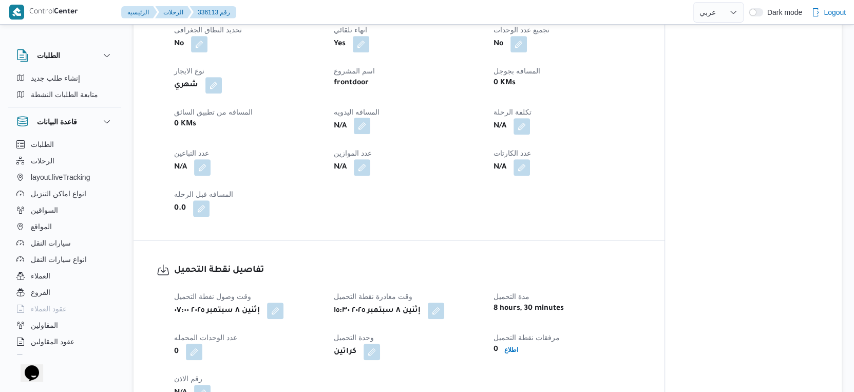
click at [362, 133] on button "button" at bounding box center [362, 126] width 16 height 16
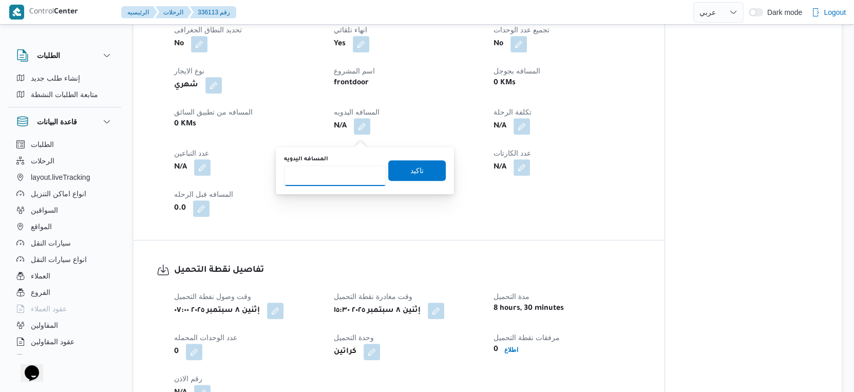
click at [324, 177] on input "المسافه اليدويه" at bounding box center [335, 175] width 102 height 21
type input "108"
click at [430, 169] on span "تاكيد" at bounding box center [416, 170] width 57 height 21
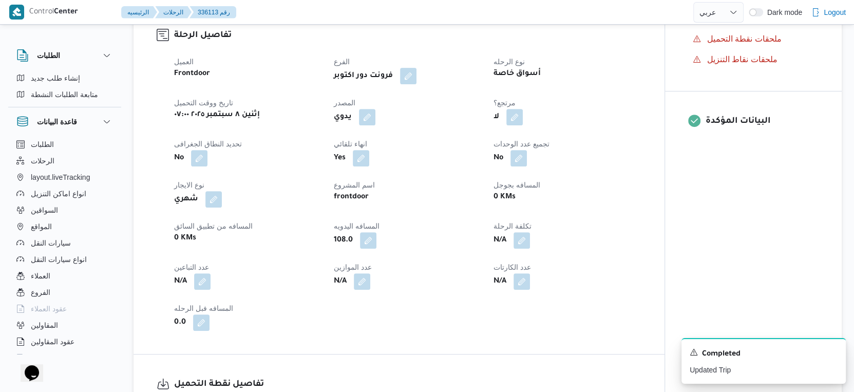
scroll to position [0, 0]
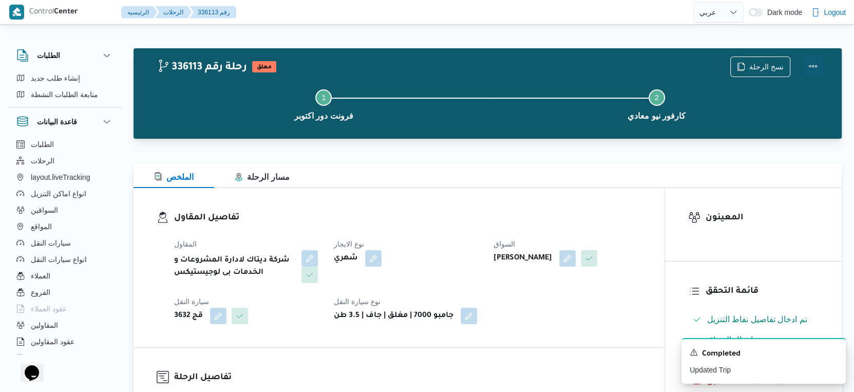
click at [809, 64] on button "Actions" at bounding box center [812, 66] width 21 height 21
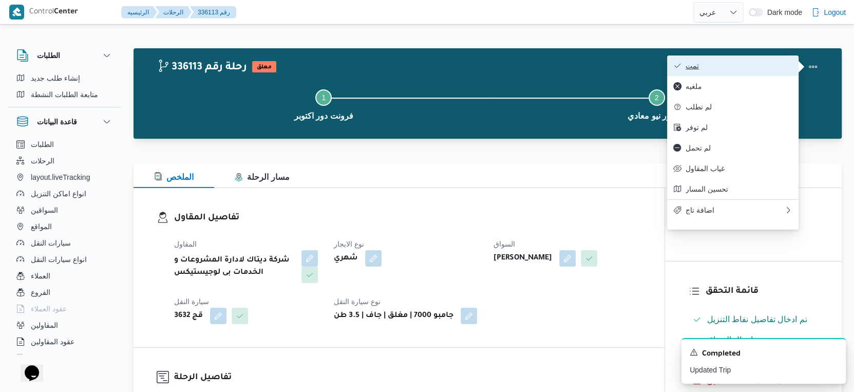
click at [745, 66] on span "تمت" at bounding box center [738, 66] width 107 height 8
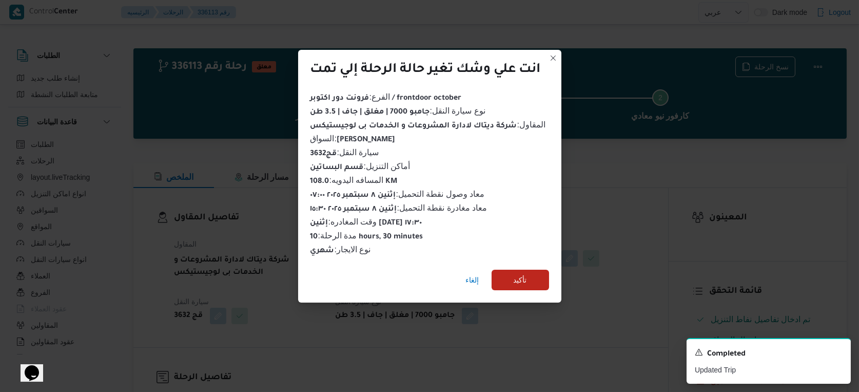
click at [514, 261] on div "إلغاء تأكيد" at bounding box center [429, 281] width 263 height 41
click at [515, 278] on span "تأكيد" at bounding box center [520, 279] width 13 height 12
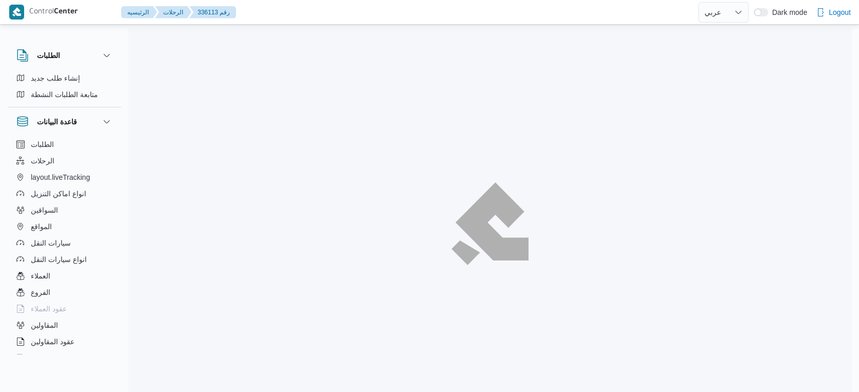
select select "ar"
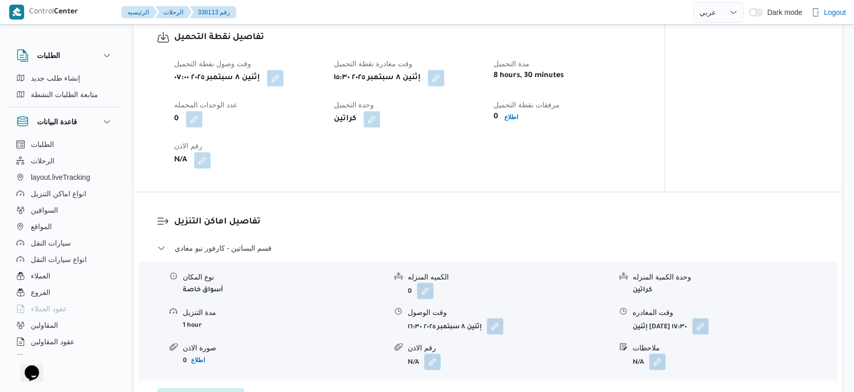
scroll to position [912, 0]
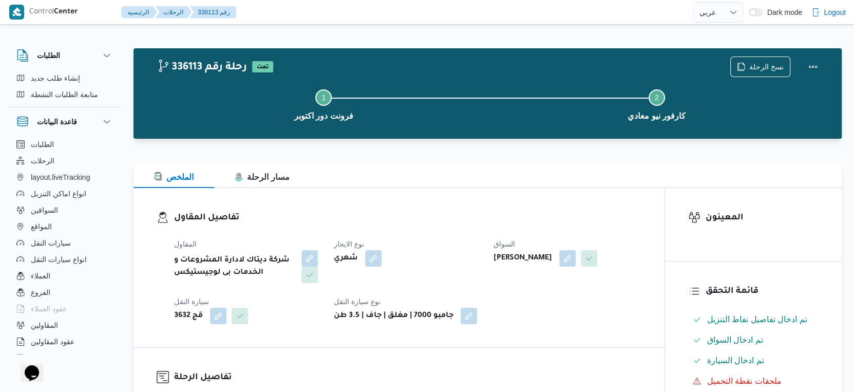
select select "ar"
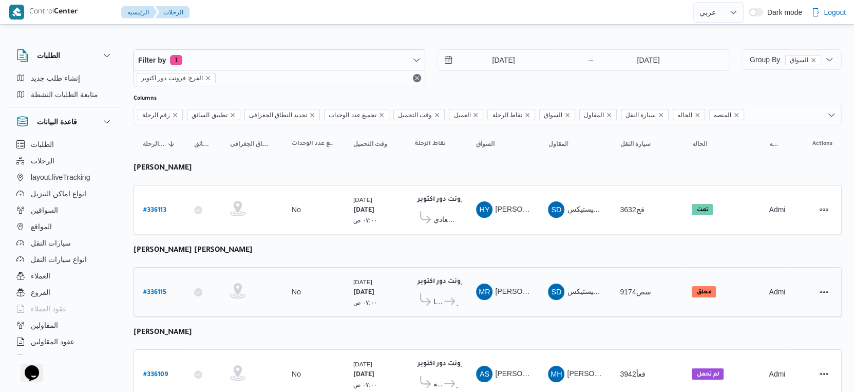
click at [437, 298] on span "كارفور زيزينيا" at bounding box center [437, 301] width 9 height 12
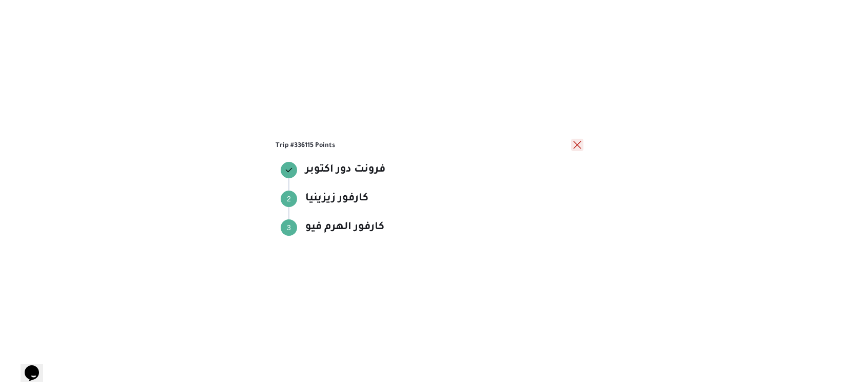
click at [581, 144] on button "close" at bounding box center [577, 145] width 12 height 12
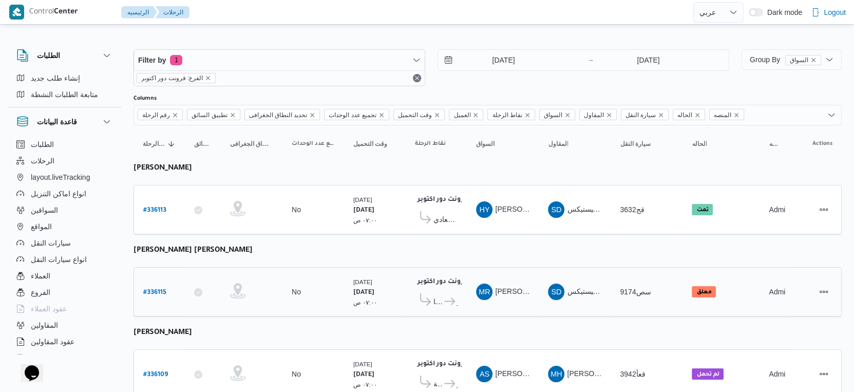
click at [160, 289] on b "# 336115" at bounding box center [154, 292] width 23 height 7
select select "ar"
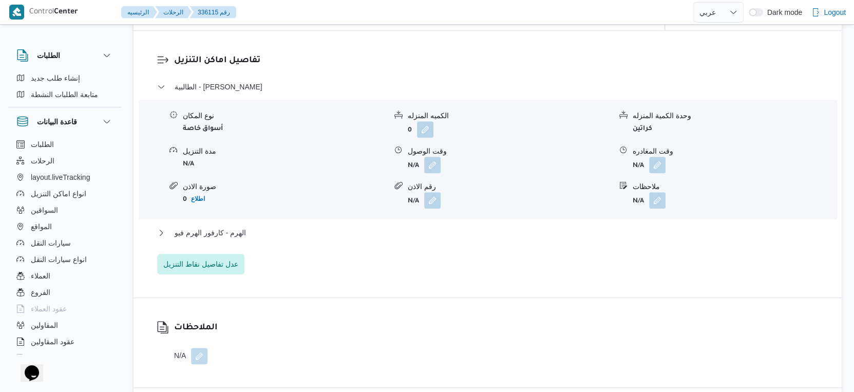
scroll to position [856, 0]
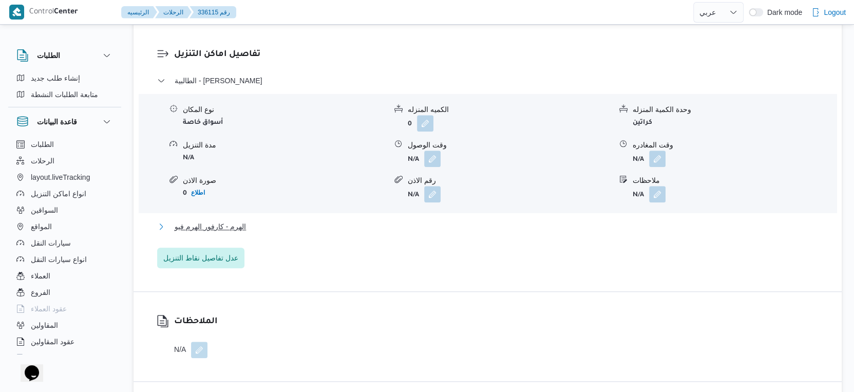
click at [242, 232] on button "الهرم - كارفور الهرم فيو" at bounding box center [487, 226] width 661 height 12
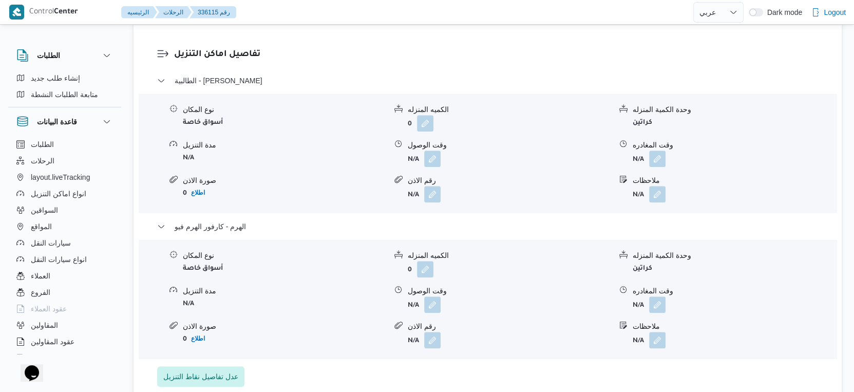
click at [273, 277] on div "نوع المكان أسواق خاصة" at bounding box center [284, 263] width 203 height 27
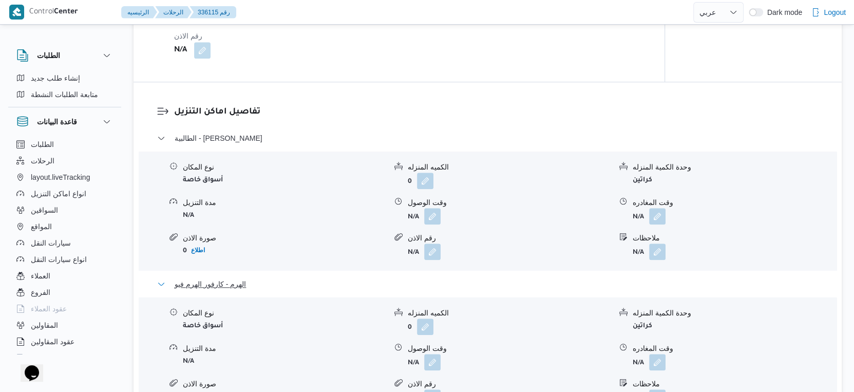
click at [241, 290] on span "الهرم - كارفور الهرم فيو" at bounding box center [210, 284] width 71 height 12
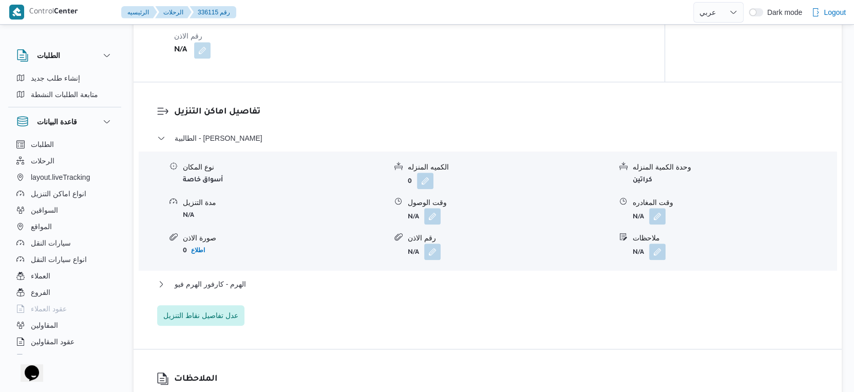
click at [296, 307] on div "الطالبية - كارفور زيزينيا نوع المكان أسواق خاصة الكميه المنزله 0 وحدة الكمية ال…" at bounding box center [487, 229] width 661 height 194
click at [269, 287] on button "الهرم - كارفور الهرم فيو" at bounding box center [487, 284] width 661 height 12
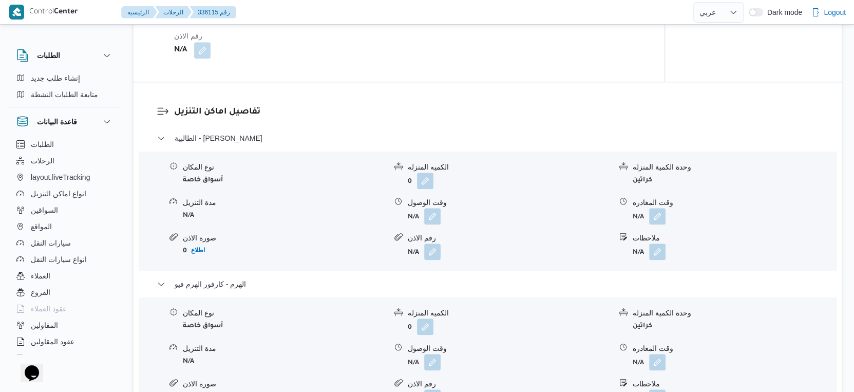
click at [284, 317] on div "نوع المكان" at bounding box center [284, 312] width 203 height 11
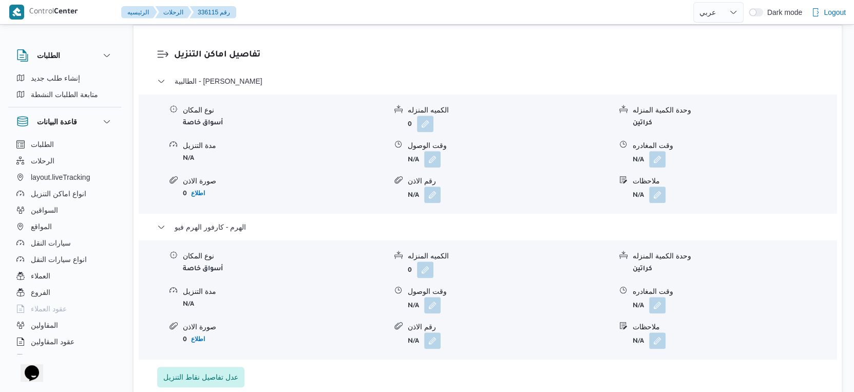
scroll to position [856, 0]
click at [428, 312] on button "button" at bounding box center [432, 304] width 16 height 16
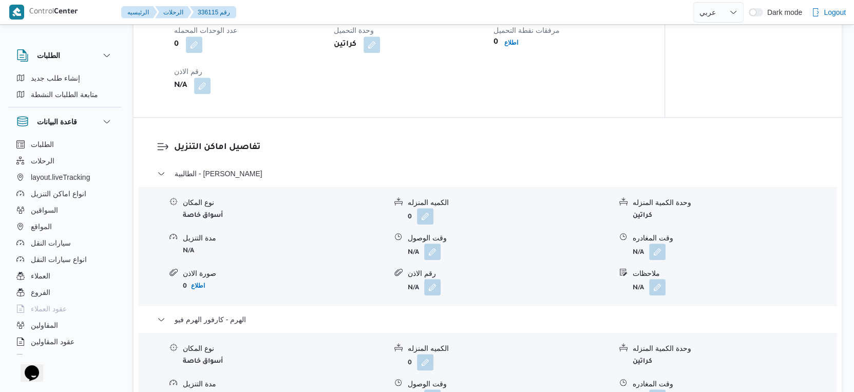
scroll to position [741, 0]
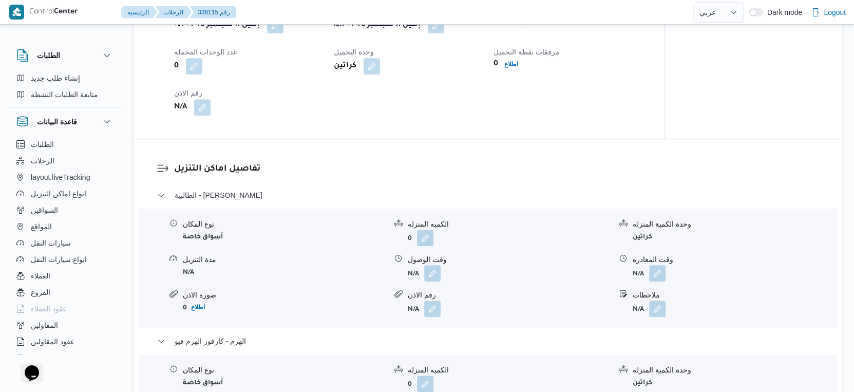
click at [423, 176] on h3 "تفاصيل اماكن التنزيل" at bounding box center [496, 169] width 644 height 14
click at [439, 33] on button "button" at bounding box center [436, 24] width 16 height 16
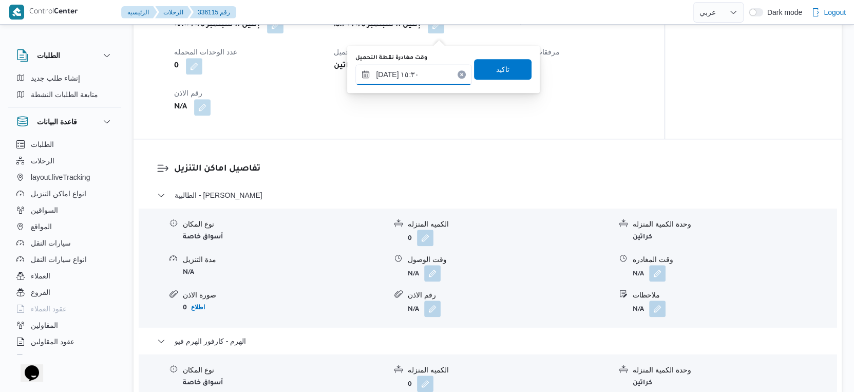
click at [417, 78] on input "[DATE] ١٥:٣٠" at bounding box center [413, 74] width 117 height 21
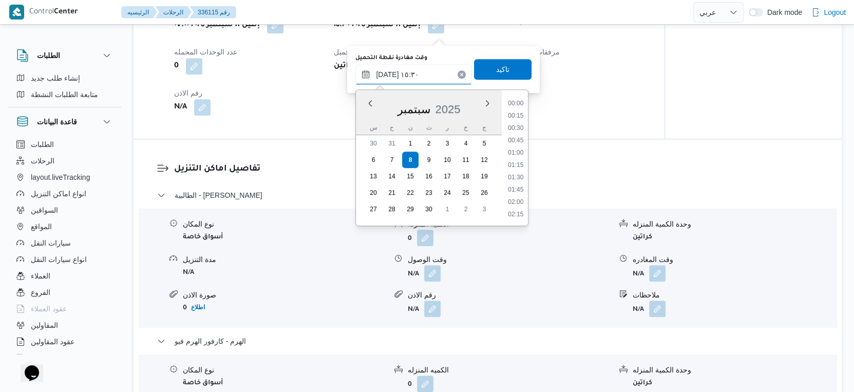
scroll to position [700, 0]
click at [521, 190] on li "16:00" at bounding box center [516, 191] width 24 height 10
type input "[DATE] ١٦:٠٠"
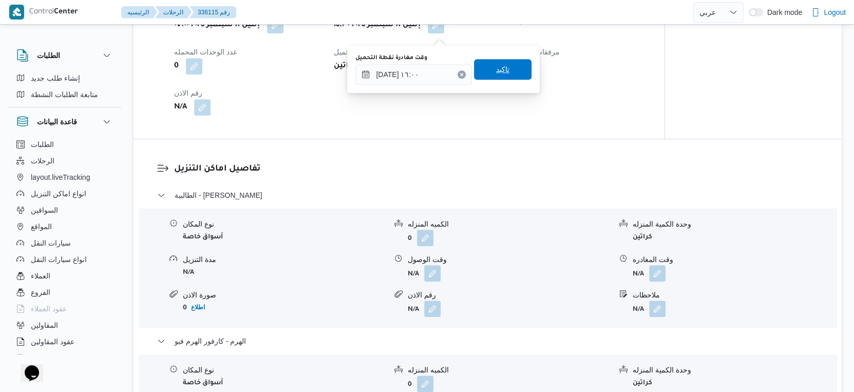
click at [496, 71] on span "تاكيد" at bounding box center [502, 69] width 13 height 12
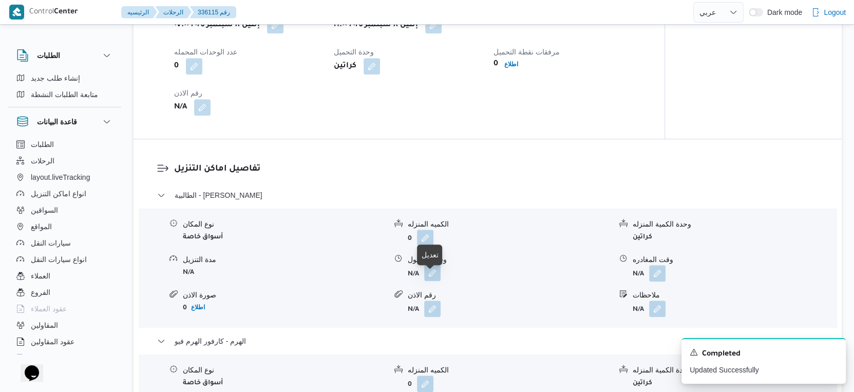
click at [428, 277] on button "button" at bounding box center [432, 272] width 16 height 16
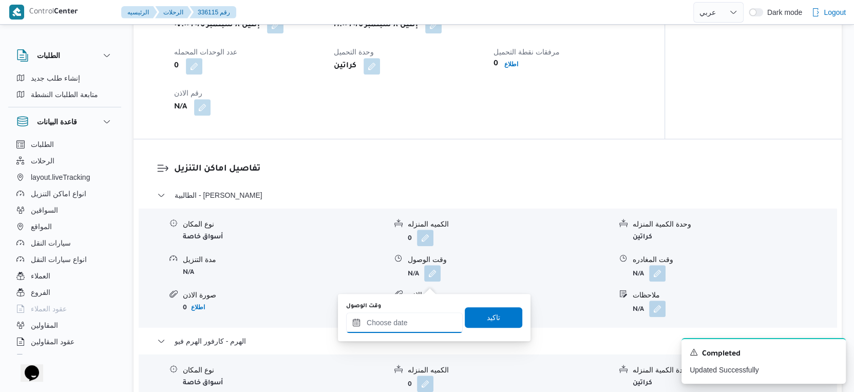
drag, startPoint x: 410, startPoint y: 326, endPoint x: 423, endPoint y: 321, distance: 14.8
click at [410, 326] on input "وقت الوصول" at bounding box center [404, 322] width 117 height 21
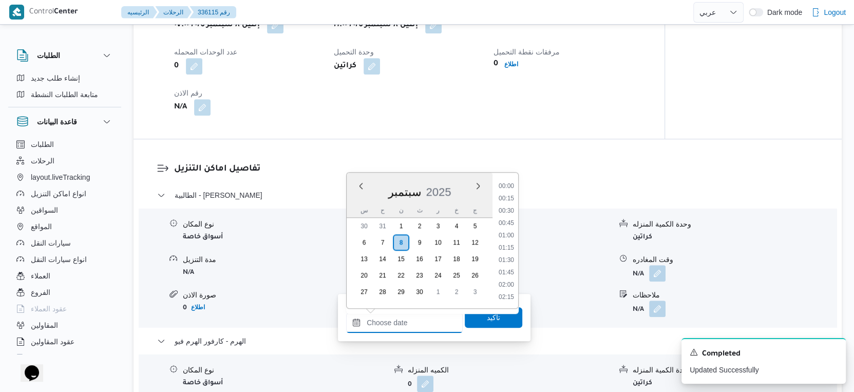
scroll to position [823, 0]
click at [507, 213] on li "17:15" at bounding box center [506, 212] width 24 height 10
type input "[DATE] ١٧:١٥"
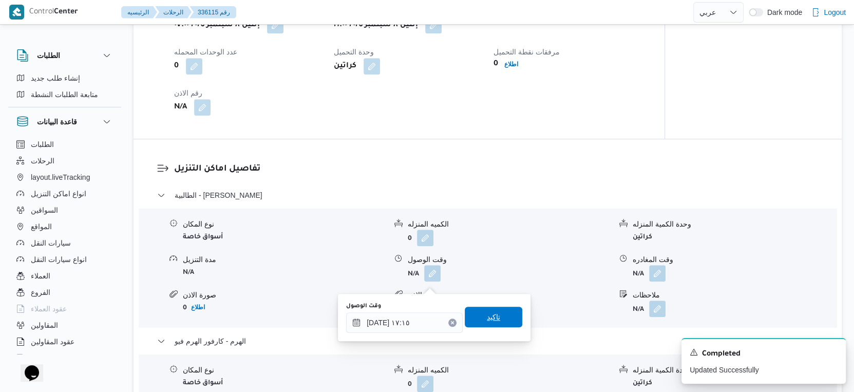
click at [494, 313] on span "تاكيد" at bounding box center [493, 316] width 57 height 21
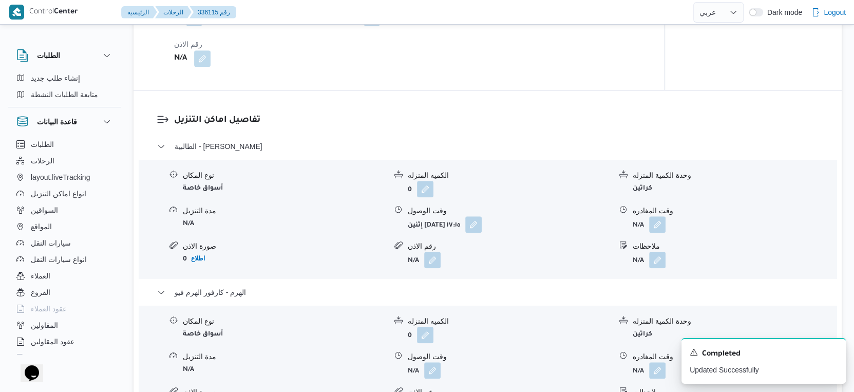
scroll to position [856, 0]
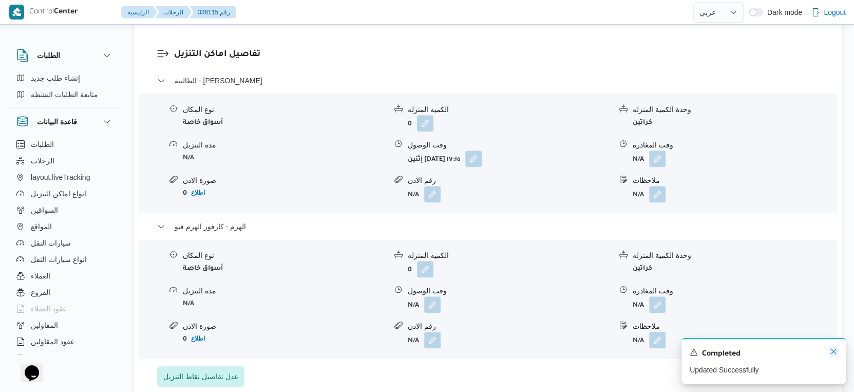
click at [835, 351] on icon "Dismiss toast" at bounding box center [833, 351] width 8 height 8
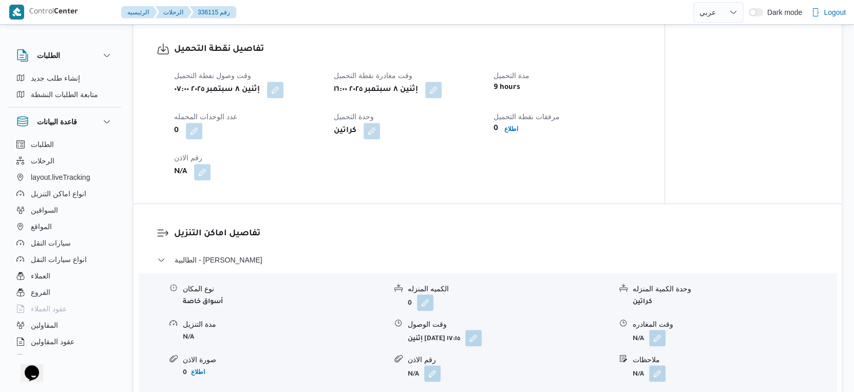
scroll to position [741, 0]
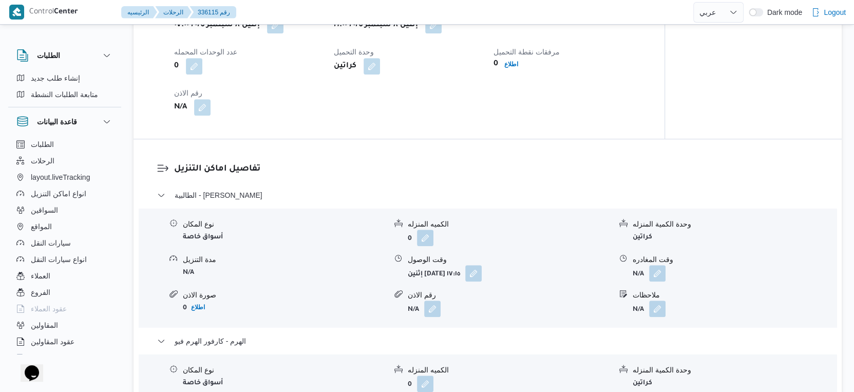
click at [466, 169] on div "تفاصيل اماكن التنزيل الطالبية - كارفور زيزينيا نوع المكان أسواق خاصة الكميه الم…" at bounding box center [487, 331] width 708 height 385
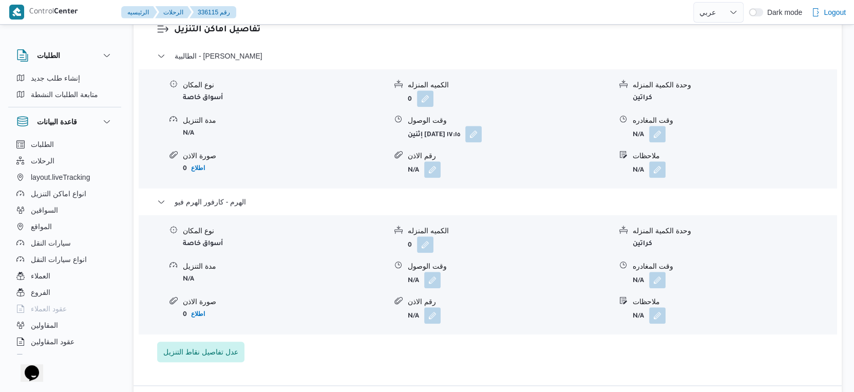
scroll to position [856, 0]
